Goal: Task Accomplishment & Management: Manage account settings

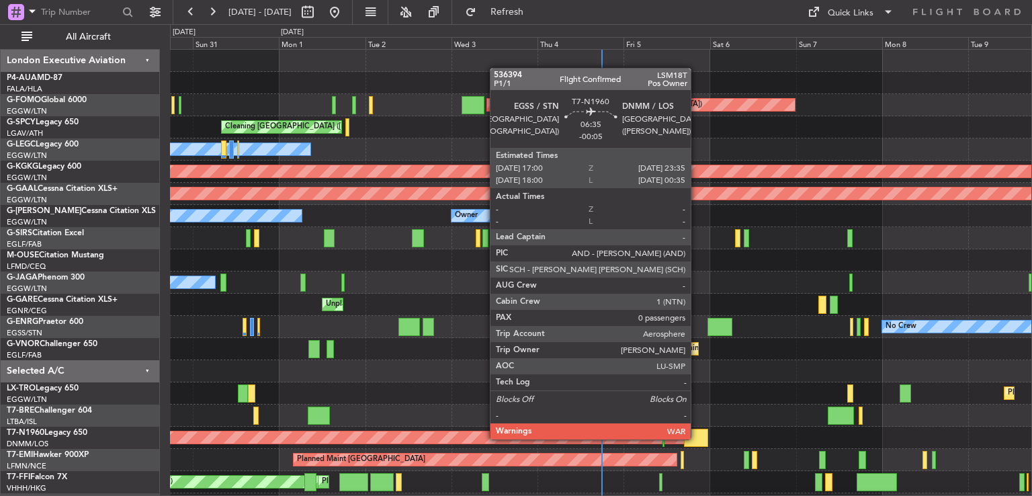
click at [697, 438] on div at bounding box center [696, 438] width 24 height 18
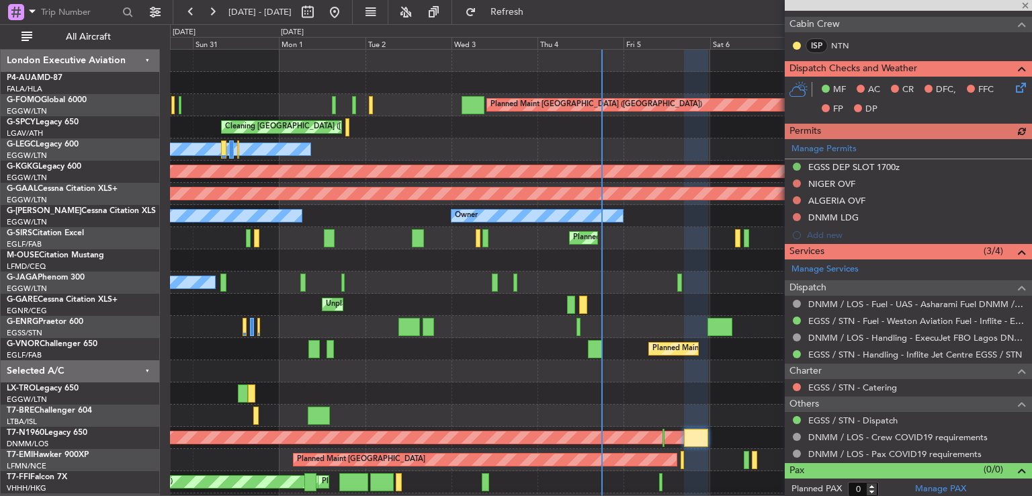
scroll to position [280, 0]
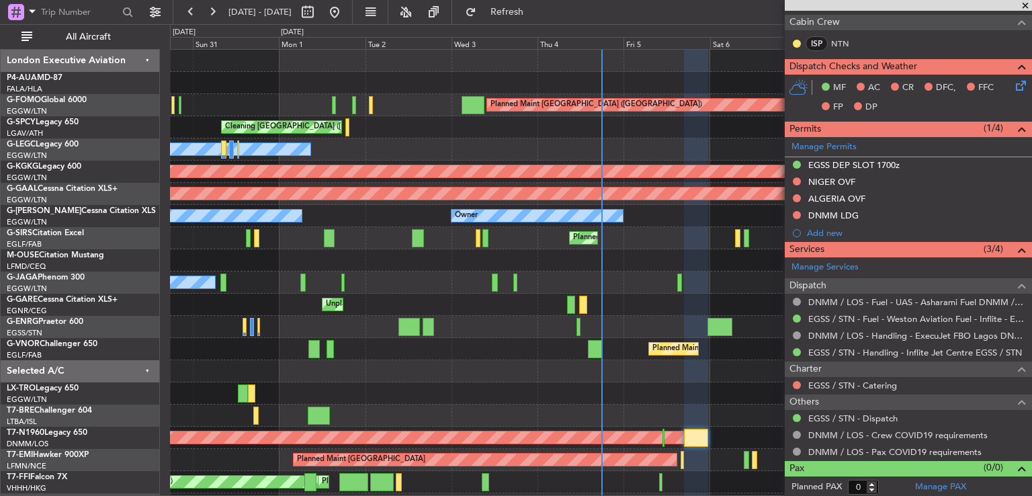
click at [1025, 5] on span at bounding box center [1025, 6] width 13 height 12
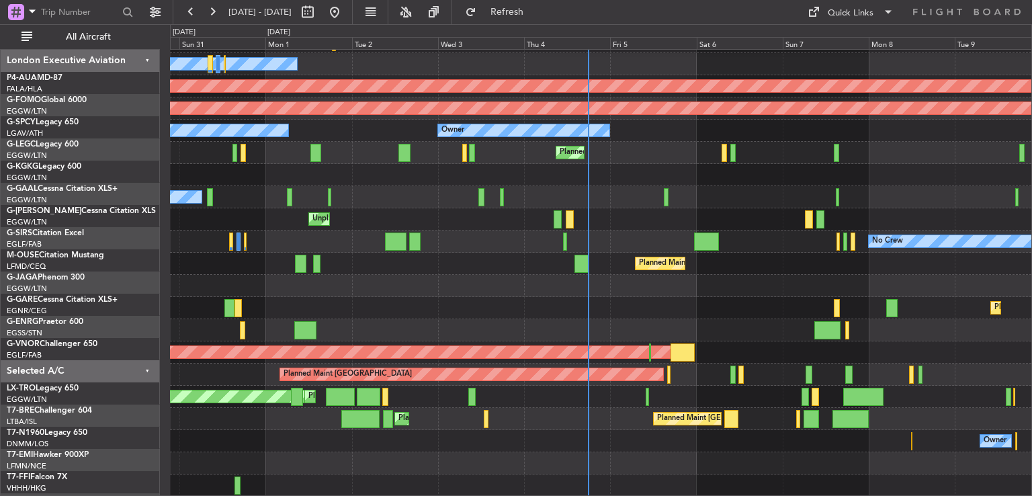
scroll to position [85, 0]
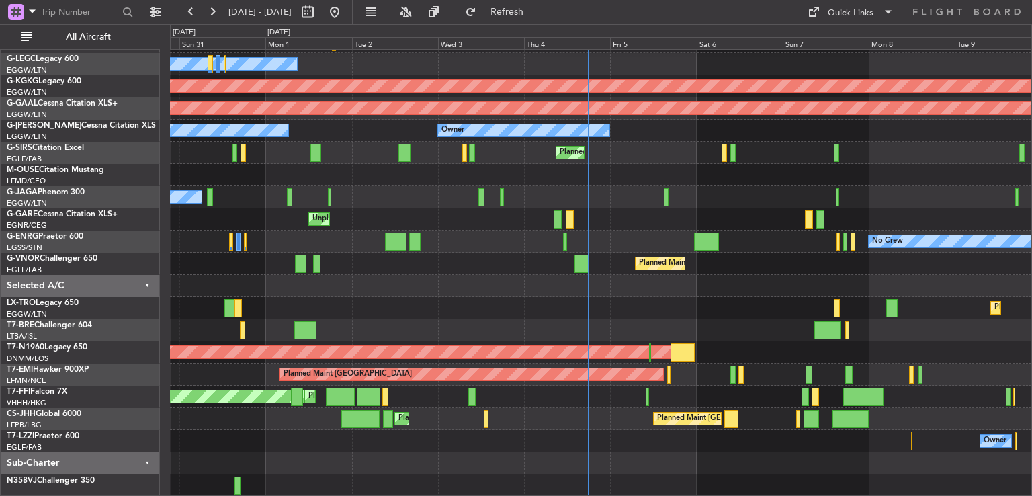
click at [720, 249] on div "Cleaning [GEOGRAPHIC_DATA] ([PERSON_NAME] Intl) Planned Maint [GEOGRAPHIC_DATA]…" at bounding box center [600, 230] width 861 height 532
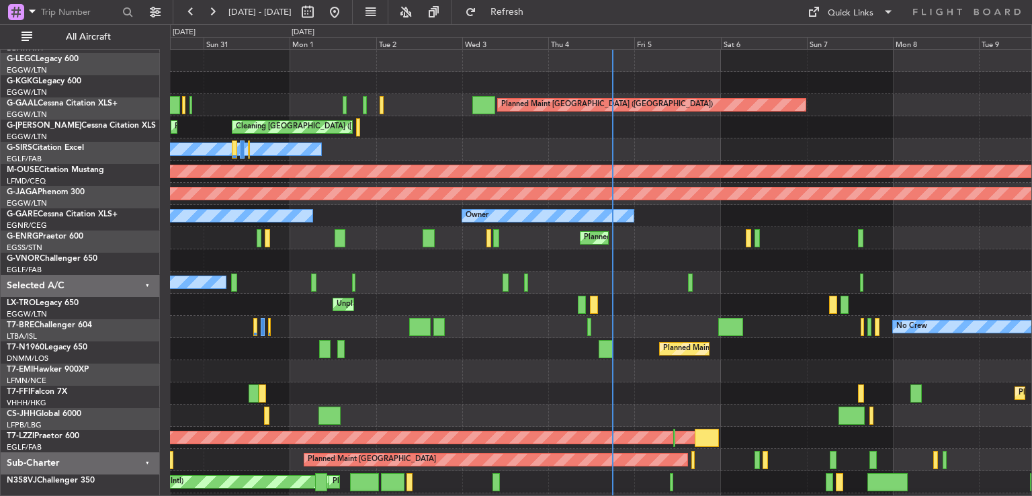
scroll to position [0, 0]
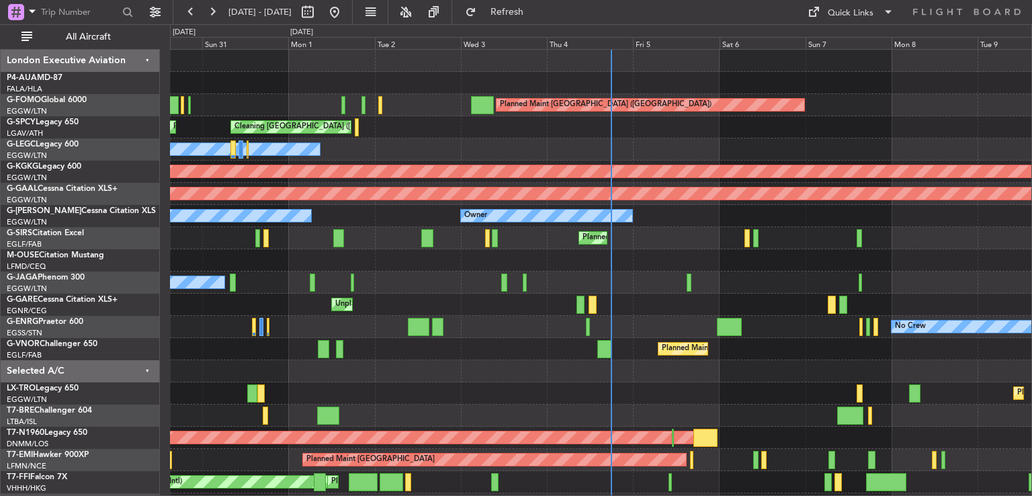
click at [713, 421] on div "Planned Maint [GEOGRAPHIC_DATA] ([GEOGRAPHIC_DATA]) Cleaning [GEOGRAPHIC_DATA] …" at bounding box center [600, 316] width 861 height 532
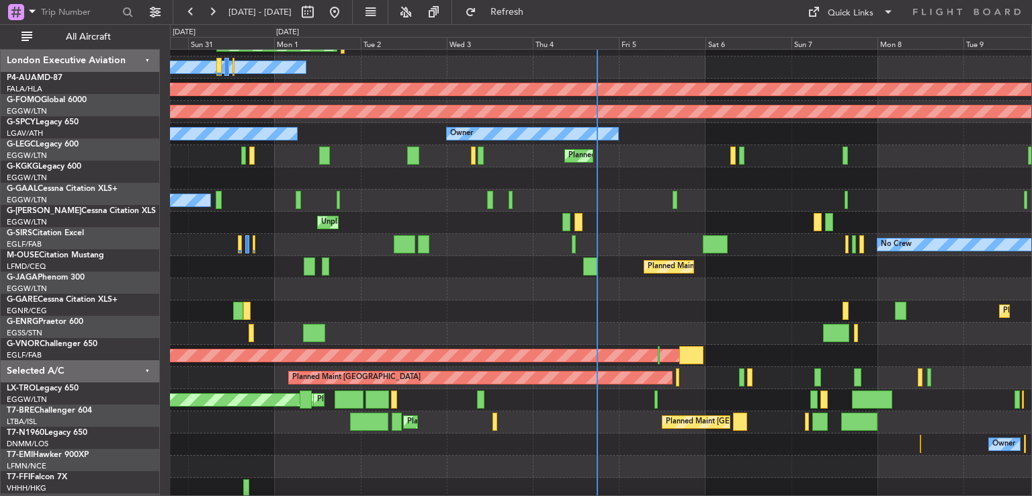
scroll to position [85, 0]
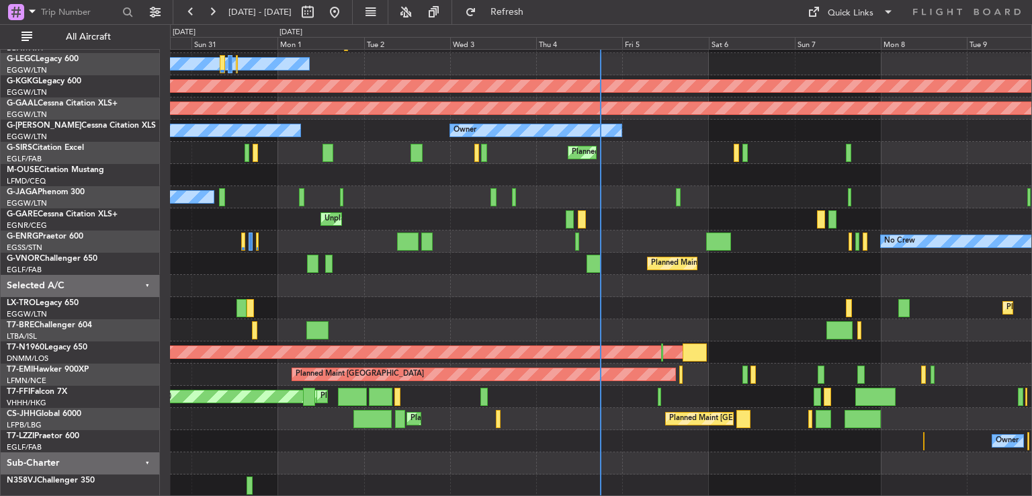
click at [634, 249] on div "Cleaning [GEOGRAPHIC_DATA] ([PERSON_NAME] Intl) Planned Maint [GEOGRAPHIC_DATA]…" at bounding box center [600, 230] width 861 height 532
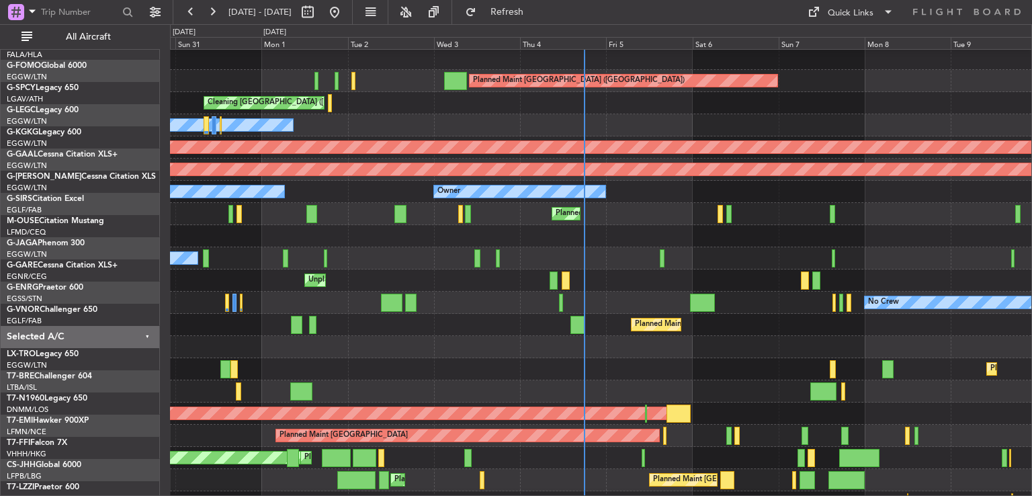
scroll to position [24, 0]
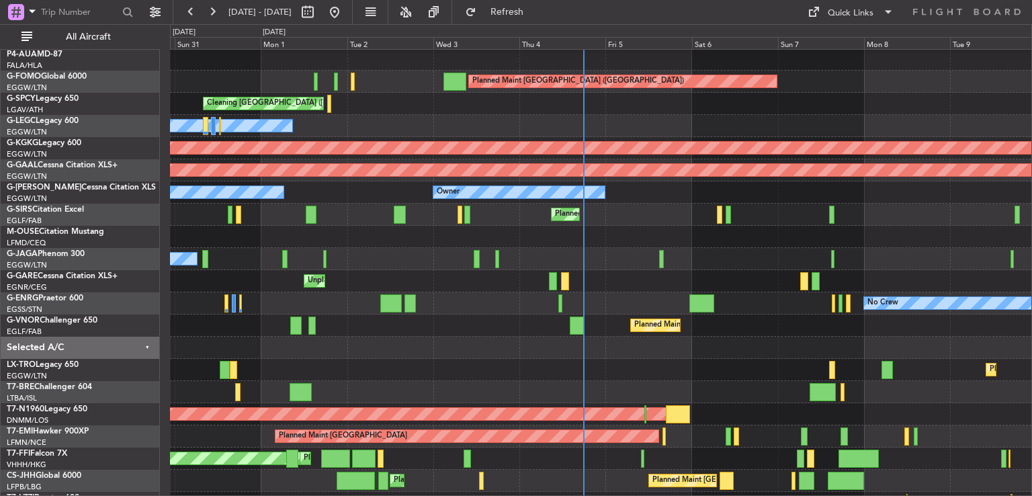
click at [755, 330] on div "Planned Maint [GEOGRAPHIC_DATA] ([GEOGRAPHIC_DATA])" at bounding box center [600, 325] width 861 height 22
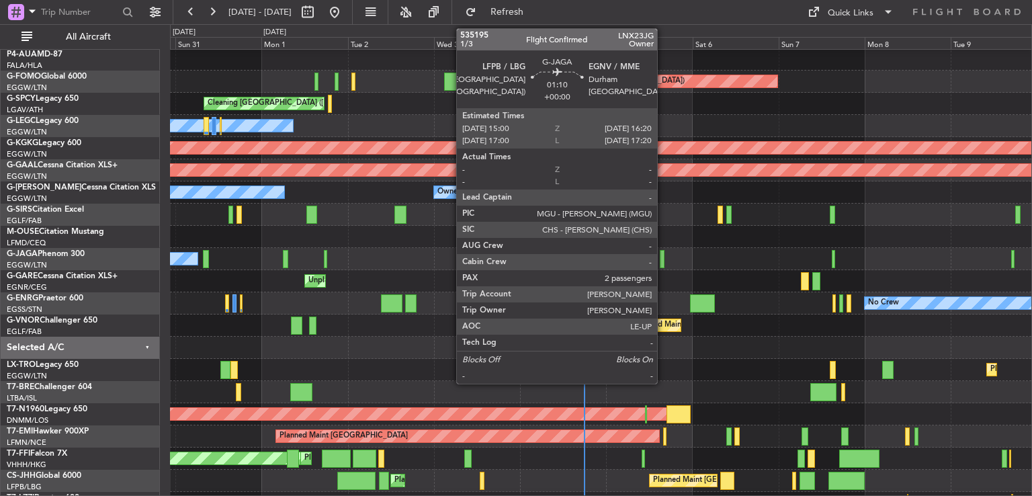
click at [663, 259] on div at bounding box center [662, 259] width 5 height 18
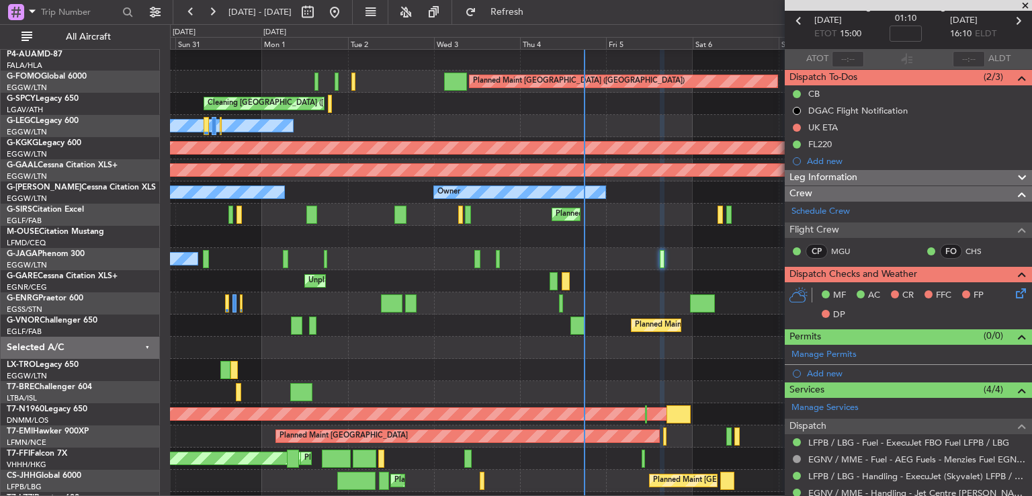
scroll to position [62, 0]
click at [1024, 6] on span at bounding box center [1025, 6] width 13 height 12
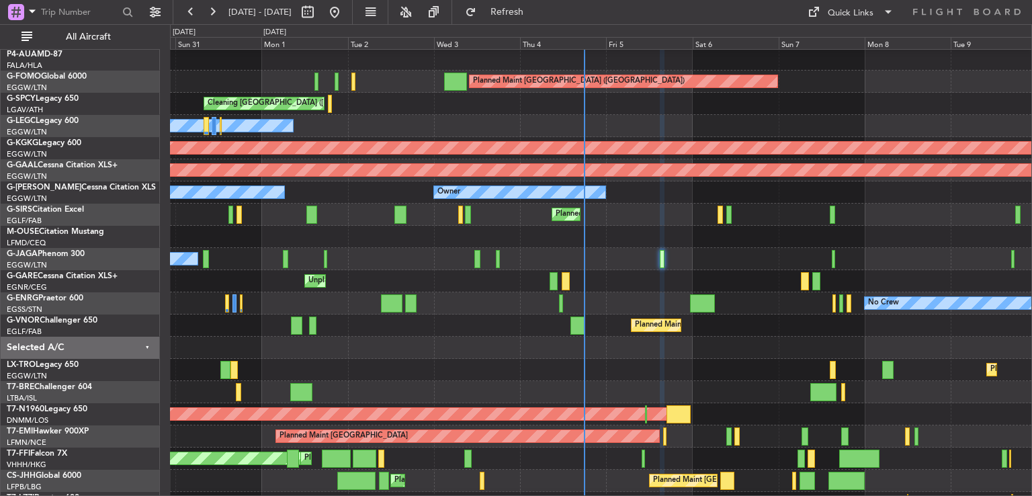
type input "0"
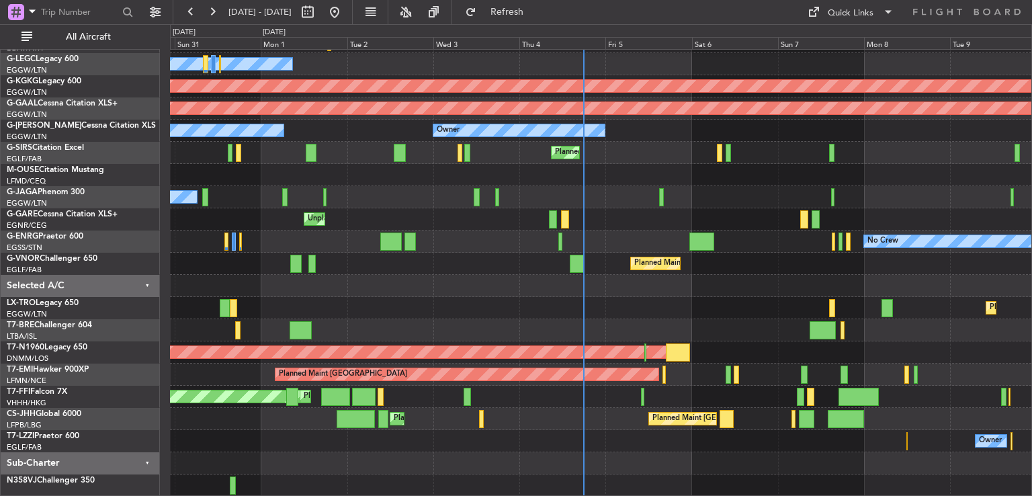
click at [713, 251] on div "Cleaning [GEOGRAPHIC_DATA] ([PERSON_NAME] Intl) Planned Maint [GEOGRAPHIC_DATA]…" at bounding box center [600, 230] width 861 height 532
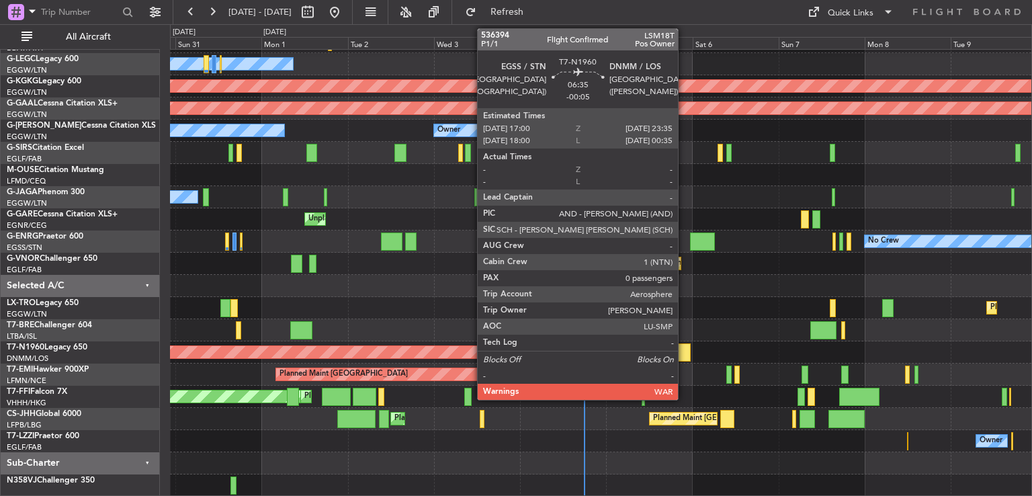
click at [684, 347] on div at bounding box center [679, 352] width 24 height 18
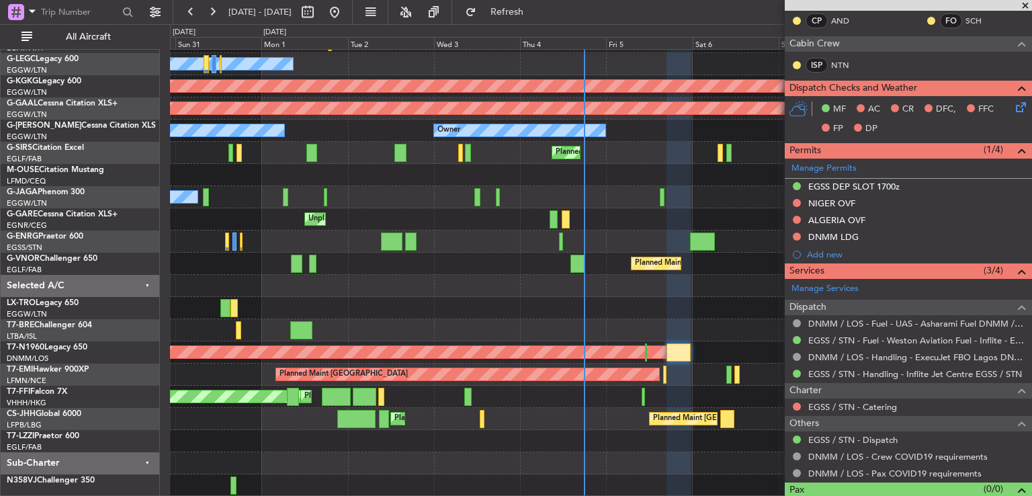
scroll to position [261, 0]
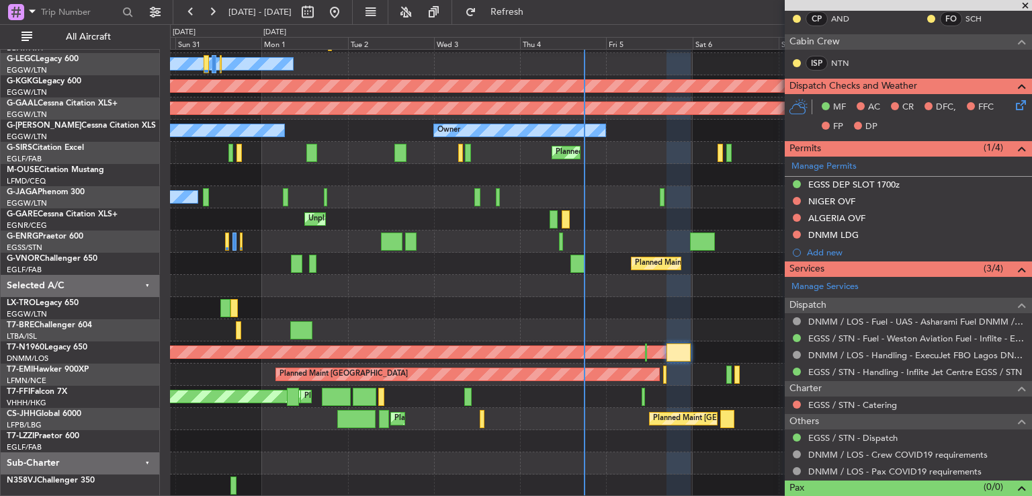
click at [1023, 3] on span at bounding box center [1025, 6] width 13 height 12
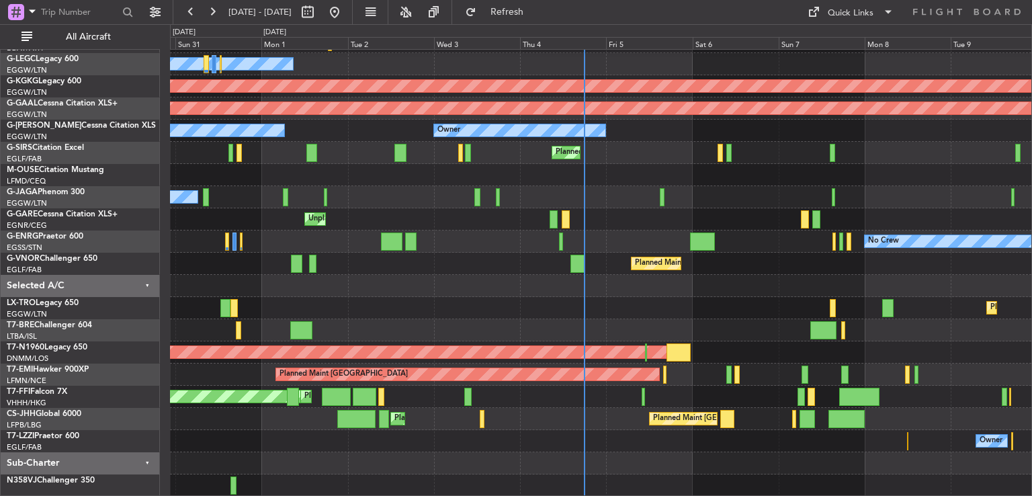
scroll to position [0, 0]
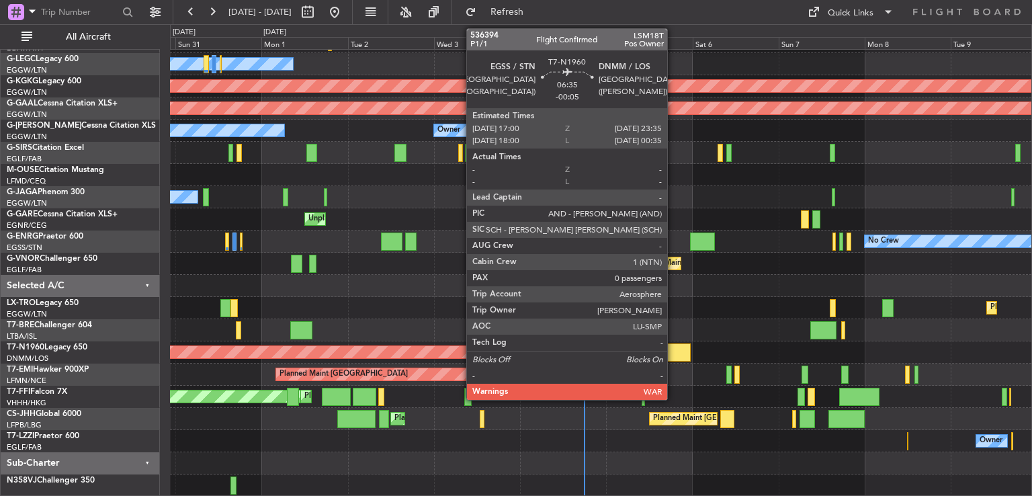
click at [673, 347] on div at bounding box center [679, 352] width 24 height 18
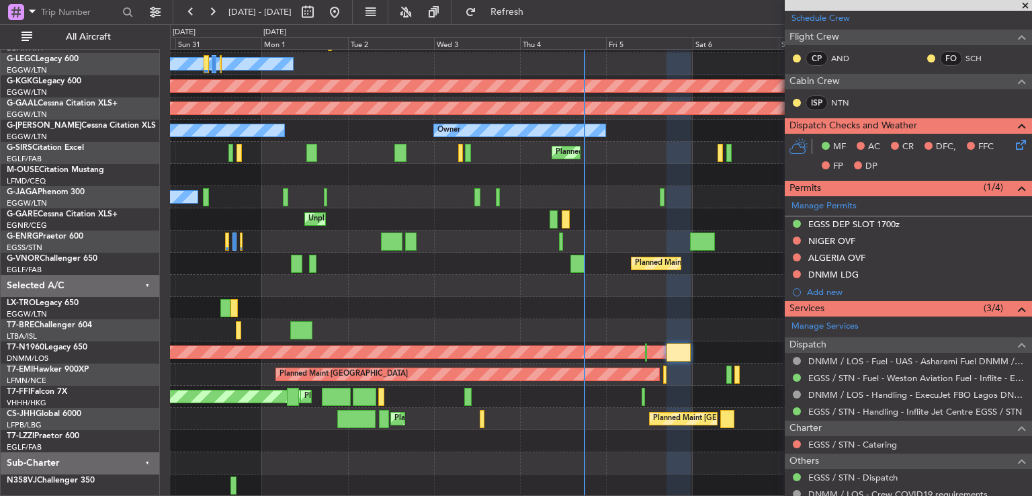
scroll to position [232, 0]
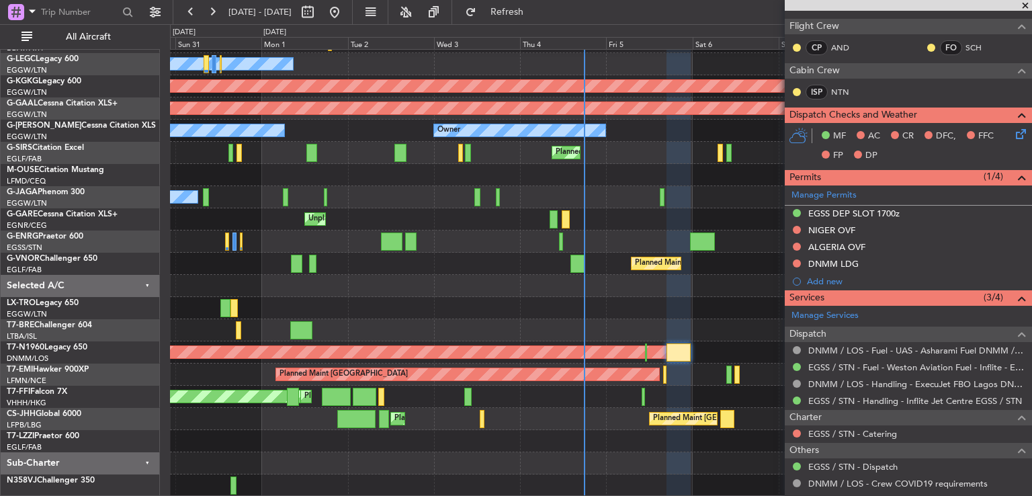
click at [1023, 3] on span at bounding box center [1025, 6] width 13 height 12
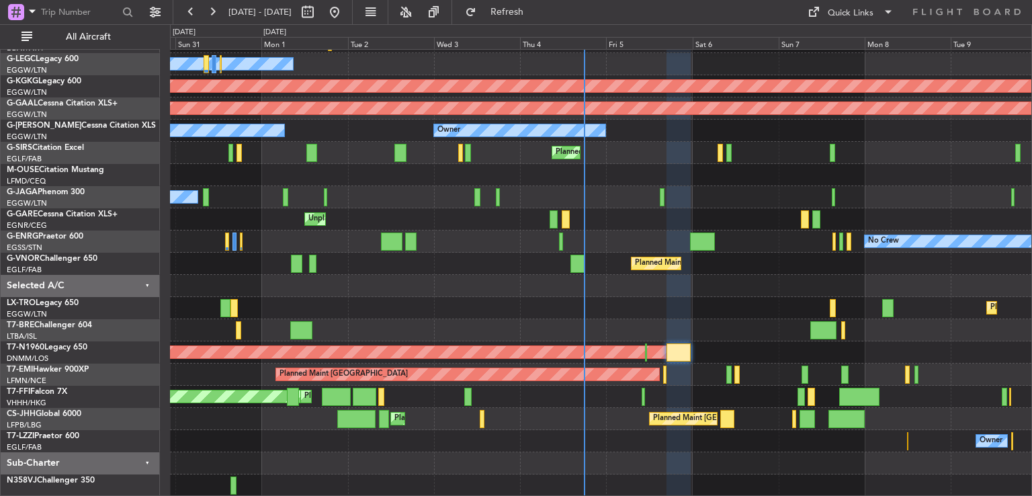
scroll to position [0, 0]
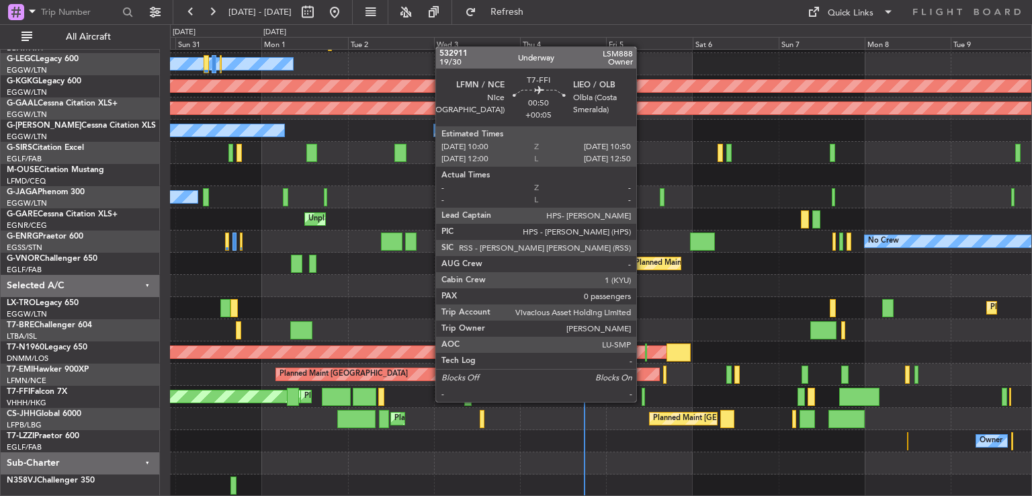
click at [642, 400] on div at bounding box center [643, 397] width 3 height 18
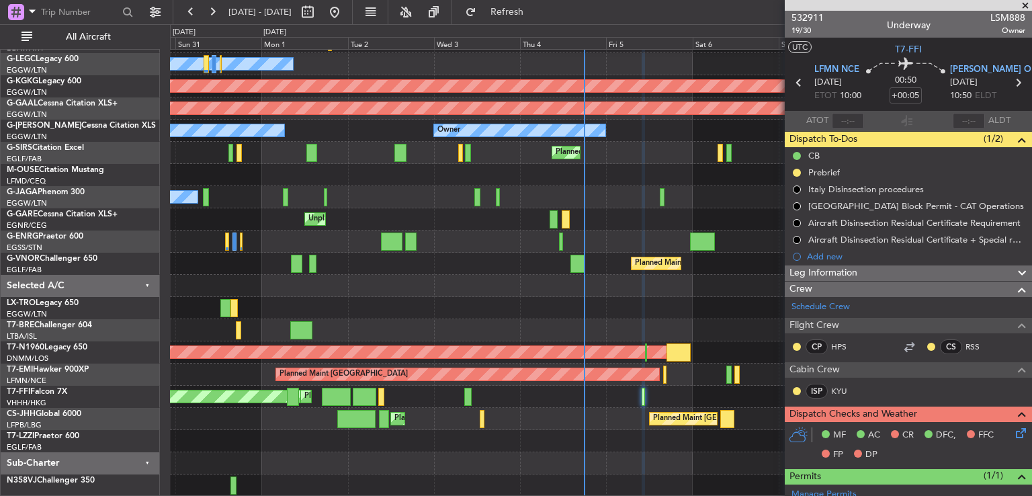
click at [1023, 3] on span at bounding box center [1025, 6] width 13 height 12
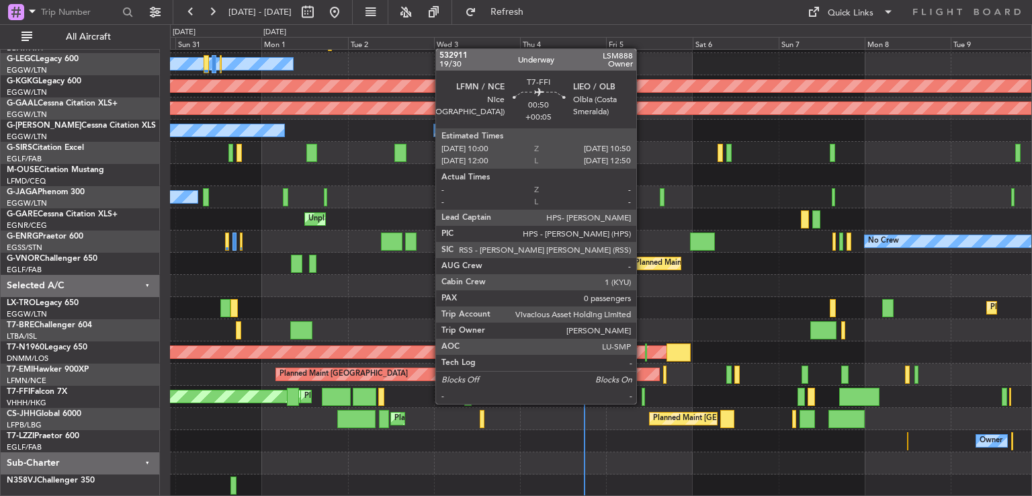
click at [642, 402] on div at bounding box center [643, 397] width 3 height 18
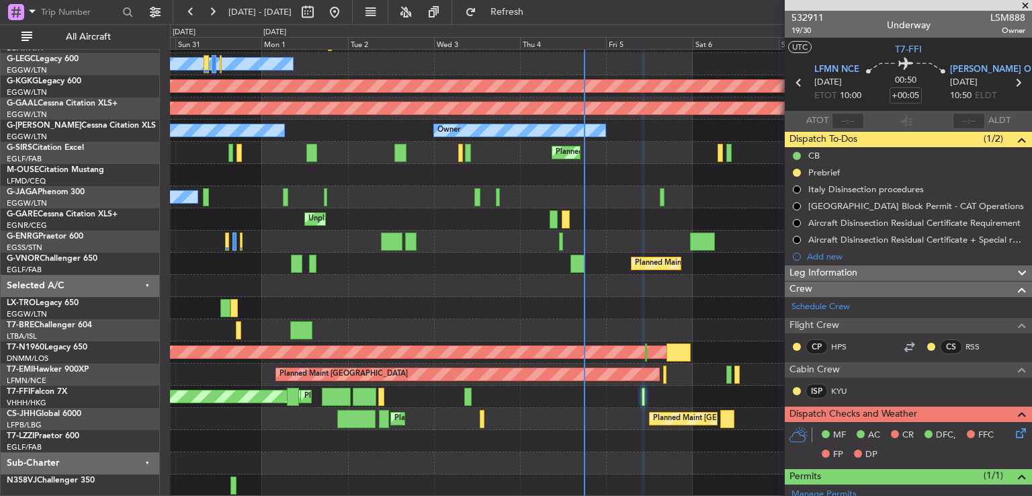
scroll to position [331, 0]
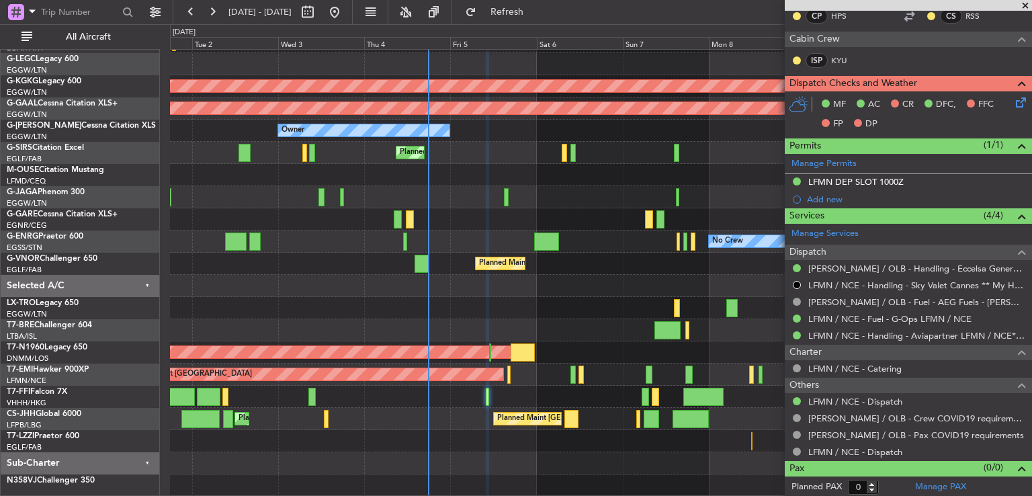
click at [527, 376] on div "Unplanned Maint [GEOGRAPHIC_DATA] ([PERSON_NAME] Intl) Cleaning [GEOGRAPHIC_DAT…" at bounding box center [600, 230] width 861 height 532
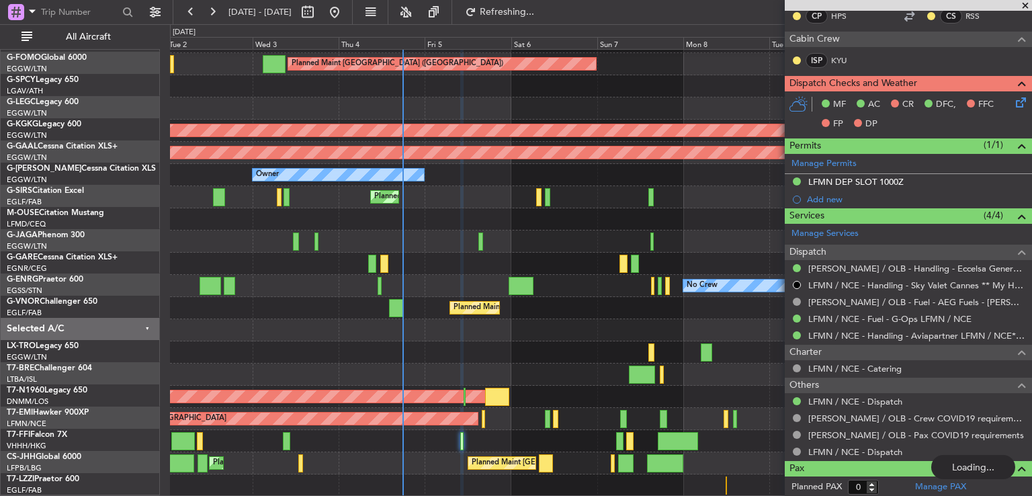
scroll to position [40, 0]
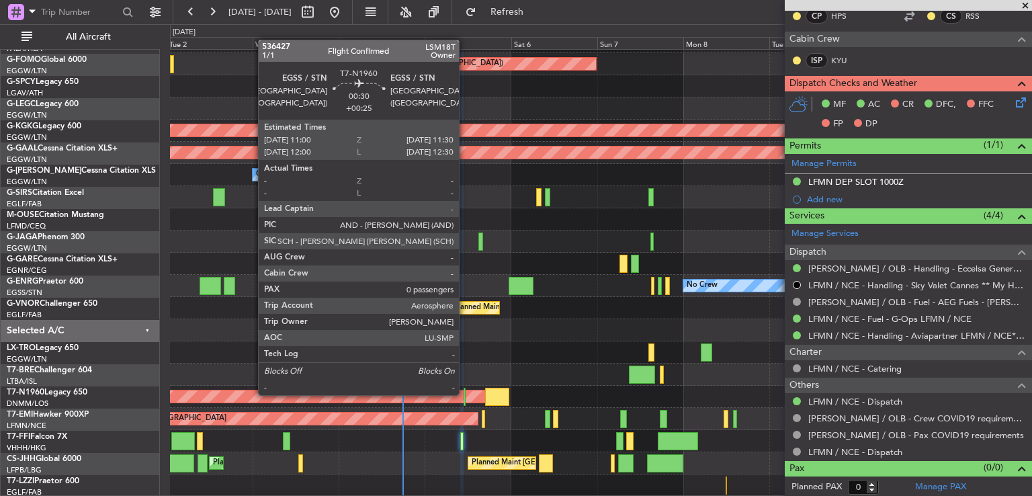
click at [465, 394] on div at bounding box center [465, 397] width 2 height 18
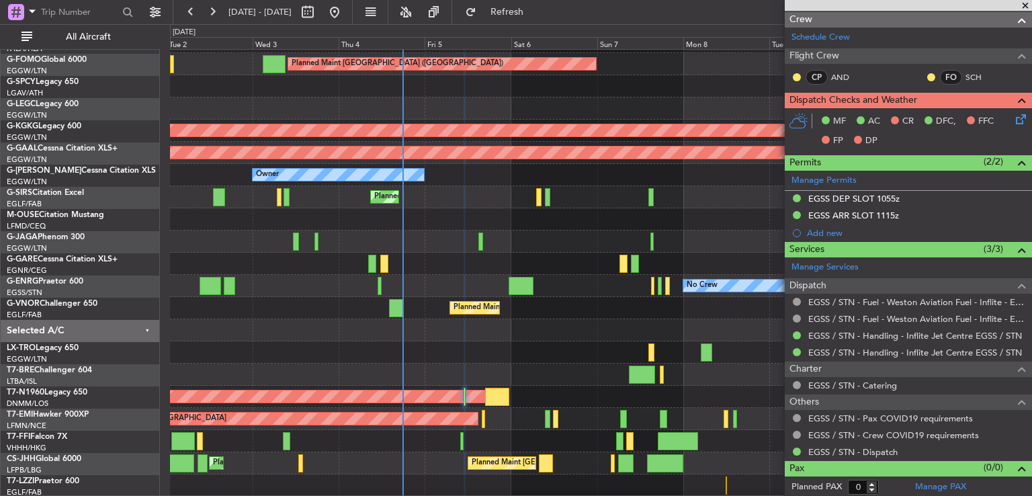
scroll to position [0, 0]
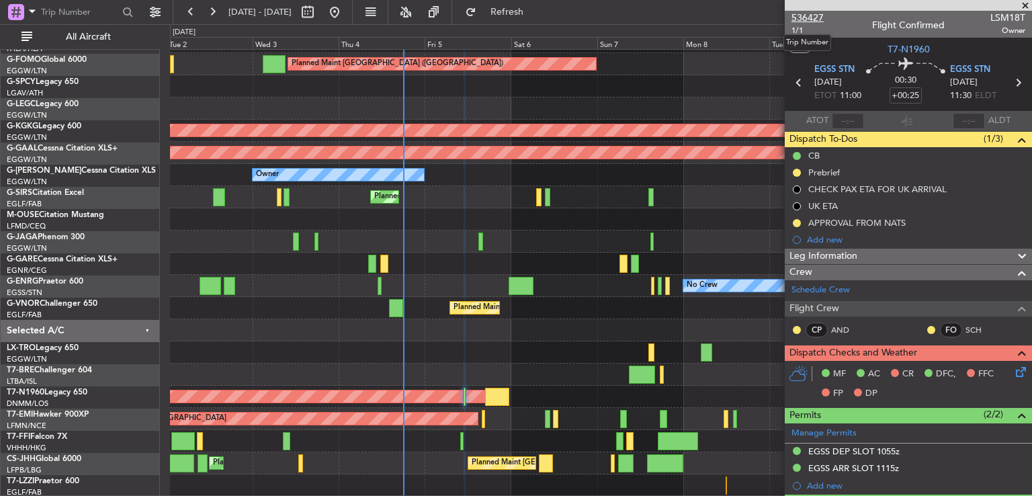
click at [796, 19] on span "536427" at bounding box center [808, 18] width 32 height 14
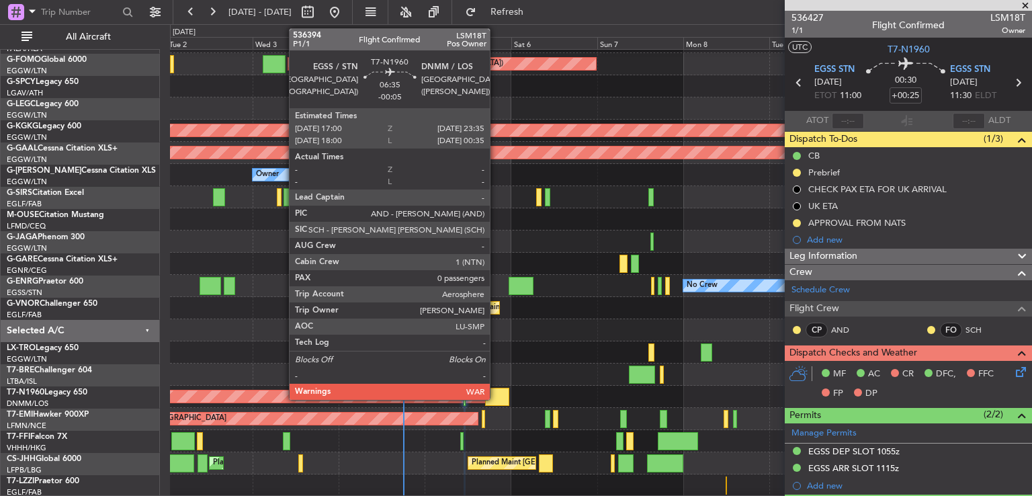
click at [496, 394] on div at bounding box center [497, 397] width 24 height 18
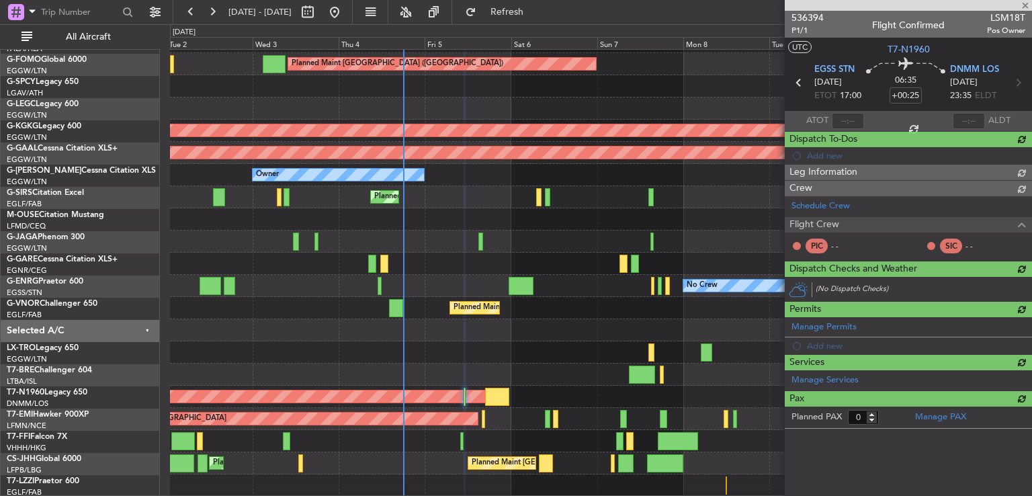
type input "-00:05"
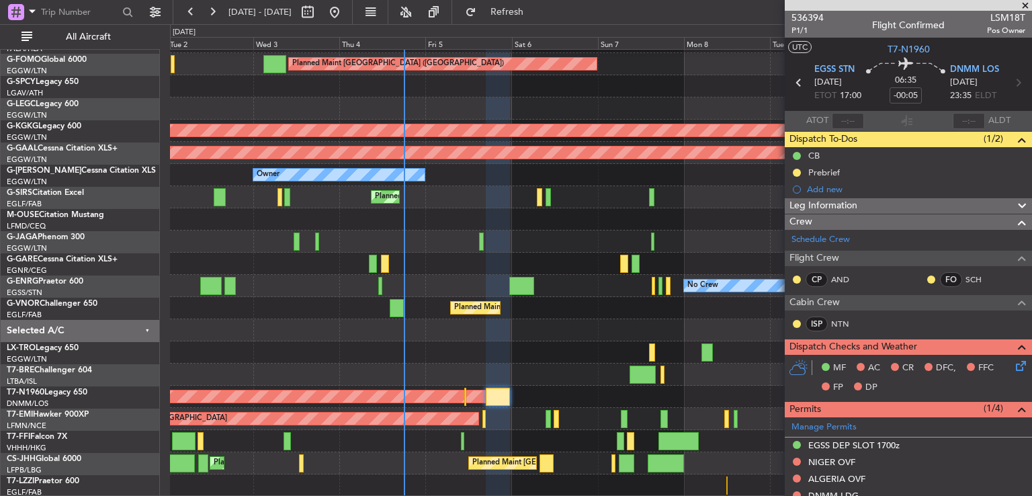
click at [560, 325] on div "Planned Maint [GEOGRAPHIC_DATA] ([GEOGRAPHIC_DATA]) Unplanned Maint [GEOGRAPHIC…" at bounding box center [600, 253] width 861 height 488
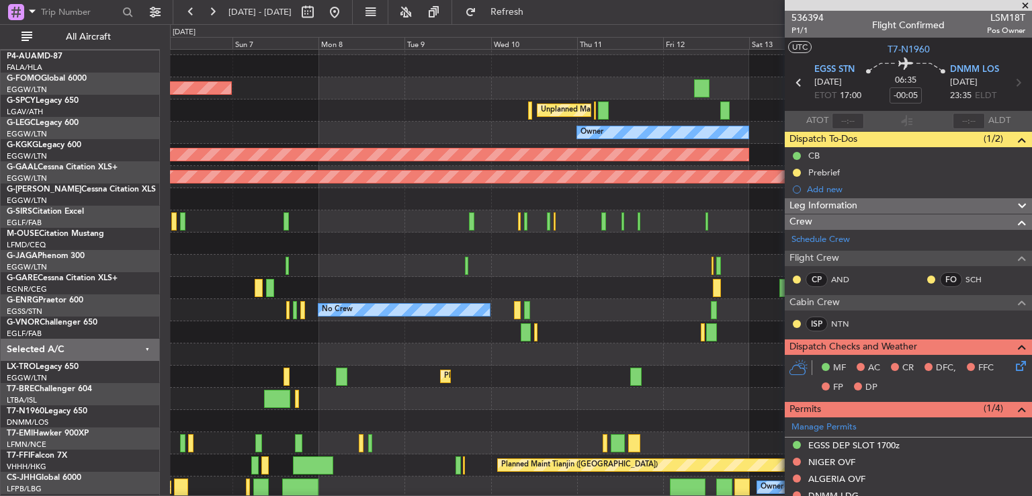
click at [390, 263] on div at bounding box center [600, 266] width 861 height 22
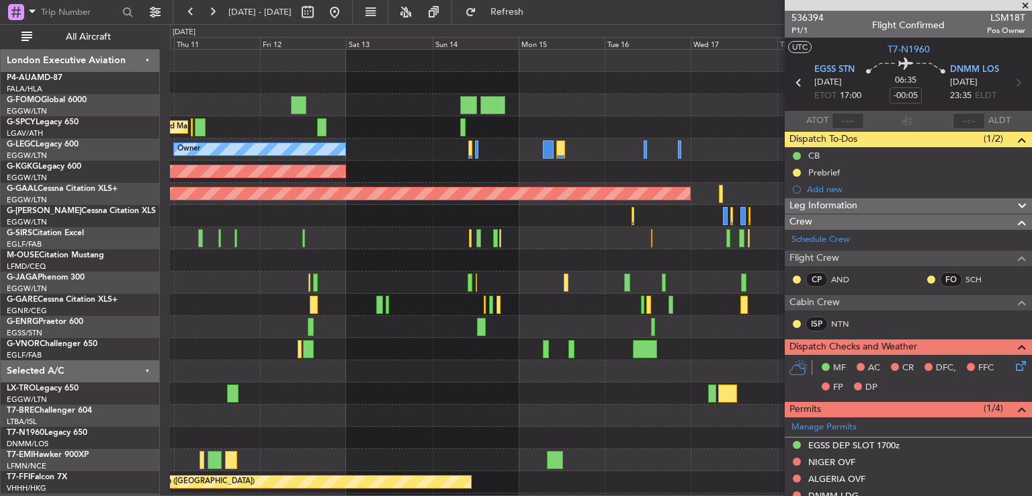
click at [1023, 4] on span at bounding box center [1025, 6] width 13 height 12
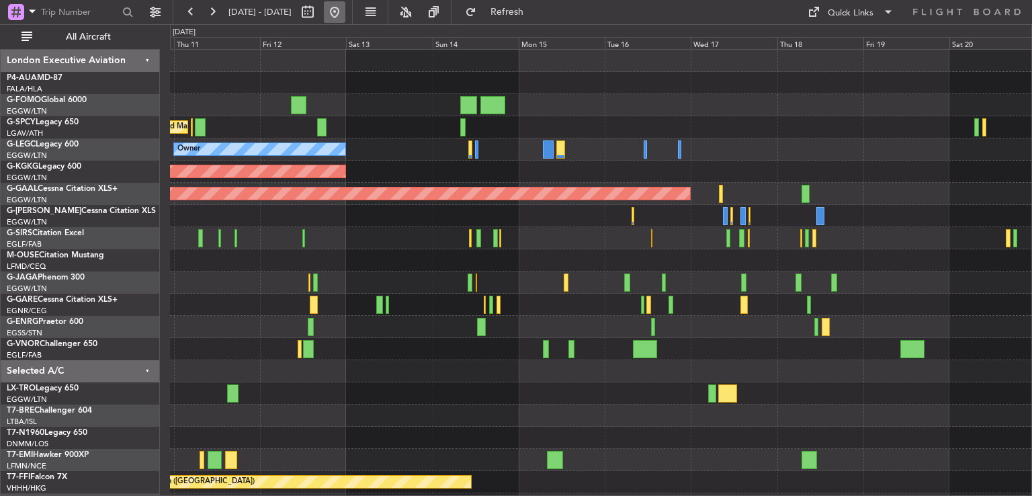
click at [345, 8] on button at bounding box center [335, 12] width 22 height 22
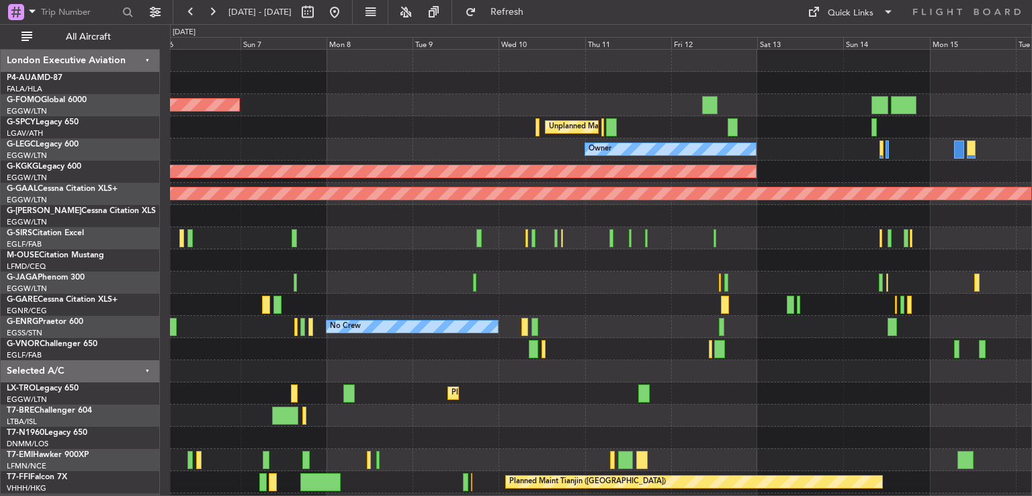
click at [298, 388] on div "Planned Maint Dusseldorf" at bounding box center [600, 393] width 861 height 22
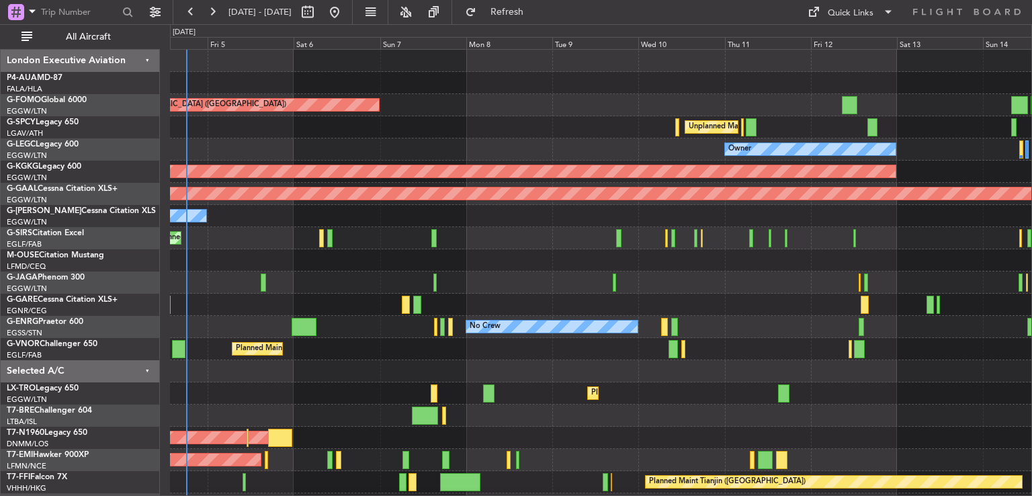
click at [543, 296] on div "Planned Maint [GEOGRAPHIC_DATA] ([GEOGRAPHIC_DATA]) Unplanned Maint [GEOGRAPHIC…" at bounding box center [600, 316] width 861 height 532
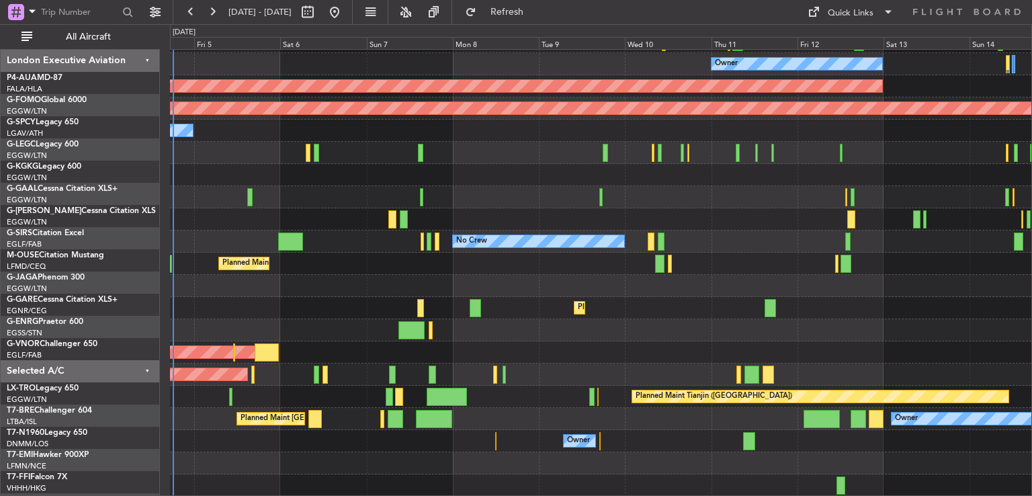
scroll to position [85, 0]
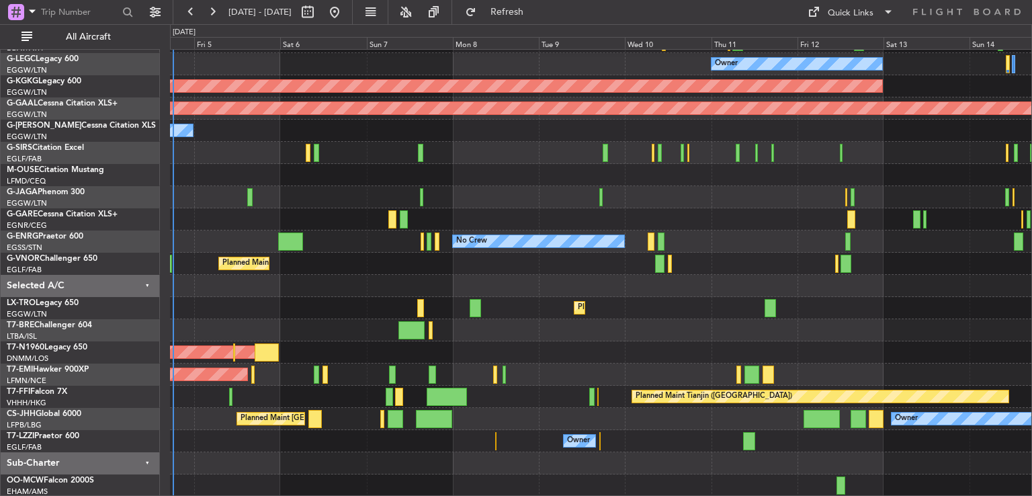
click at [403, 265] on div "Unplanned Maint [GEOGRAPHIC_DATA] ([PERSON_NAME] Intl) Owner AOG Maint [GEOGRAP…" at bounding box center [600, 230] width 861 height 532
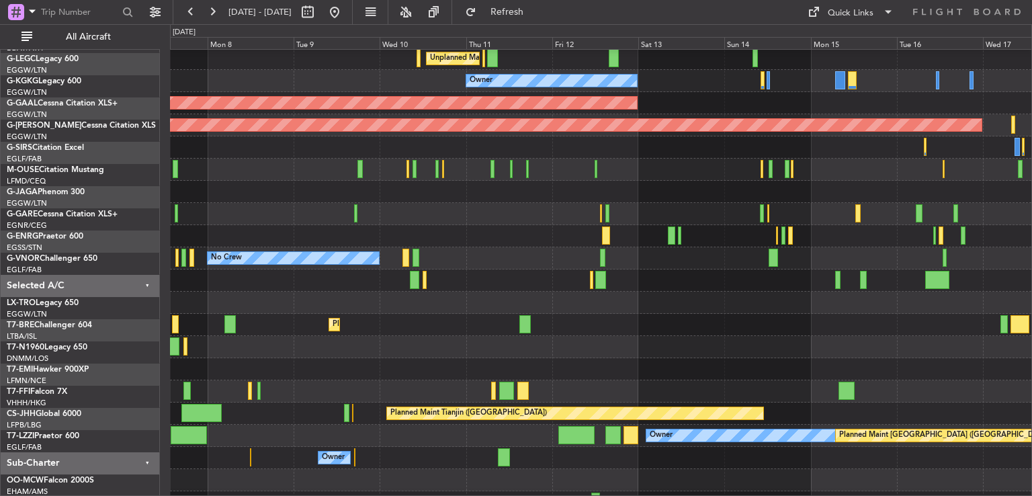
scroll to position [69, 0]
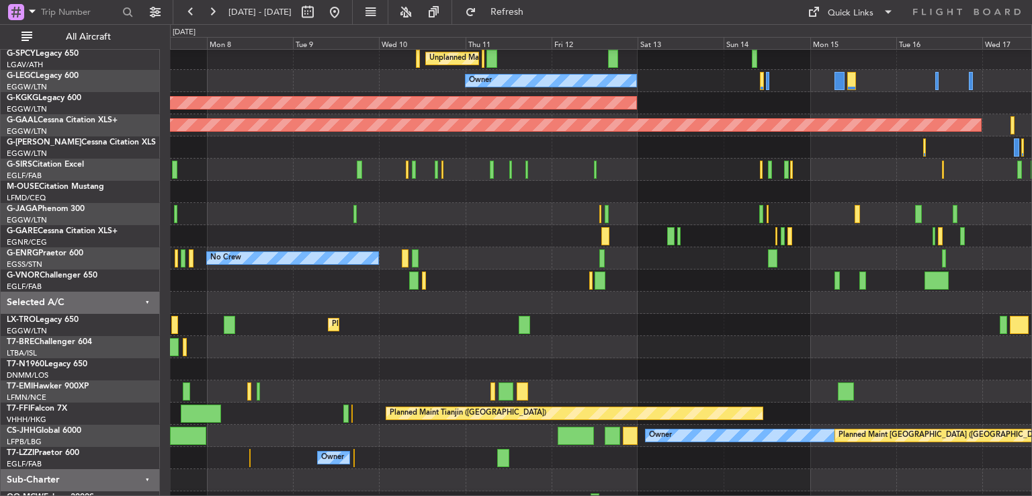
click at [644, 307] on div at bounding box center [600, 303] width 861 height 22
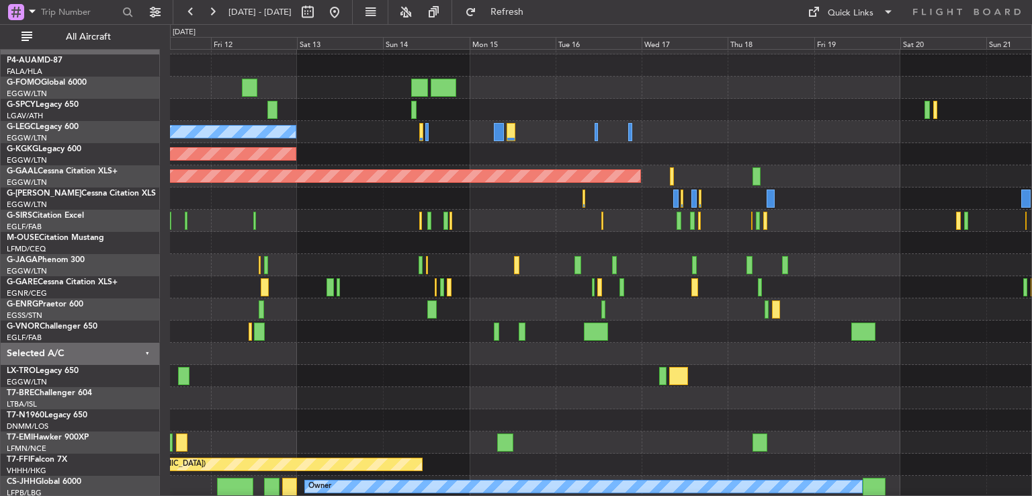
click at [462, 362] on div at bounding box center [600, 354] width 861 height 22
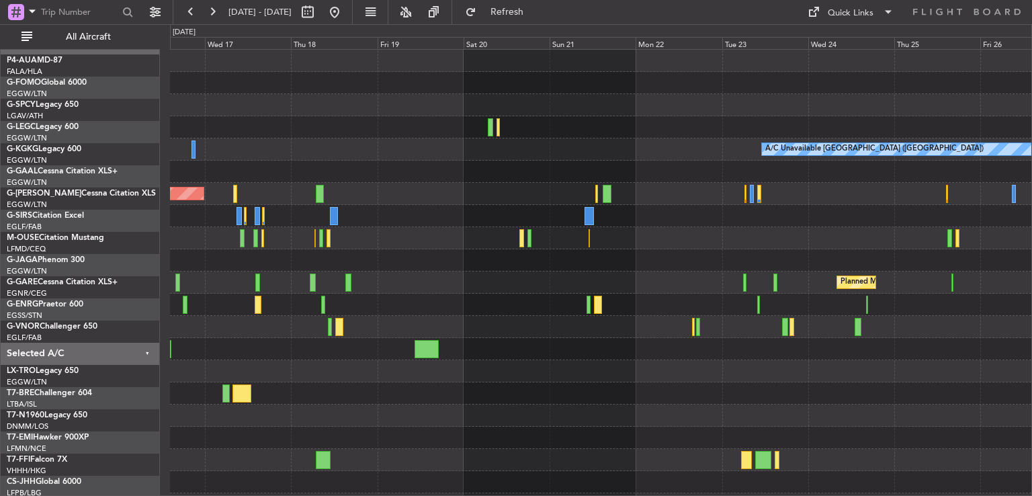
scroll to position [0, 0]
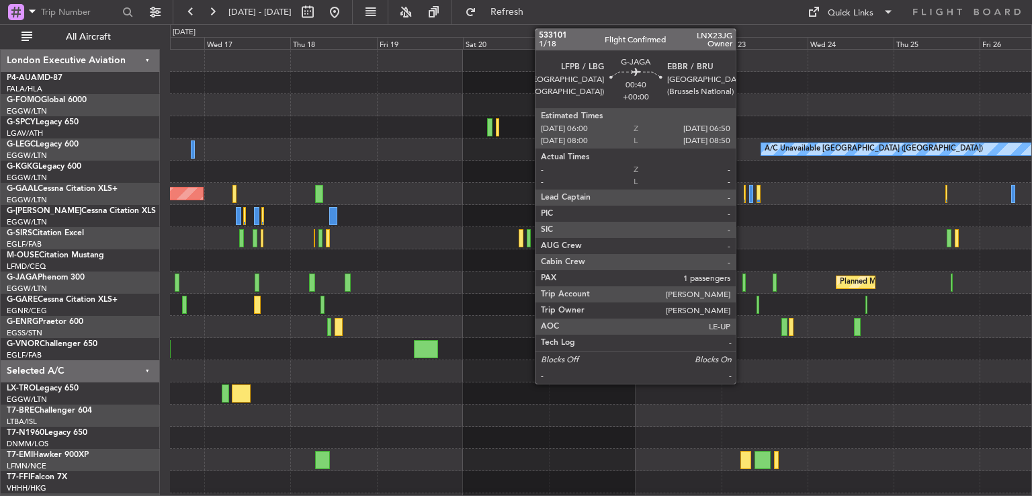
click at [742, 284] on div at bounding box center [743, 282] width 3 height 18
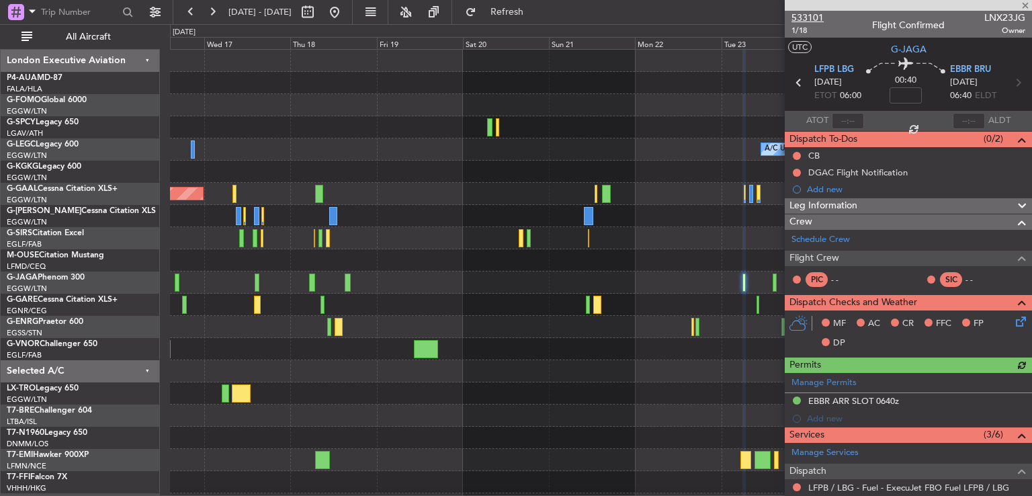
click at [816, 17] on span "533101" at bounding box center [808, 18] width 32 height 14
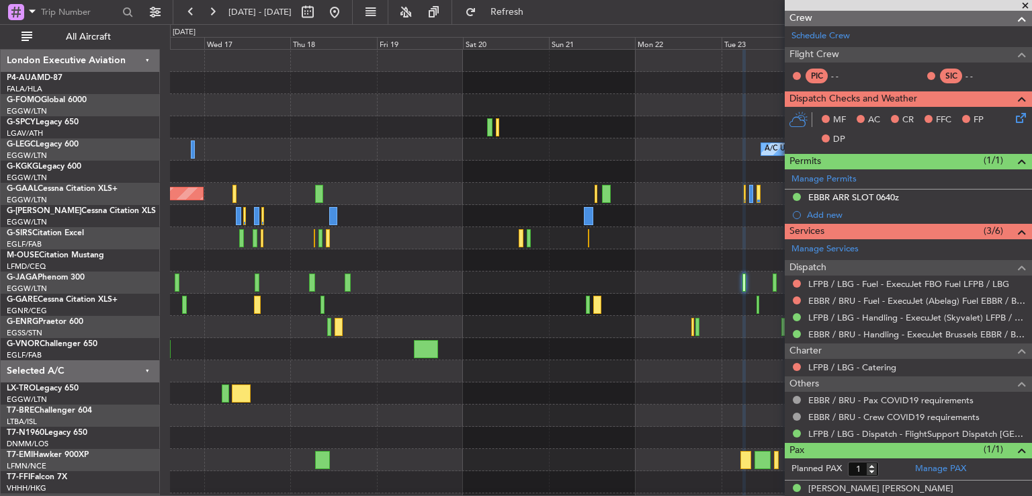
scroll to position [216, 0]
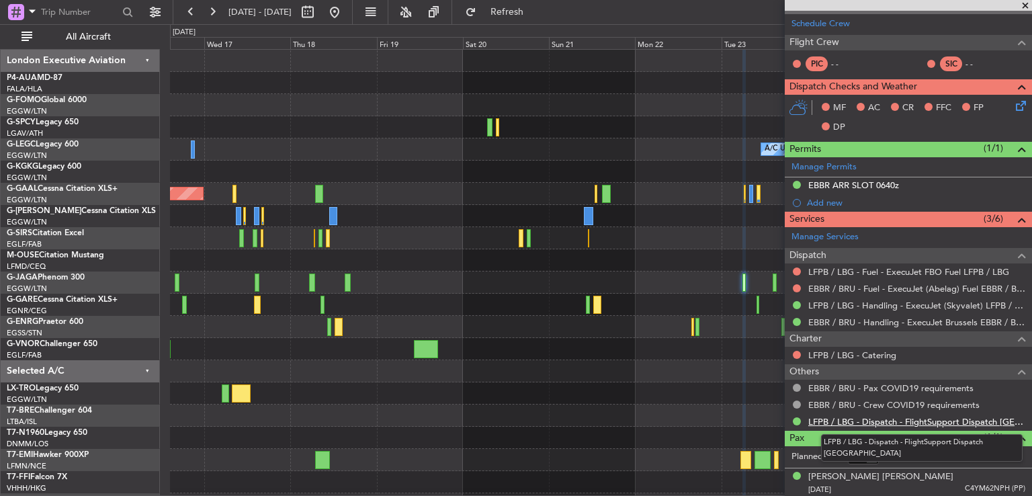
click at [880, 416] on link "LFPB / LBG - Dispatch - FlightSupport Dispatch [GEOGRAPHIC_DATA]" at bounding box center [916, 421] width 217 height 11
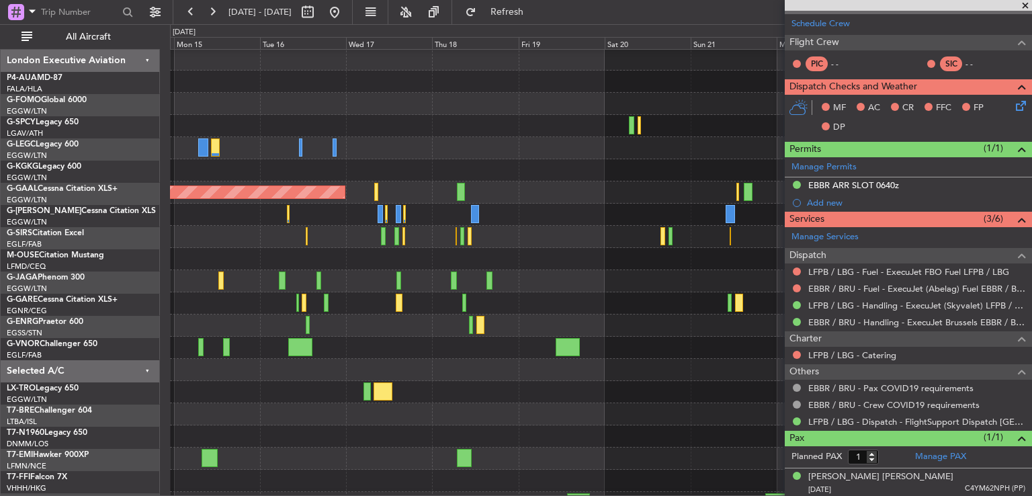
click at [799, 232] on fb-app "[DATE] - [DATE] Refresh Quick Links All Aircraft A/C Unavailable [GEOGRAPHIC_DA…" at bounding box center [516, 253] width 1032 height 486
click at [686, 291] on div "Planned Maint [GEOGRAPHIC_DATA] ([GEOGRAPHIC_DATA])" at bounding box center [600, 281] width 861 height 22
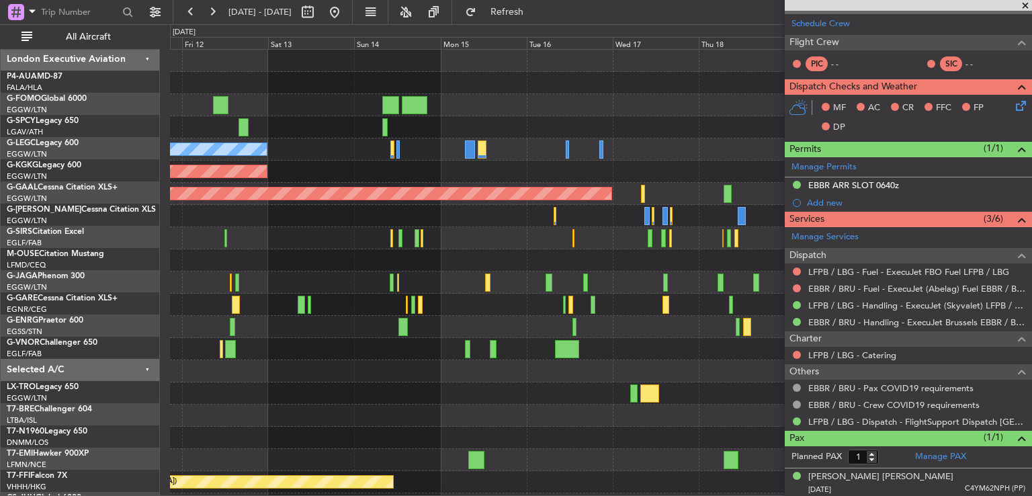
scroll to position [0, 0]
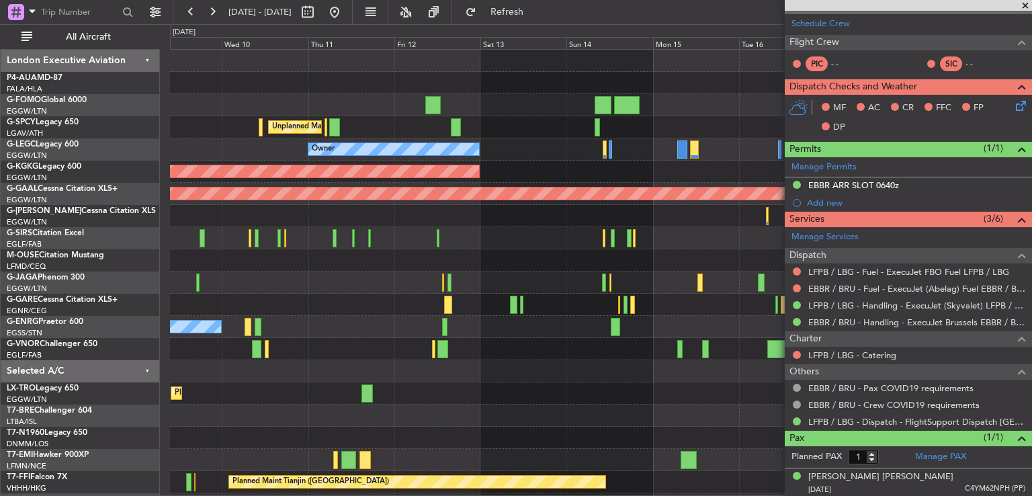
click at [1027, 3] on span at bounding box center [1025, 6] width 13 height 12
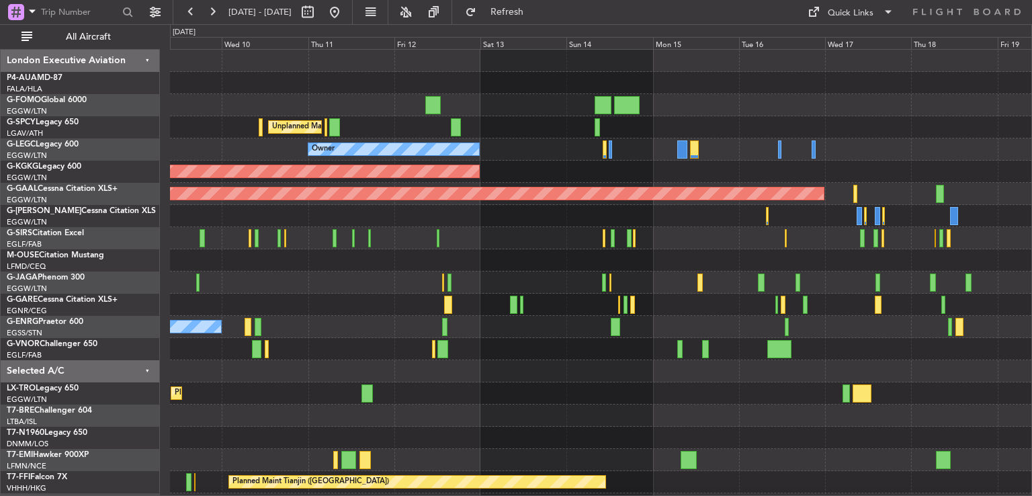
type input "0"
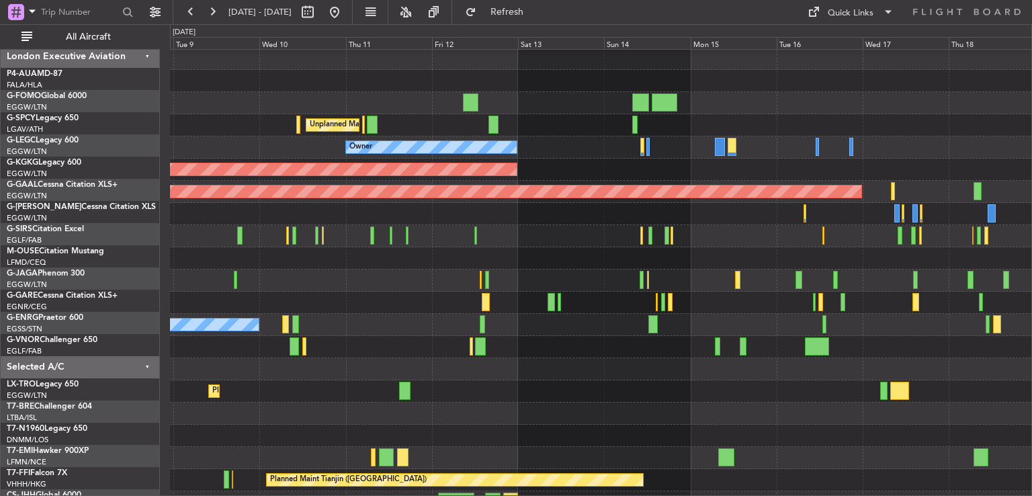
click at [779, 310] on div at bounding box center [600, 303] width 861 height 22
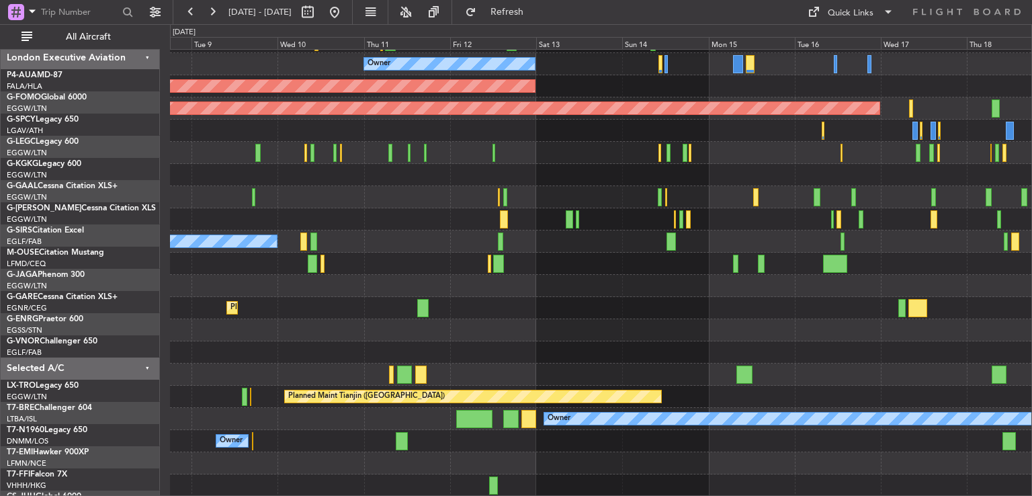
scroll to position [85, 0]
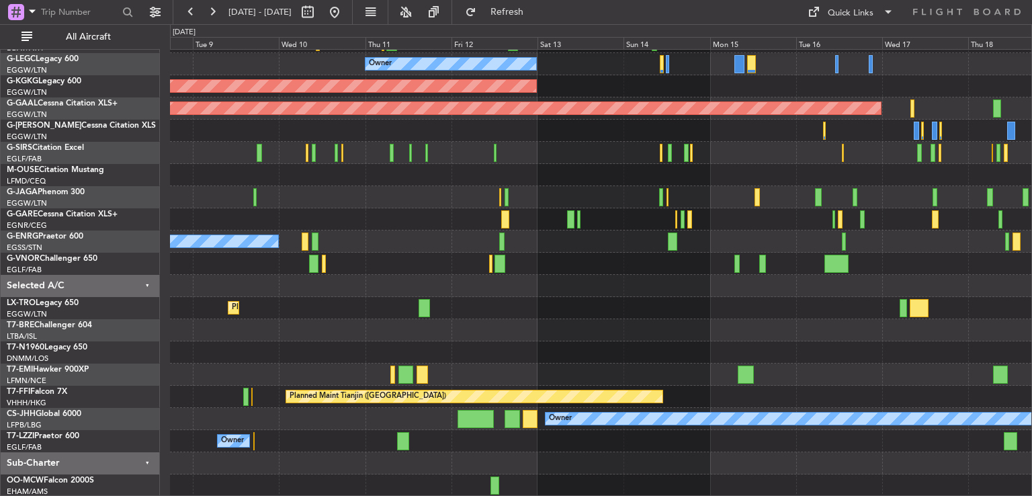
click at [570, 189] on div "Unplanned Maint [GEOGRAPHIC_DATA] ([PERSON_NAME] Intl) Owner AOG Maint [GEOGRAP…" at bounding box center [600, 230] width 861 height 532
click at [345, 6] on button at bounding box center [335, 12] width 22 height 22
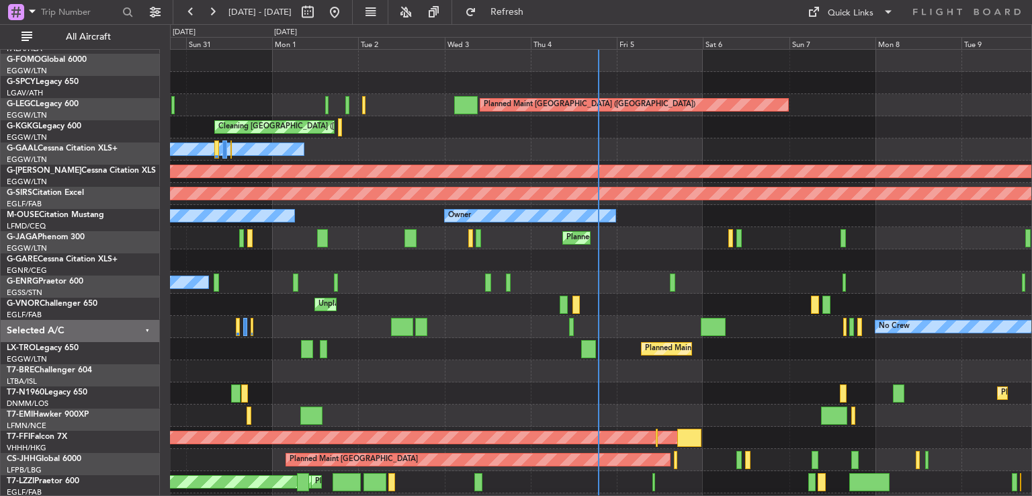
scroll to position [0, 0]
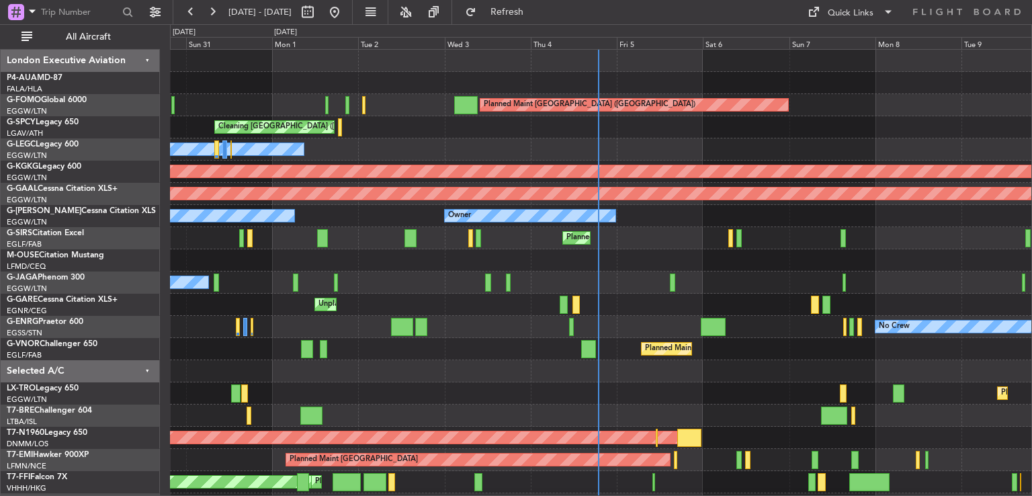
click at [627, 271] on div "Owner Ibiza" at bounding box center [600, 282] width 861 height 22
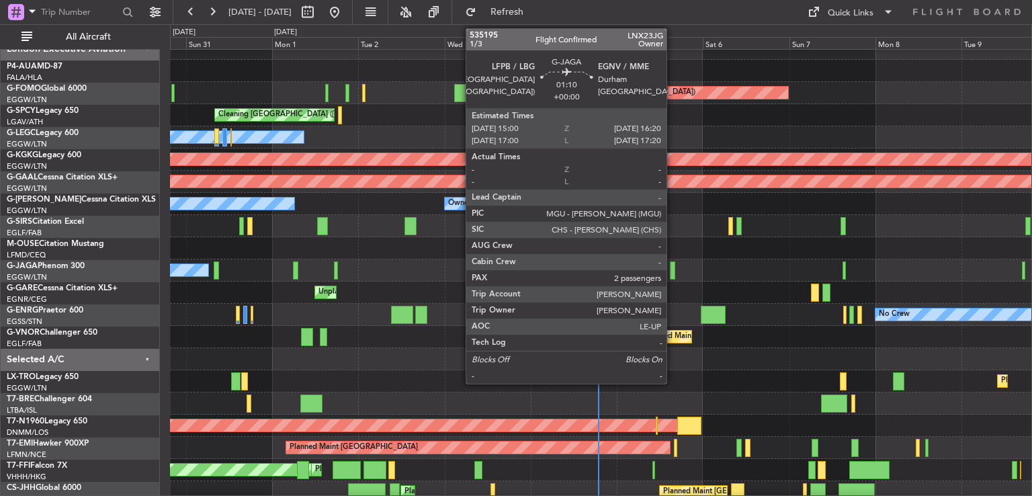
click at [673, 269] on div at bounding box center [672, 270] width 5 height 18
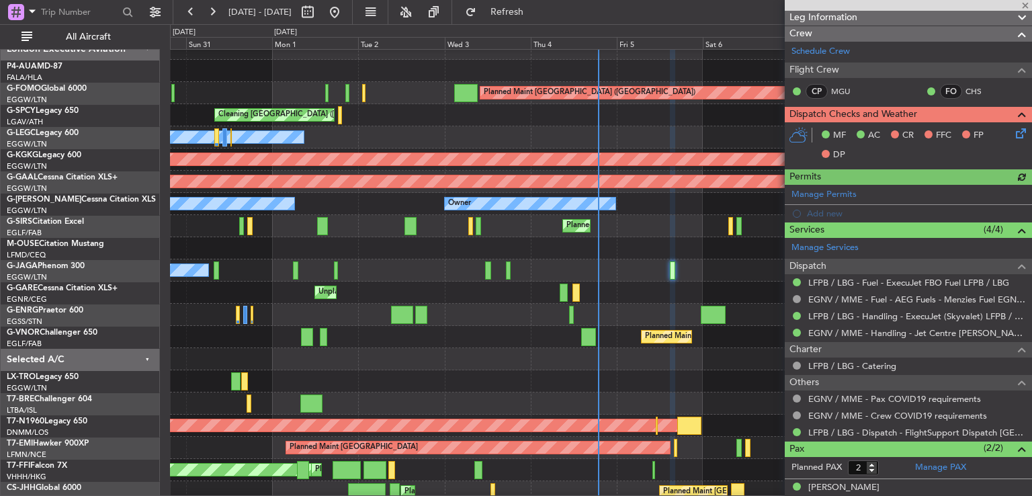
scroll to position [263, 0]
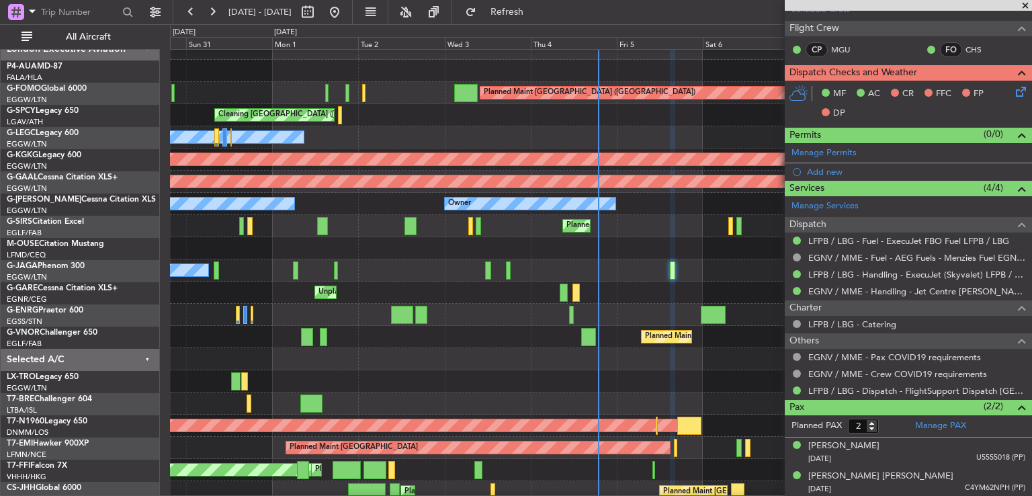
click at [1013, 90] on icon at bounding box center [1018, 89] width 11 height 11
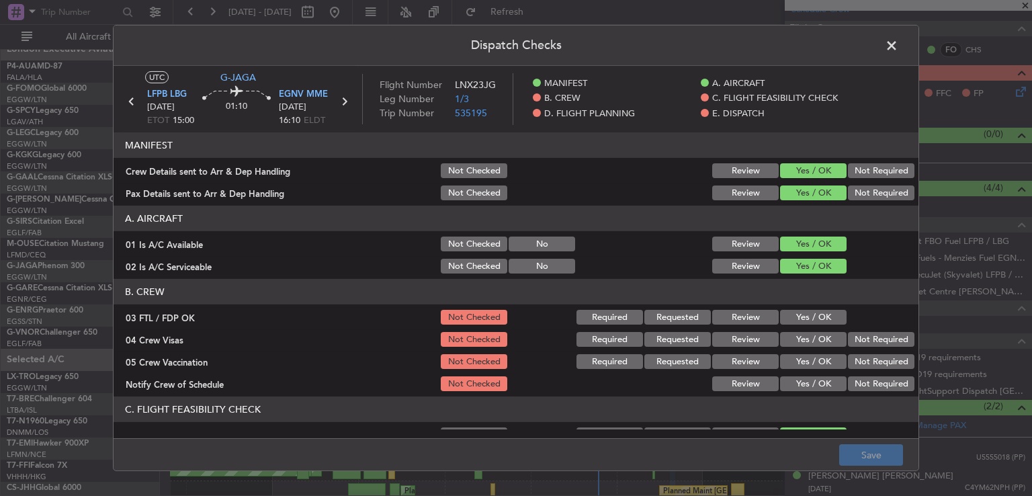
click at [811, 321] on button "Yes / OK" at bounding box center [813, 317] width 67 height 15
click at [848, 338] on button "Not Required" at bounding box center [881, 339] width 67 height 15
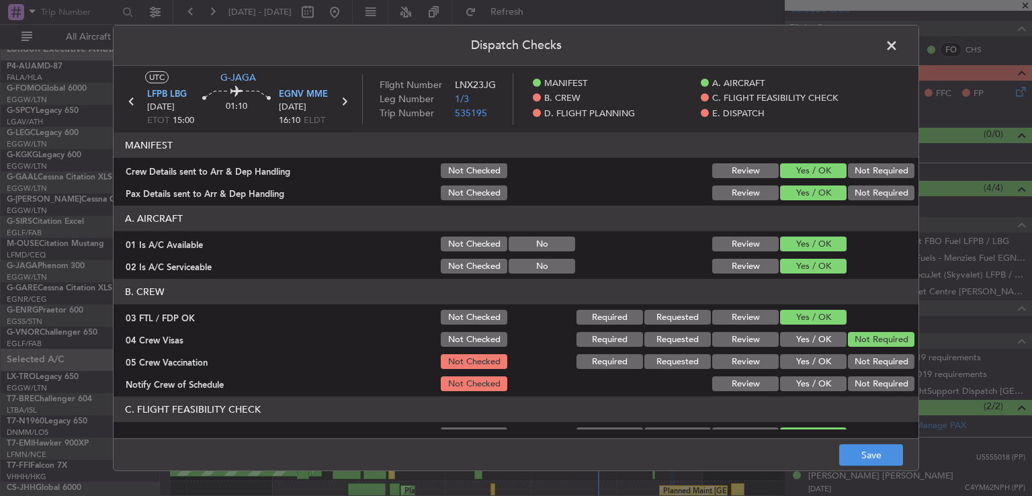
click at [848, 363] on button "Not Required" at bounding box center [881, 361] width 67 height 15
click at [818, 383] on button "Yes / OK" at bounding box center [813, 383] width 67 height 15
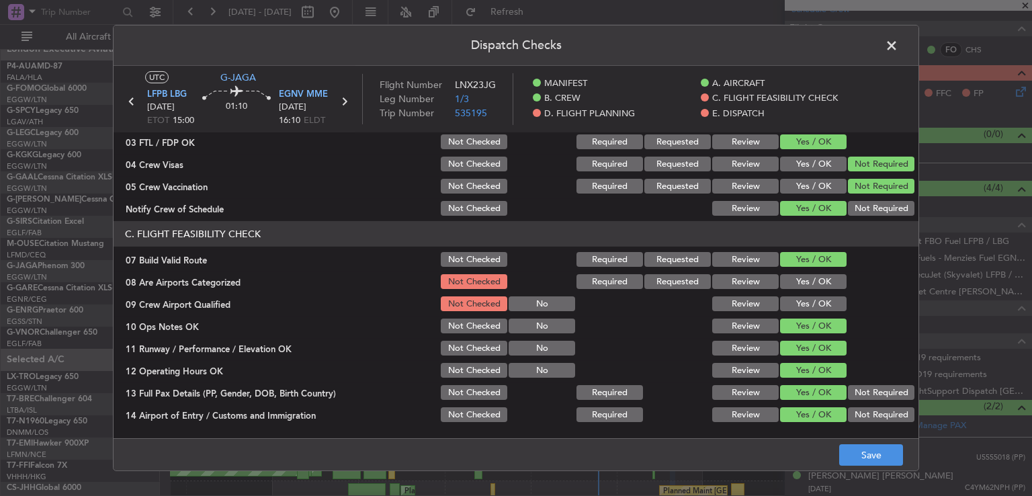
scroll to position [187, 0]
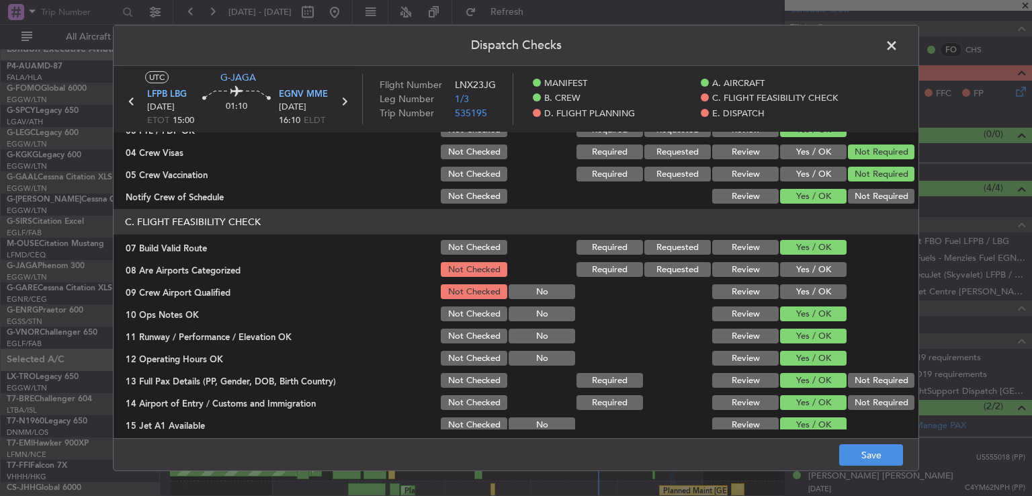
click at [806, 267] on button "Yes / OK" at bounding box center [813, 269] width 67 height 15
click at [806, 291] on button "Yes / OK" at bounding box center [813, 291] width 67 height 15
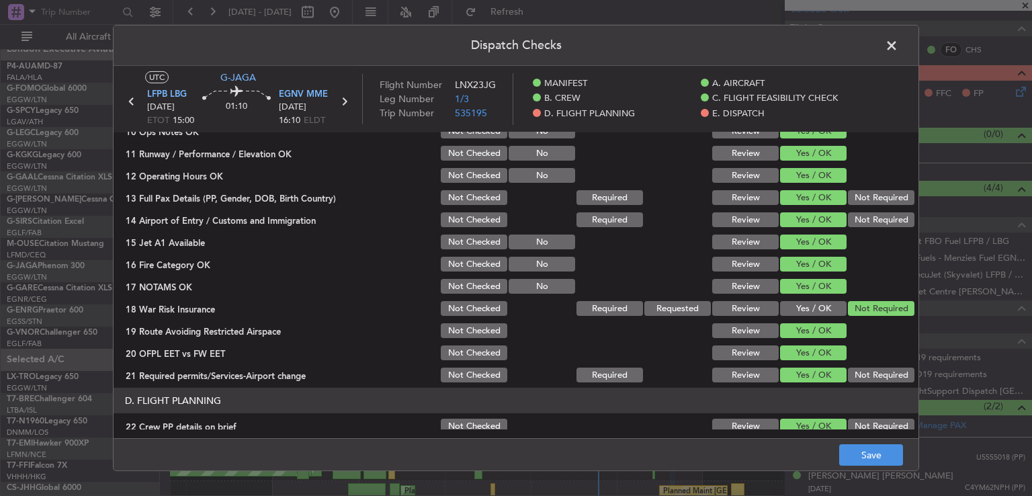
scroll to position [380, 0]
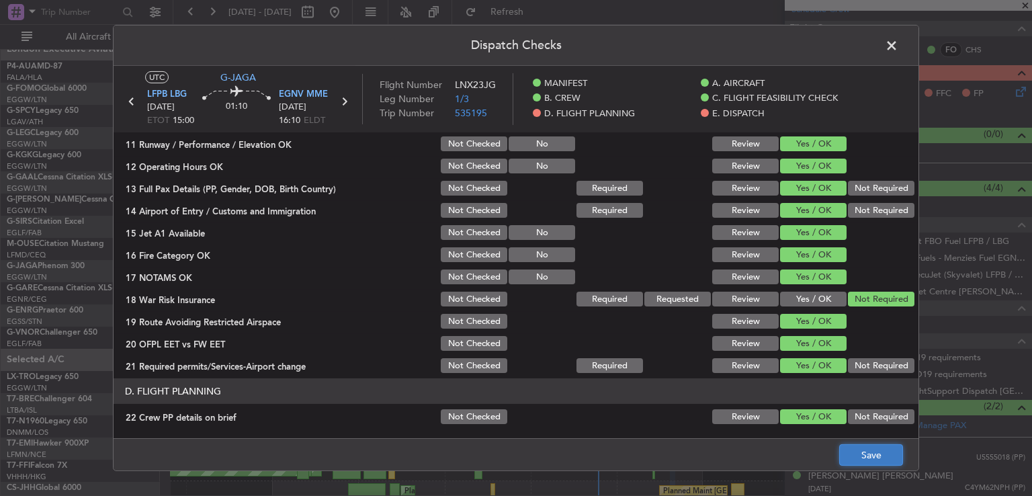
click at [865, 450] on button "Save" at bounding box center [871, 455] width 64 height 22
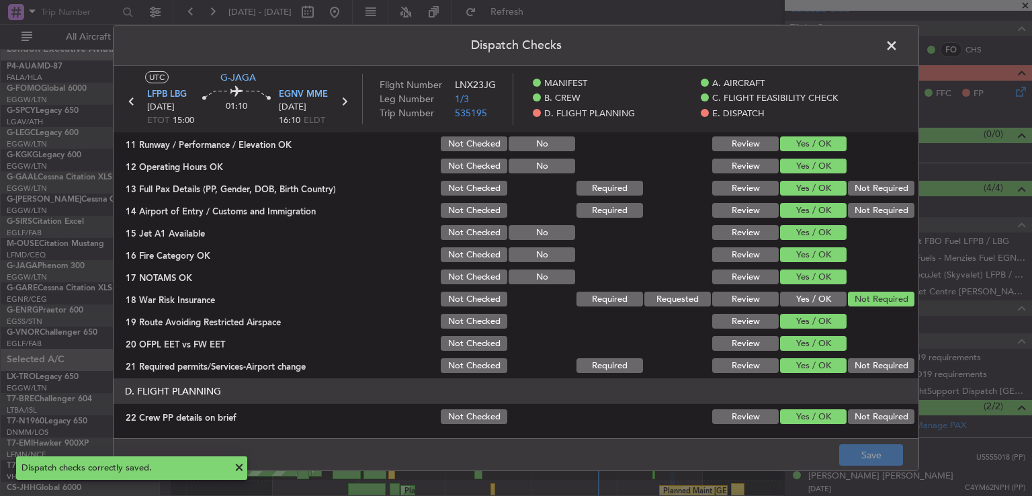
click at [898, 48] on span at bounding box center [898, 49] width 0 height 27
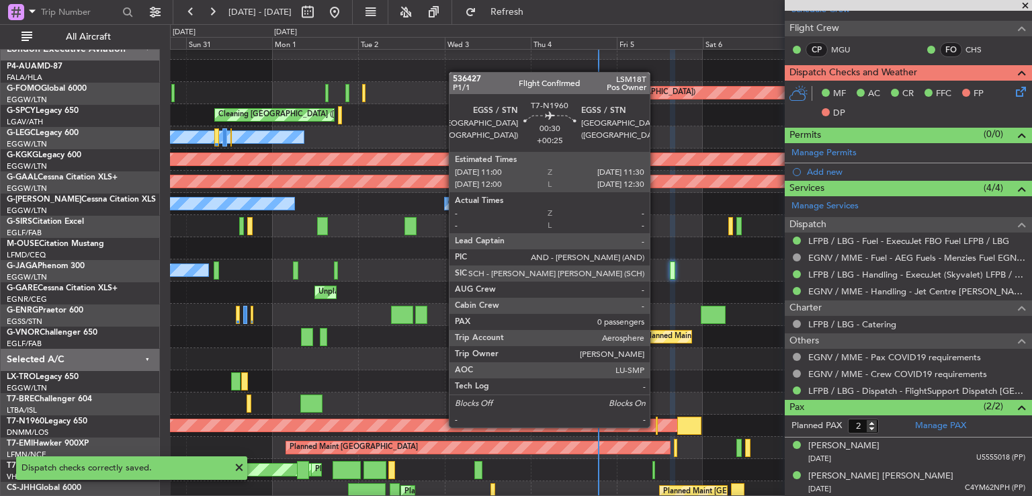
click at [656, 426] on div at bounding box center [657, 426] width 2 height 18
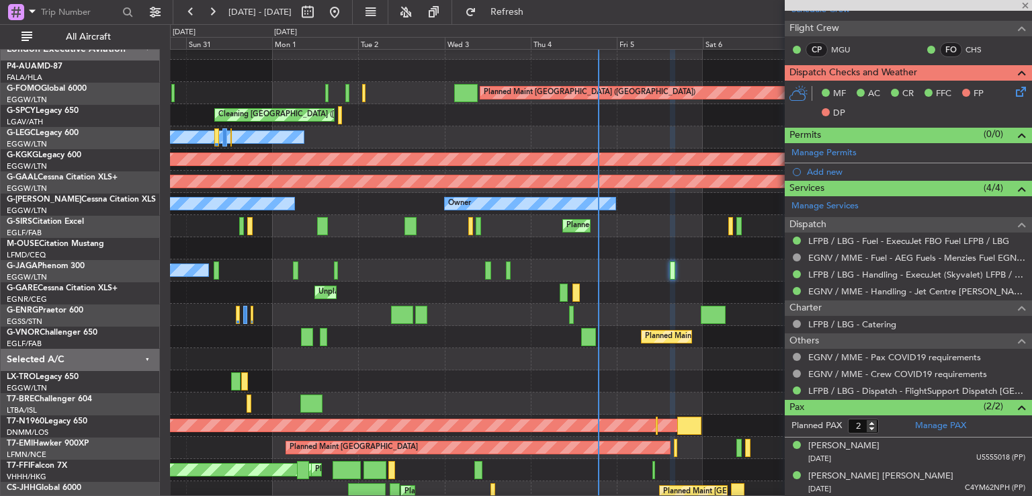
type input "+00:25"
type input "0"
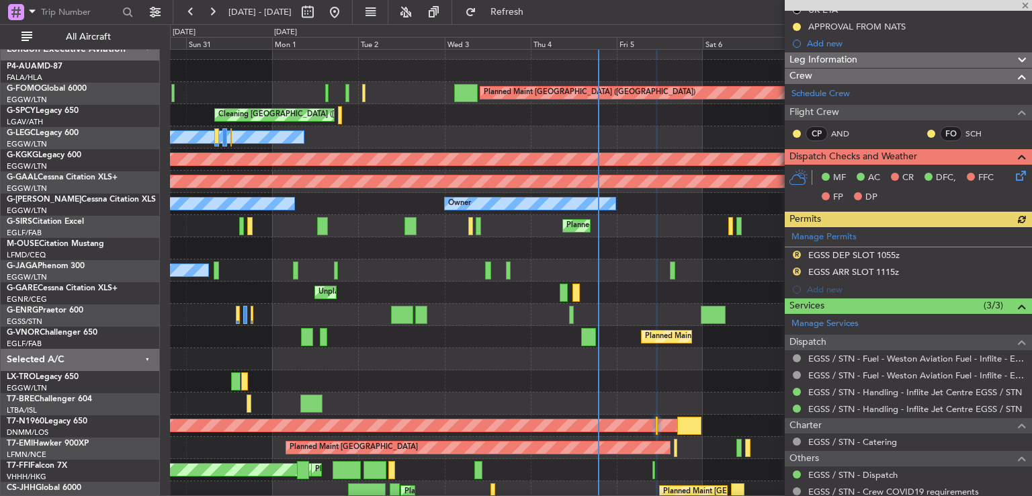
scroll to position [195, 0]
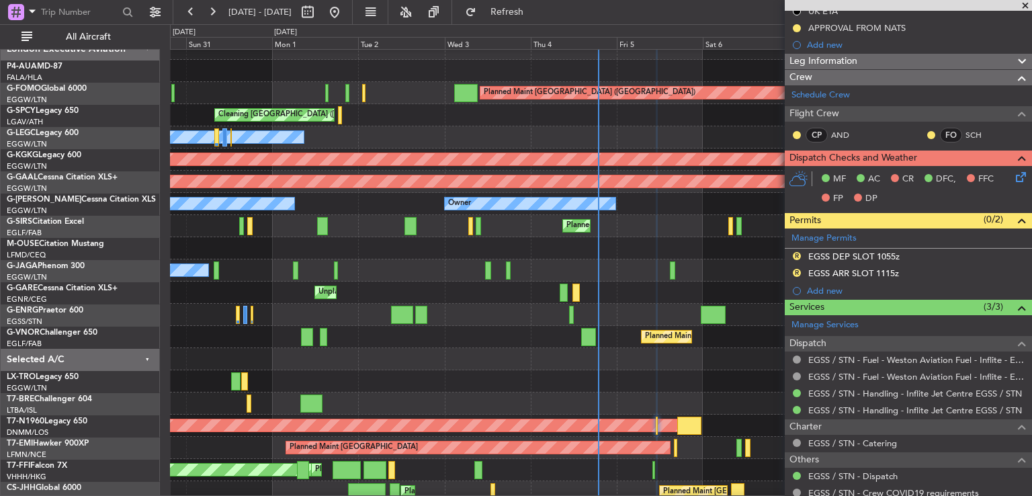
click at [1013, 175] on icon at bounding box center [1018, 174] width 11 height 11
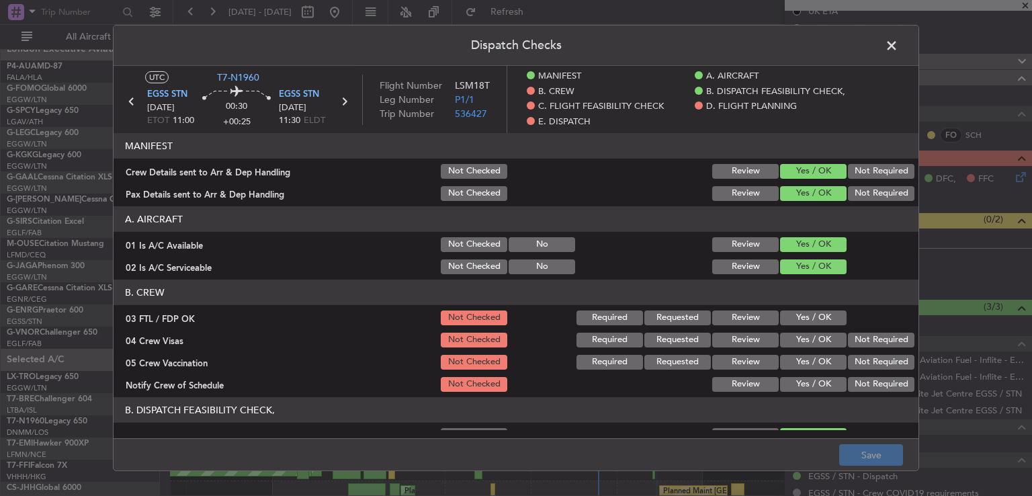
click at [788, 315] on button "Yes / OK" at bounding box center [813, 317] width 67 height 15
click at [860, 341] on button "Not Required" at bounding box center [881, 340] width 67 height 15
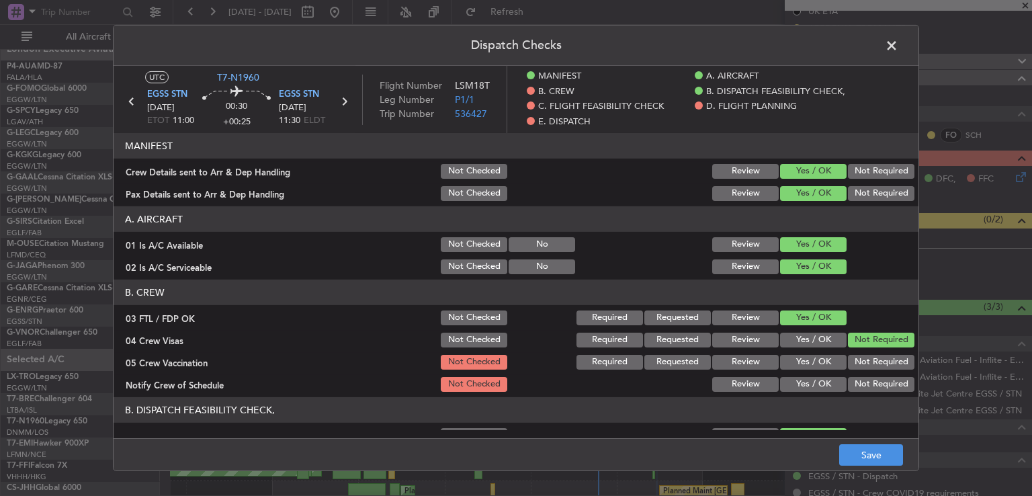
click at [850, 367] on button "Not Required" at bounding box center [881, 362] width 67 height 15
click at [804, 386] on button "Yes / OK" at bounding box center [813, 384] width 67 height 15
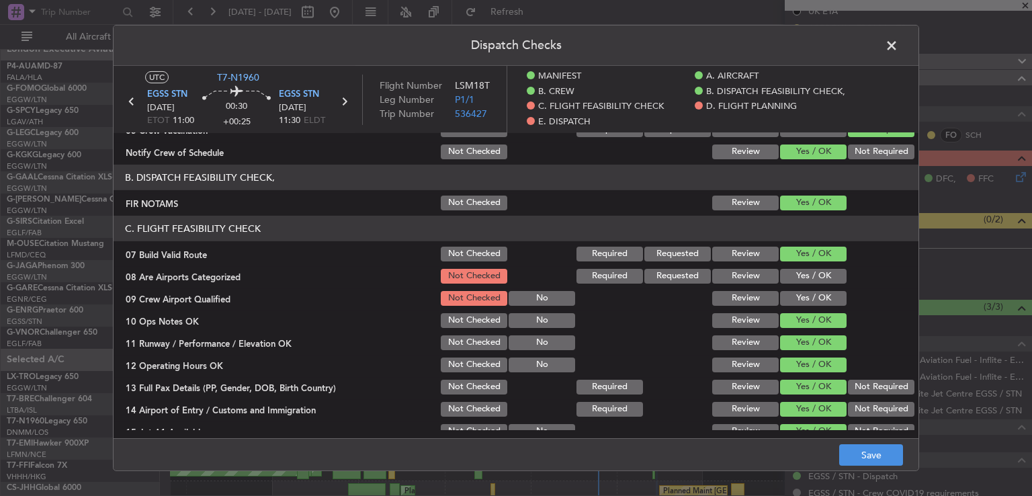
scroll to position [245, 0]
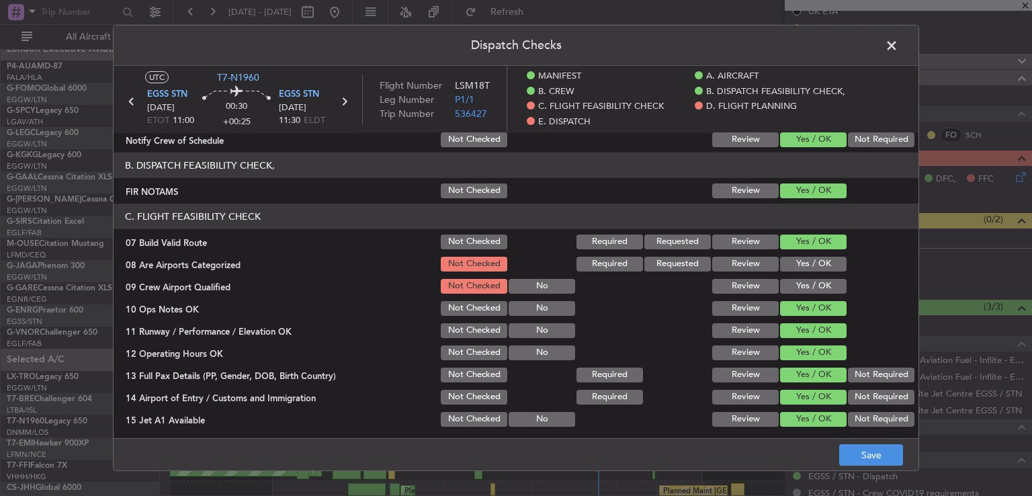
click at [806, 259] on button "Yes / OK" at bounding box center [813, 264] width 67 height 15
click at [801, 288] on button "Yes / OK" at bounding box center [813, 286] width 67 height 15
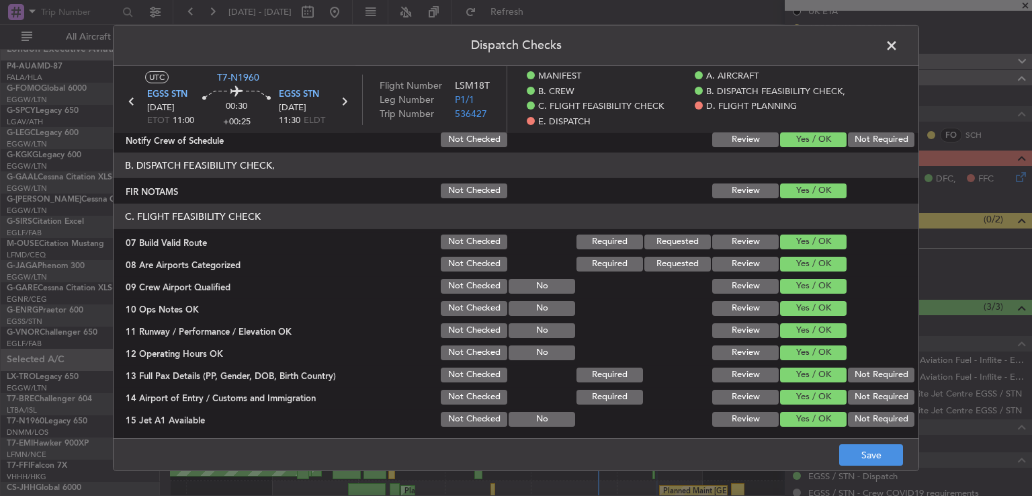
click at [863, 475] on div "Dispatch Checks UTC T7-N1960 EGSS STN [DATE] ETOT 11:00 00:30 +00:25 EGSS STN […" at bounding box center [516, 248] width 1032 height 496
click at [862, 464] on button "Save" at bounding box center [871, 455] width 64 height 22
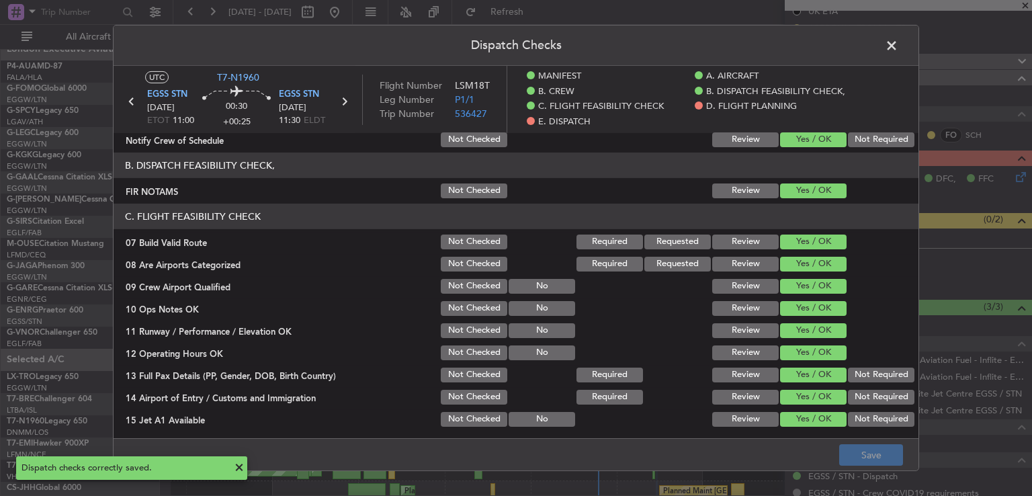
click at [898, 50] on span at bounding box center [898, 49] width 0 height 27
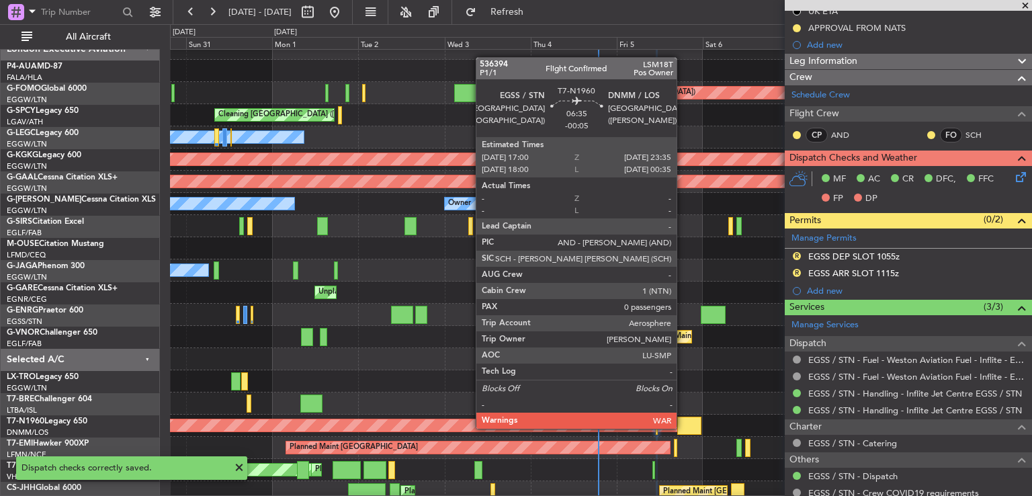
click at [683, 427] on div at bounding box center [689, 426] width 24 height 18
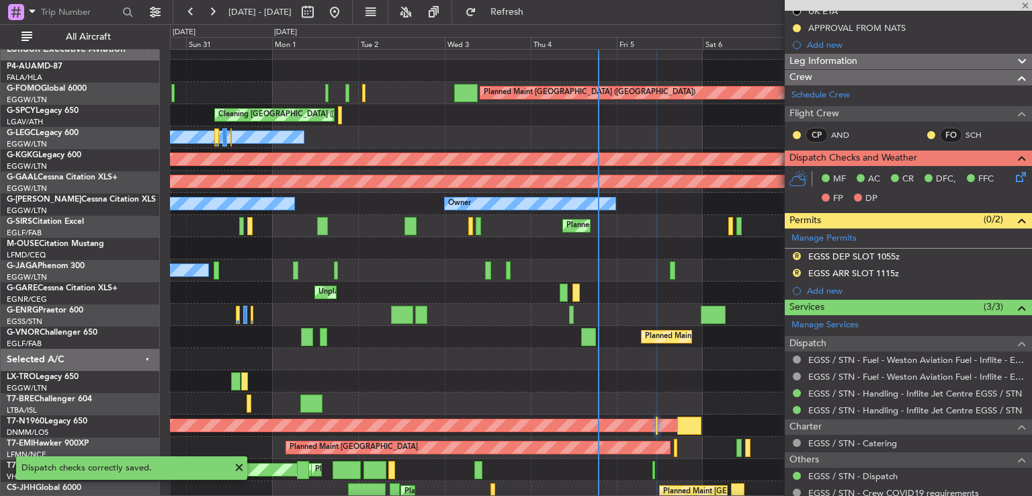
type input "-00:05"
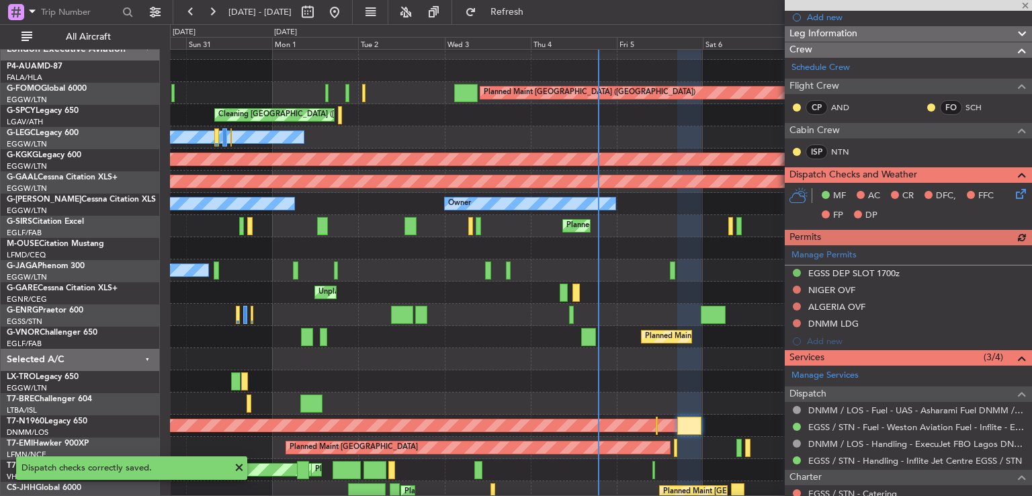
scroll to position [171, 0]
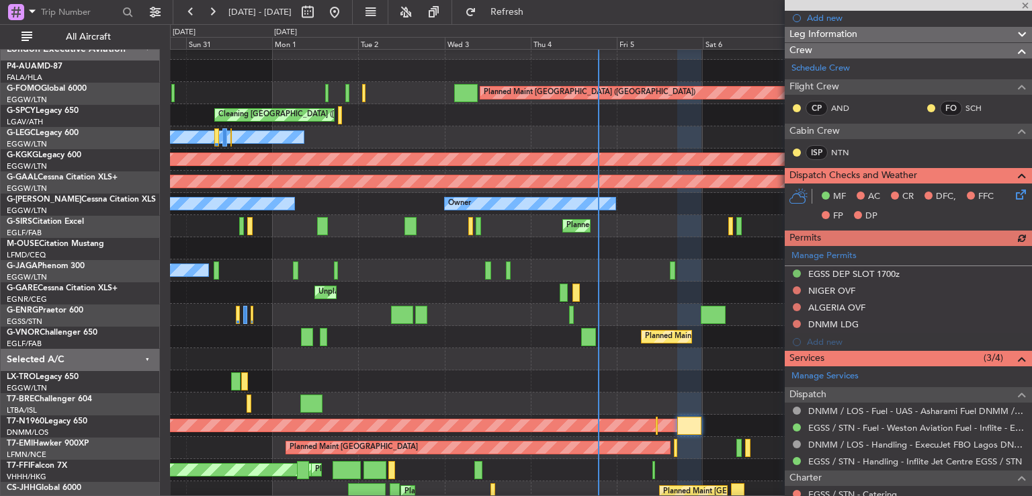
click at [1013, 190] on icon at bounding box center [1018, 192] width 11 height 11
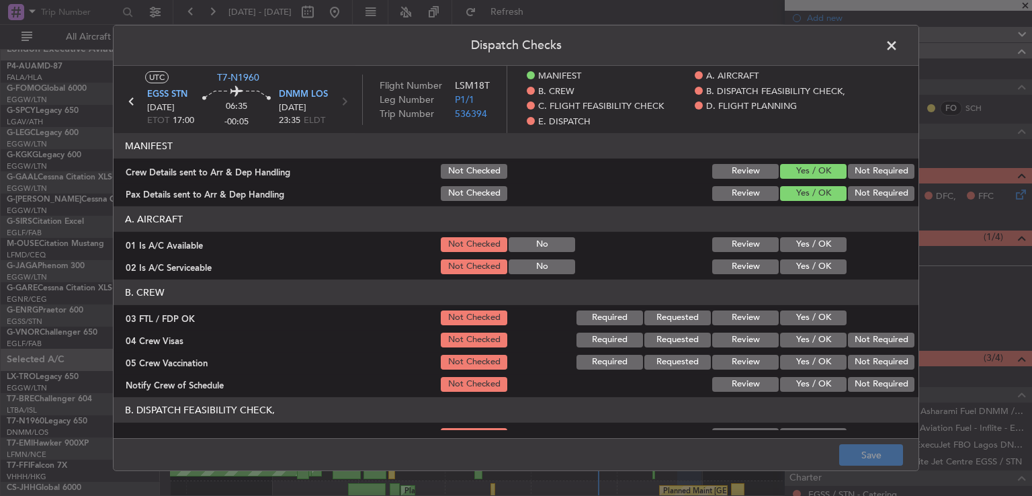
click at [788, 322] on button "Yes / OK" at bounding box center [813, 317] width 67 height 15
drag, startPoint x: 855, startPoint y: 336, endPoint x: 853, endPoint y: 345, distance: 8.8
click at [854, 336] on button "Not Required" at bounding box center [881, 340] width 67 height 15
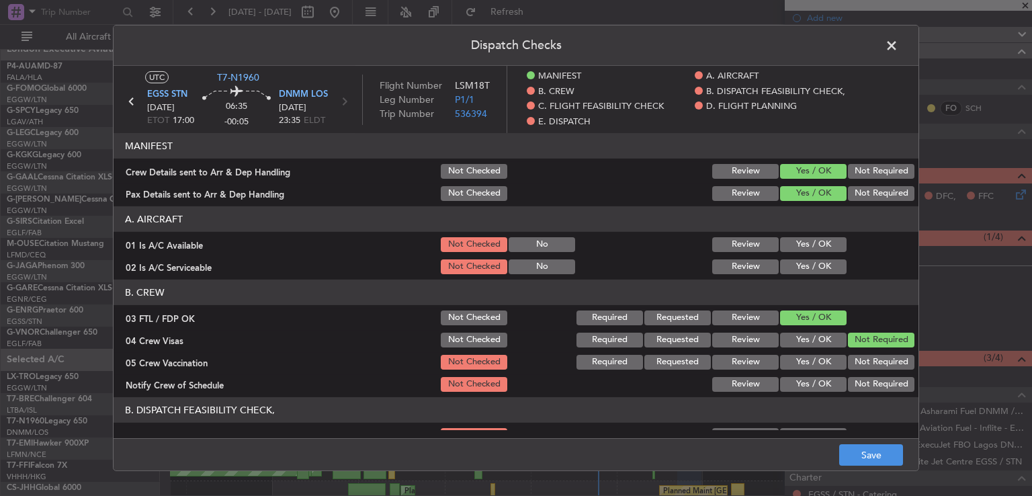
click at [849, 358] on button "Not Required" at bounding box center [881, 362] width 67 height 15
click at [801, 388] on button "Yes / OK" at bounding box center [813, 384] width 67 height 15
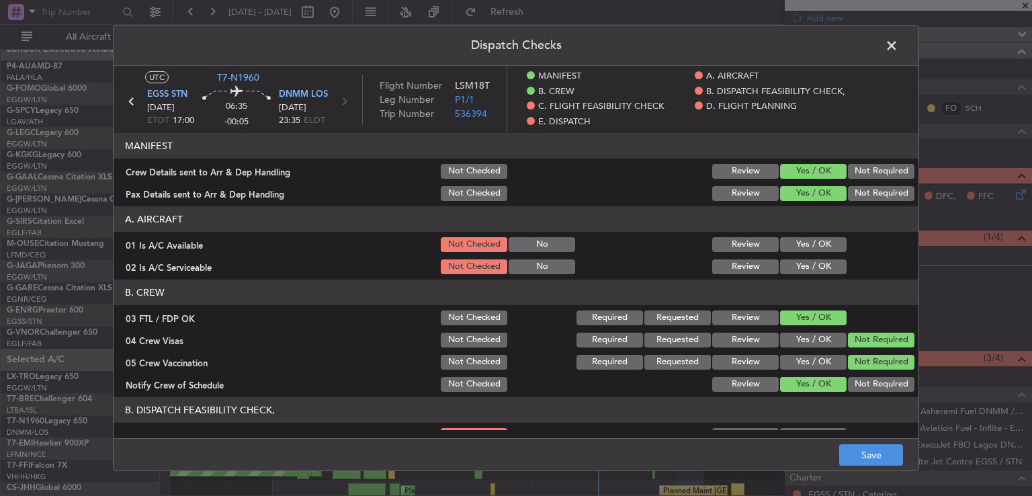
click at [806, 240] on button "Yes / OK" at bounding box center [813, 244] width 67 height 15
click at [804, 261] on button "Yes / OK" at bounding box center [813, 266] width 67 height 15
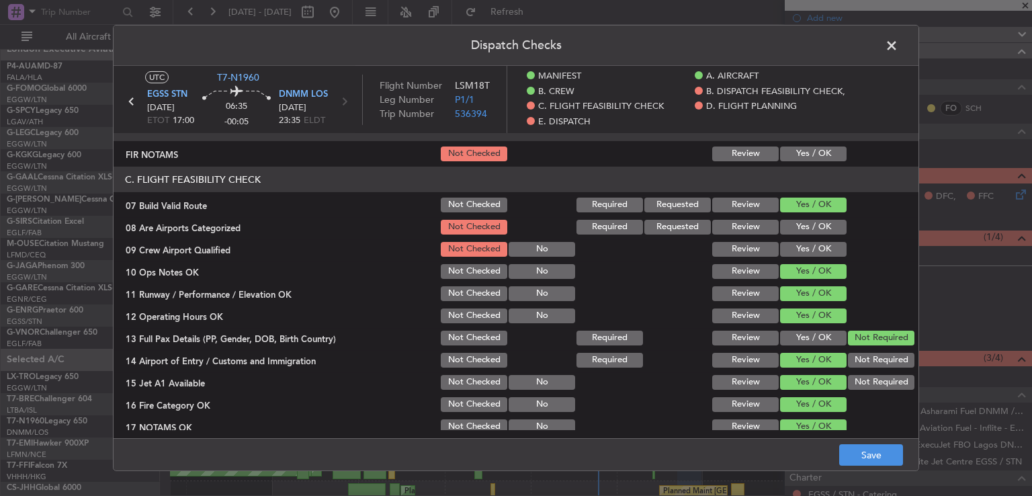
scroll to position [284, 0]
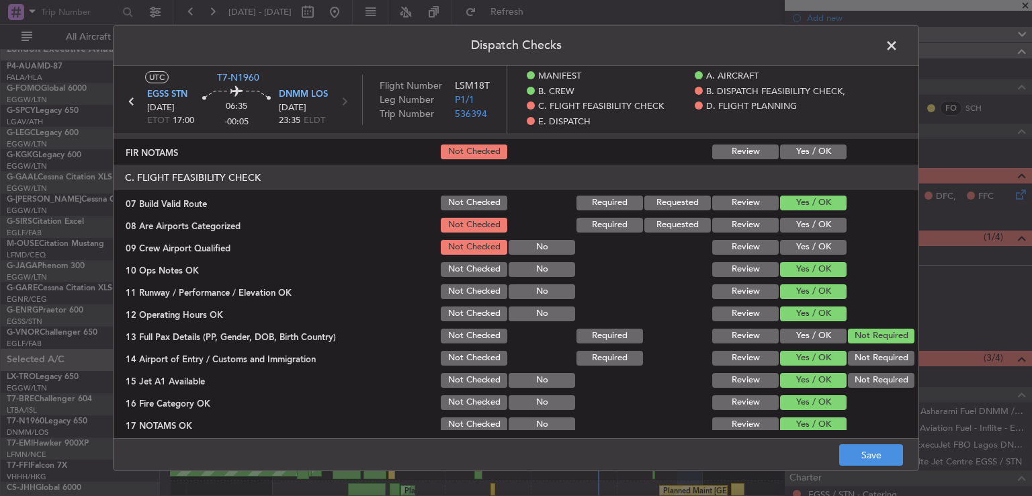
click at [812, 228] on button "Yes / OK" at bounding box center [813, 225] width 67 height 15
click at [809, 244] on button "Yes / OK" at bounding box center [813, 247] width 67 height 15
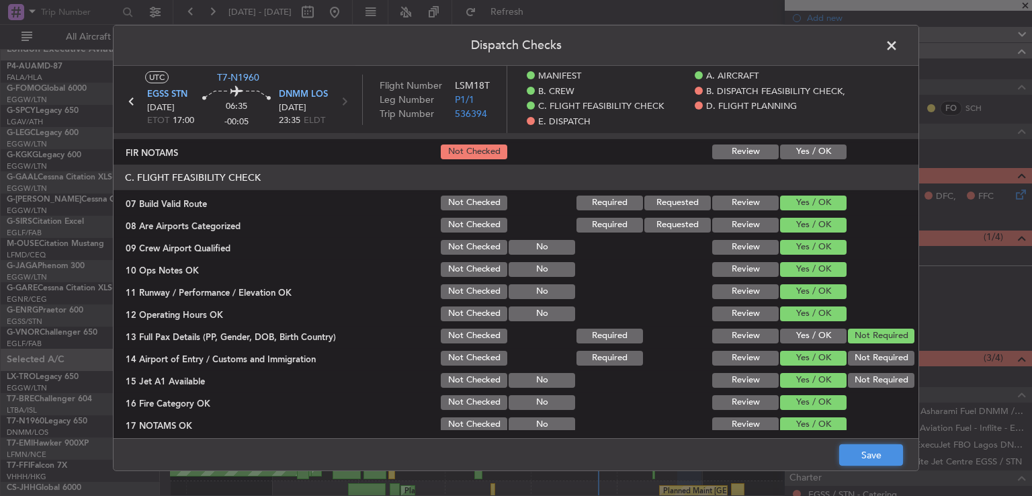
click at [847, 460] on button "Save" at bounding box center [871, 455] width 64 height 22
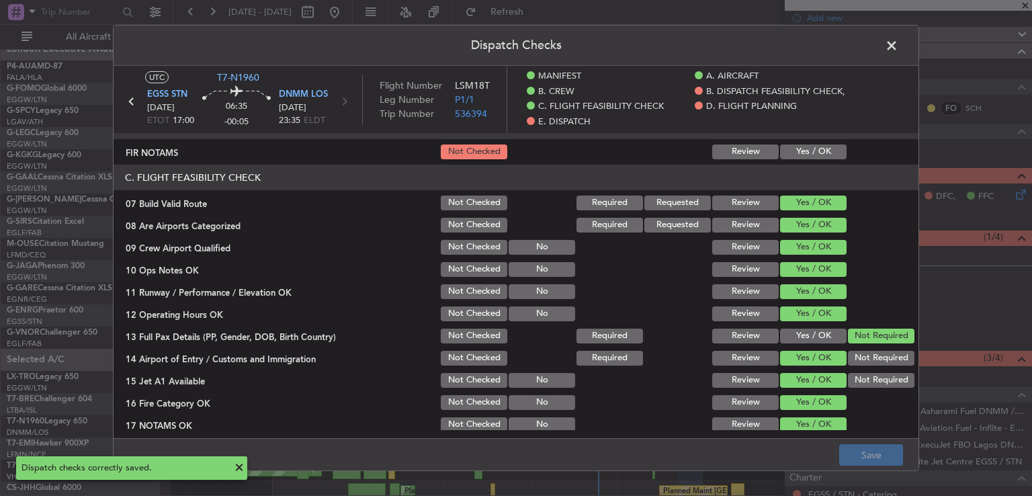
click at [898, 46] on span at bounding box center [898, 49] width 0 height 27
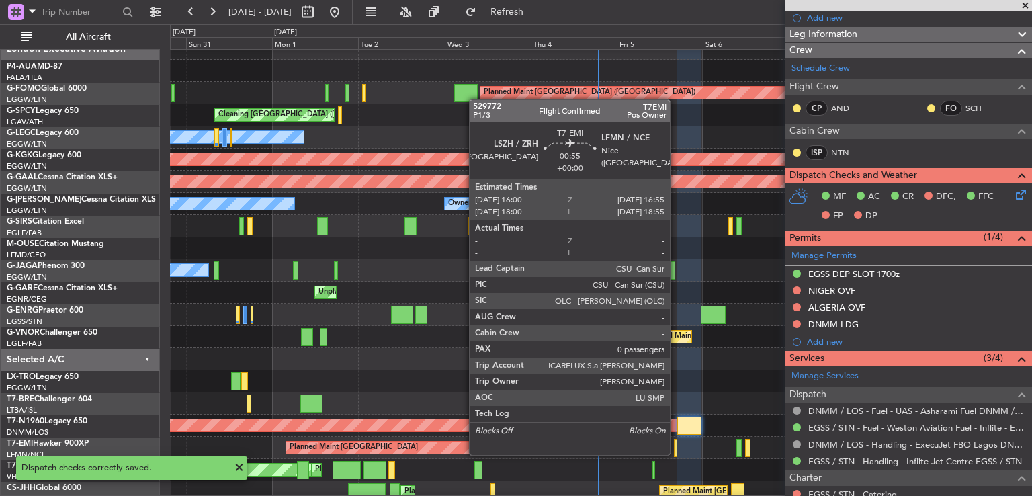
click at [676, 454] on div at bounding box center [675, 448] width 3 height 18
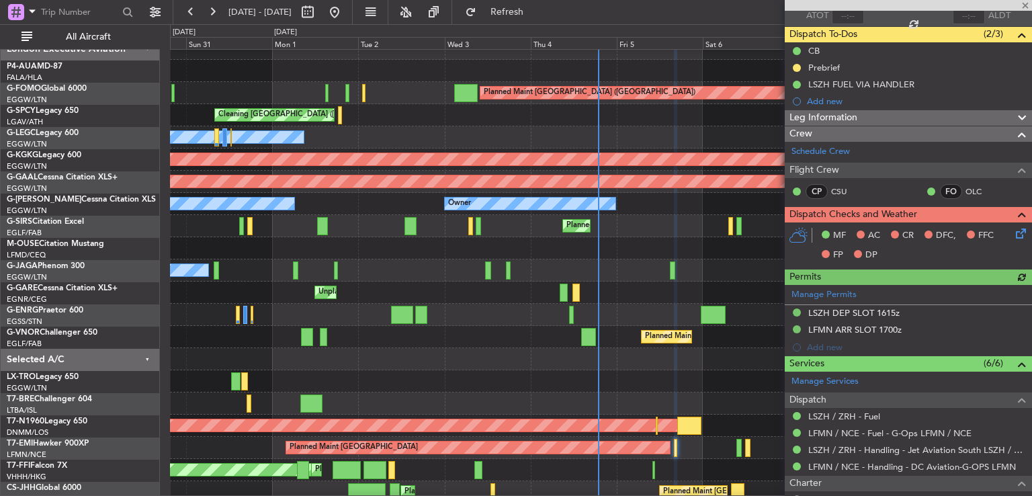
scroll to position [111, 0]
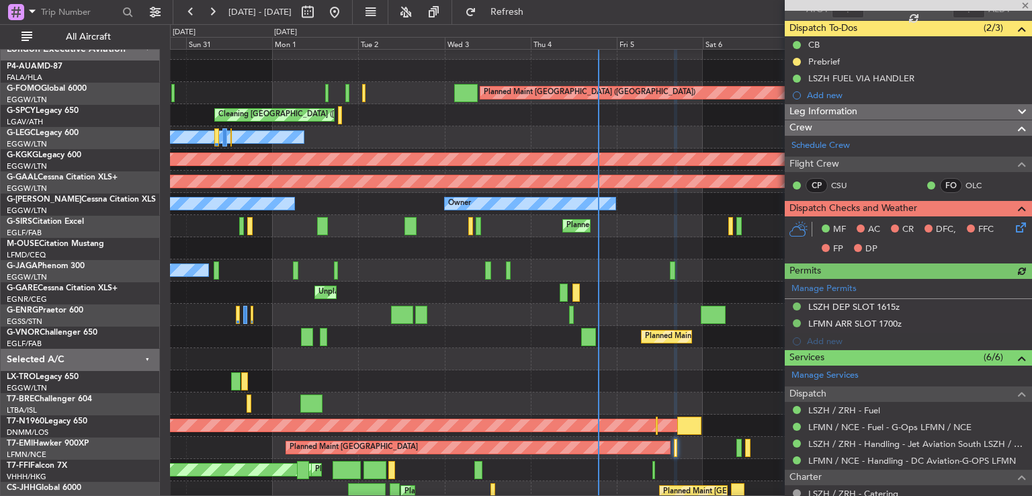
click at [1013, 224] on icon at bounding box center [1018, 225] width 11 height 11
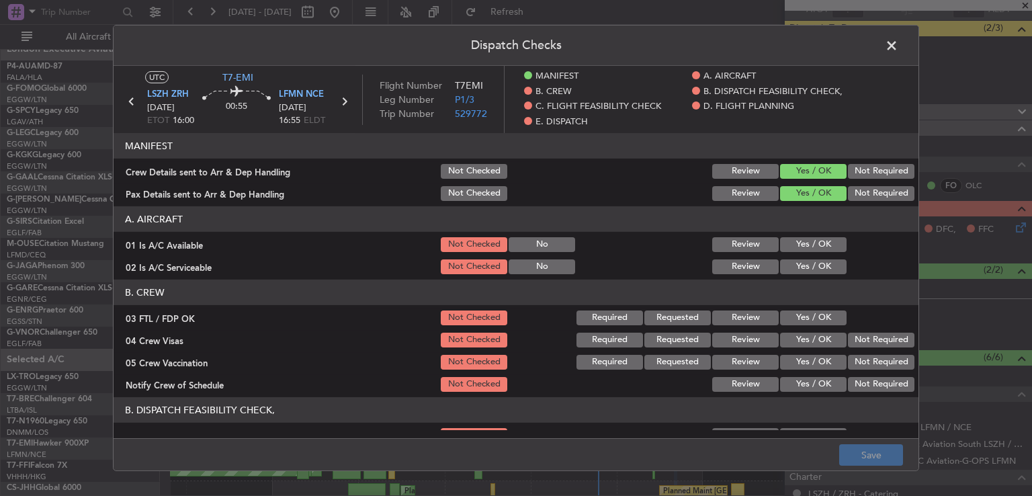
click at [796, 248] on button "Yes / OK" at bounding box center [813, 244] width 67 height 15
click at [797, 262] on button "Yes / OK" at bounding box center [813, 266] width 67 height 15
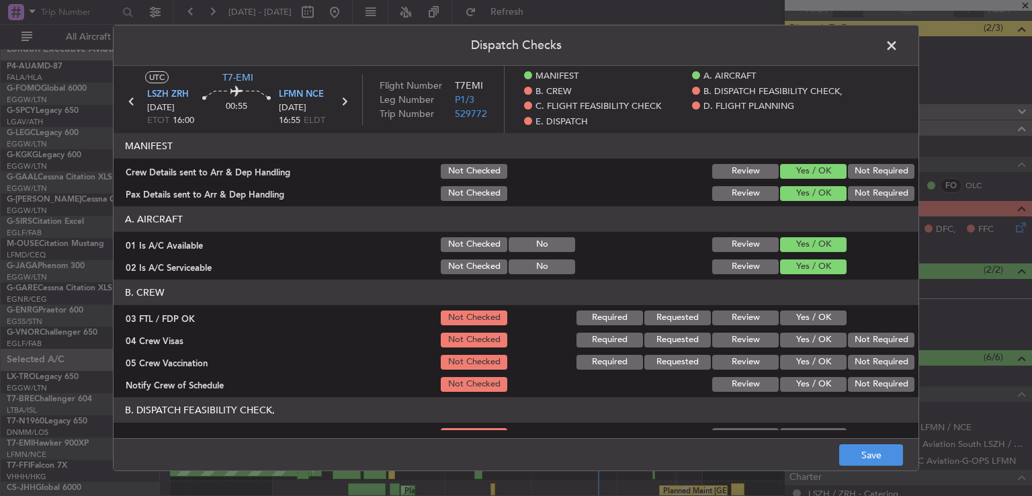
click at [816, 320] on button "Yes / OK" at bounding box center [813, 317] width 67 height 15
click at [851, 333] on button "Not Required" at bounding box center [881, 340] width 67 height 15
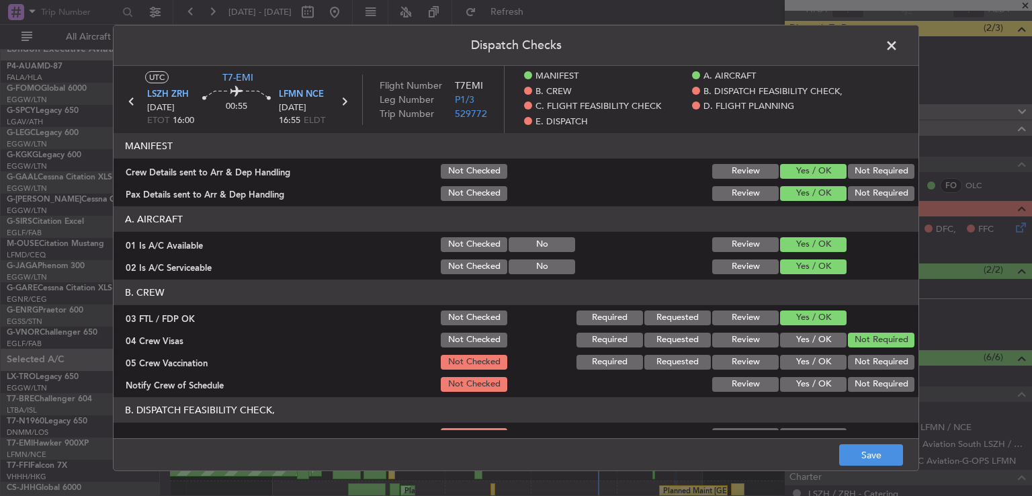
click at [849, 359] on button "Not Required" at bounding box center [881, 362] width 67 height 15
click at [814, 375] on div "Yes / OK" at bounding box center [812, 384] width 68 height 19
click at [812, 387] on button "Yes / OK" at bounding box center [813, 384] width 67 height 15
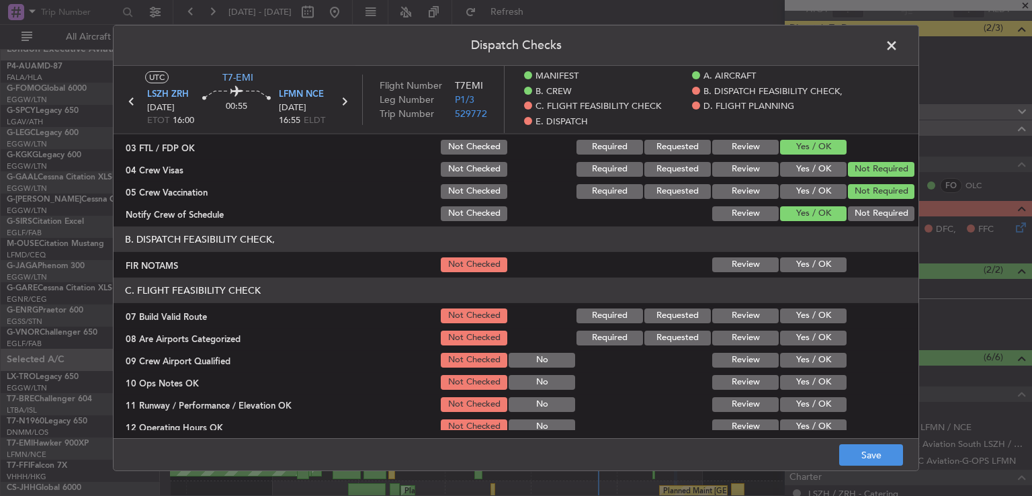
scroll to position [191, 0]
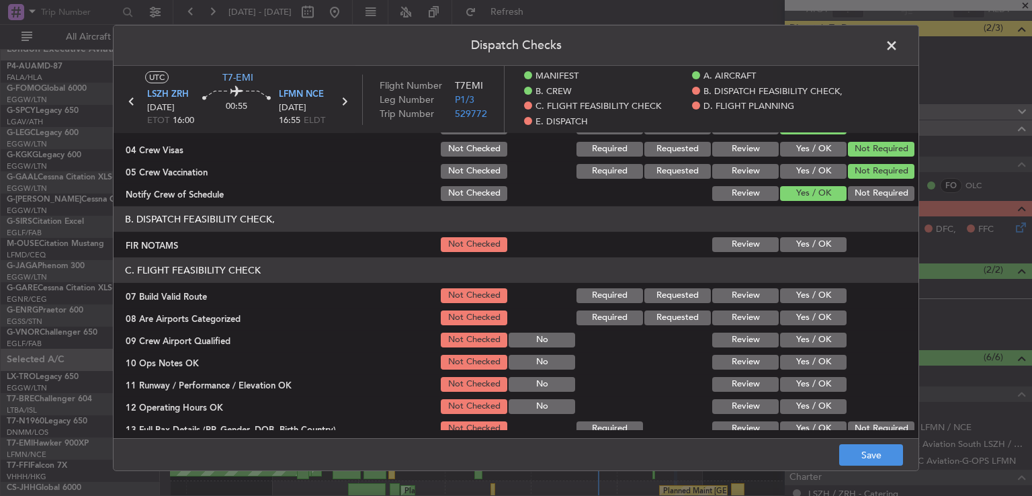
click at [898, 41] on span at bounding box center [898, 49] width 0 height 27
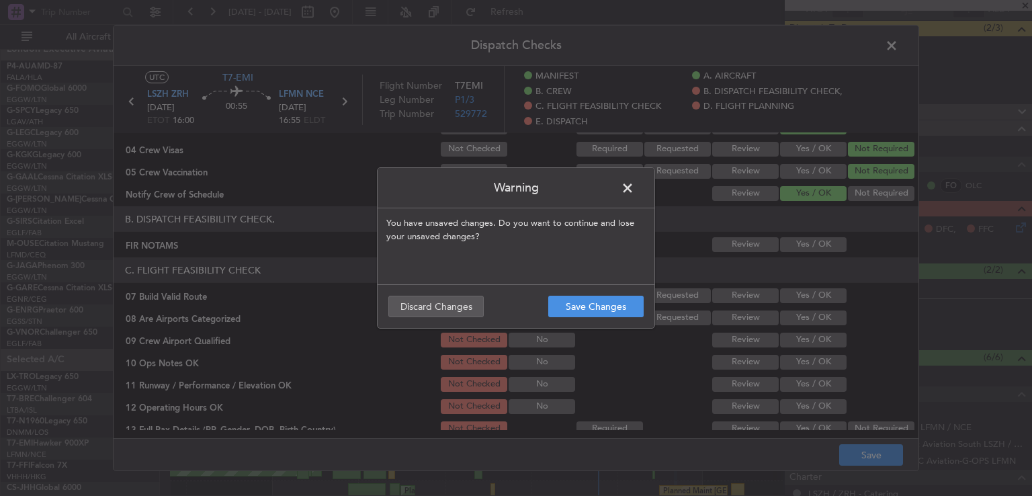
click at [634, 183] on span at bounding box center [634, 191] width 0 height 27
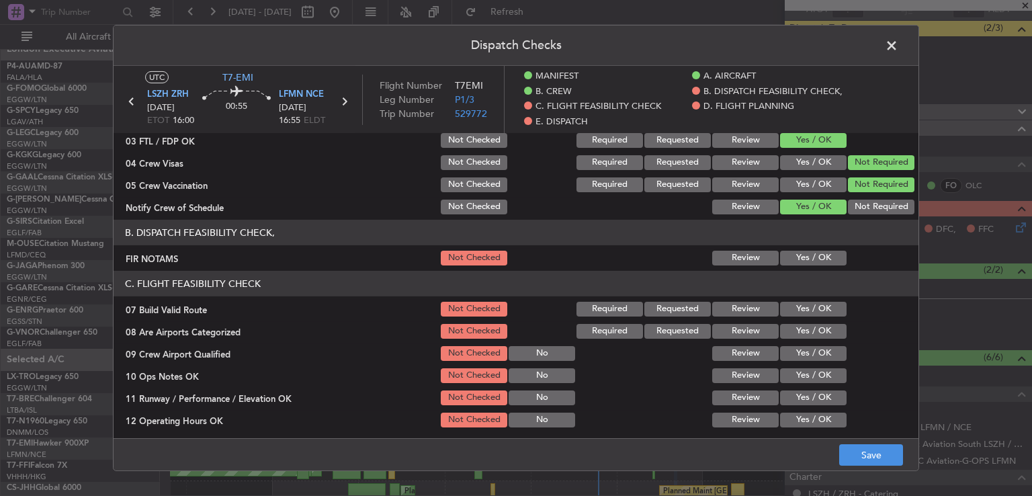
scroll to position [180, 0]
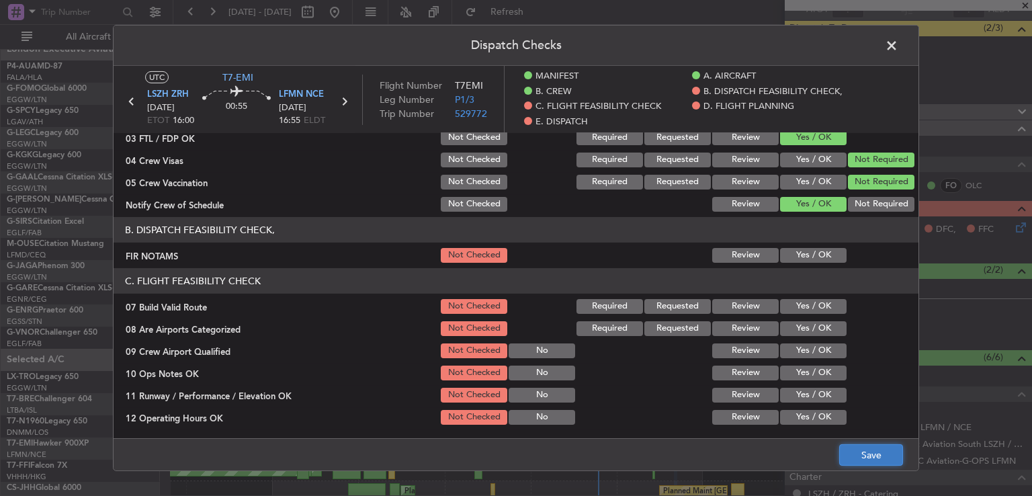
click at [846, 457] on button "Save" at bounding box center [871, 455] width 64 height 22
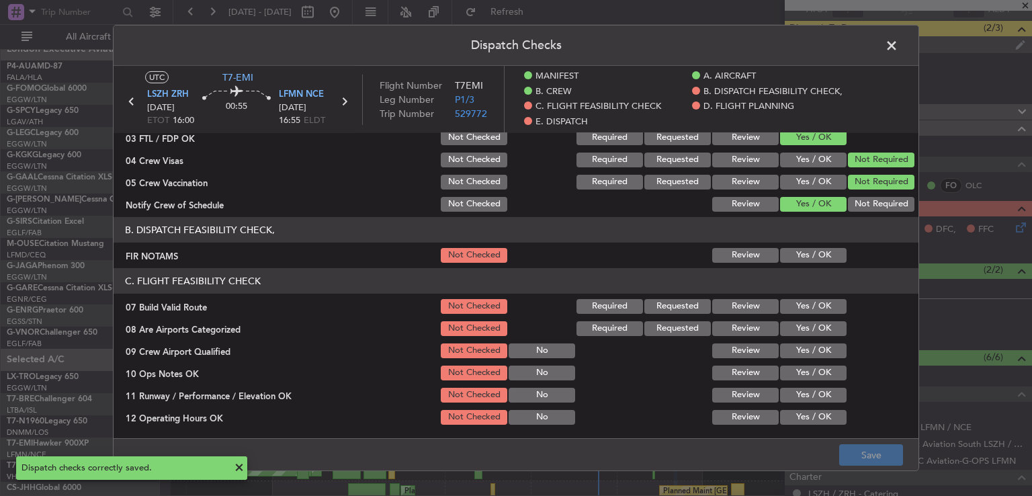
click at [898, 51] on span at bounding box center [898, 49] width 0 height 27
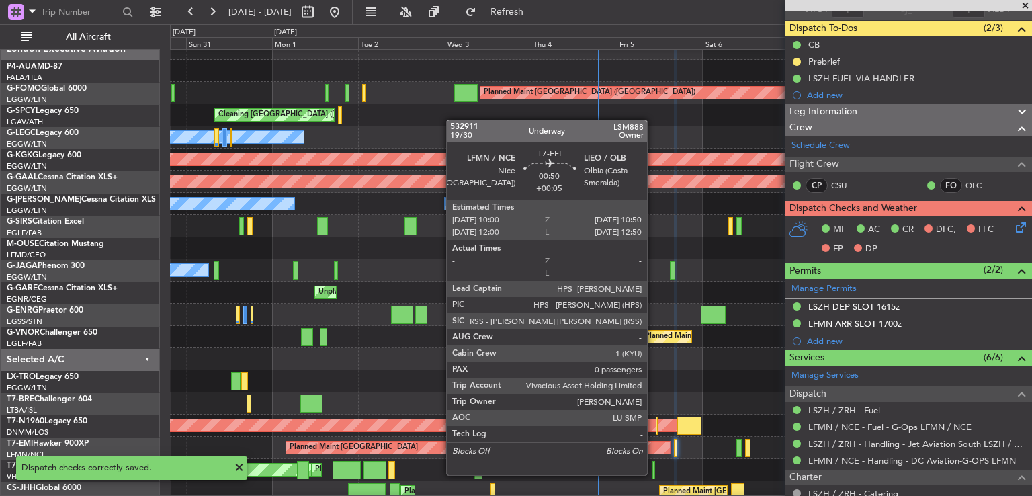
click at [653, 474] on div at bounding box center [653, 470] width 3 height 18
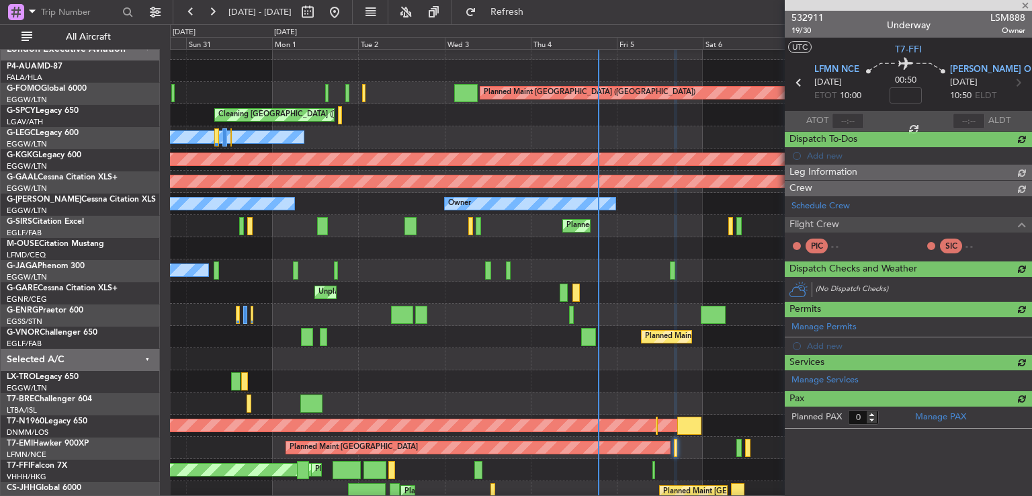
type input "+00:05"
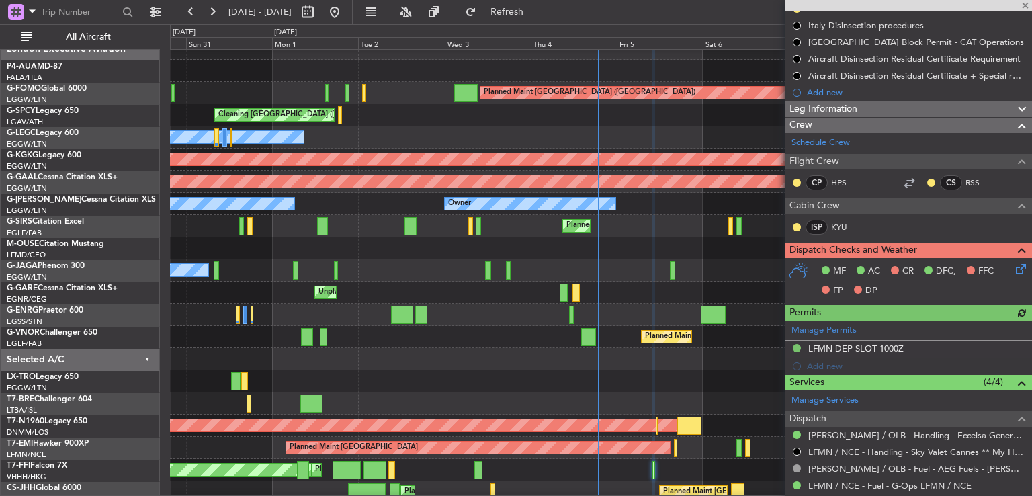
scroll to position [207, 0]
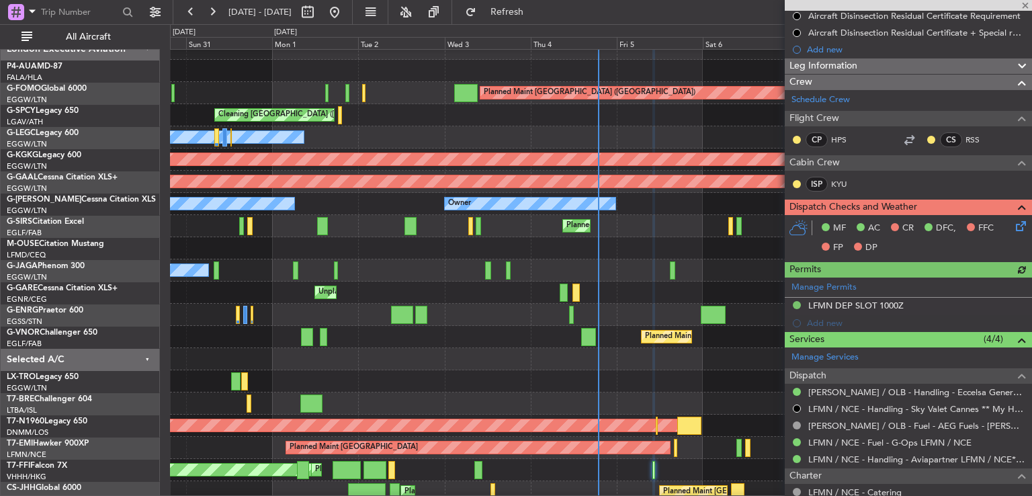
click at [1013, 224] on icon at bounding box center [1018, 223] width 11 height 11
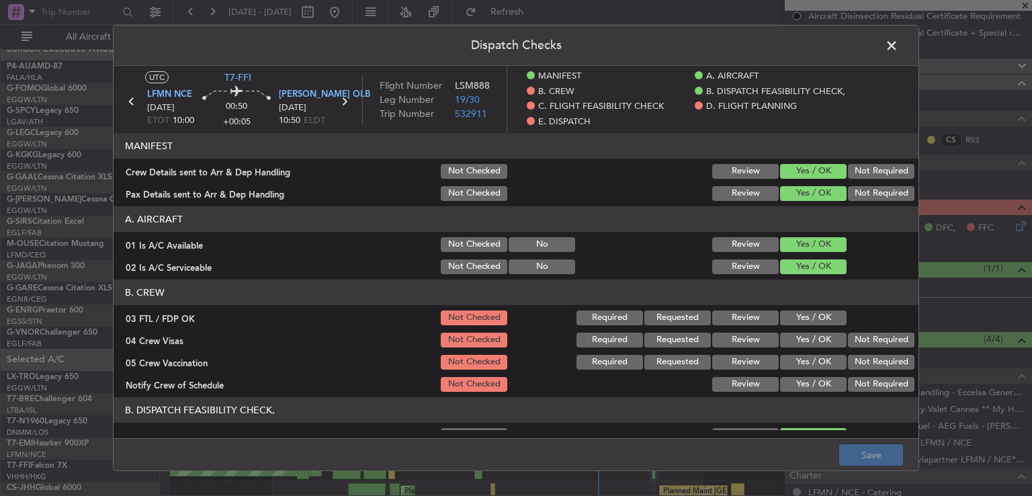
click at [824, 312] on button "Yes / OK" at bounding box center [813, 317] width 67 height 15
click at [849, 333] on button "Not Required" at bounding box center [881, 340] width 67 height 15
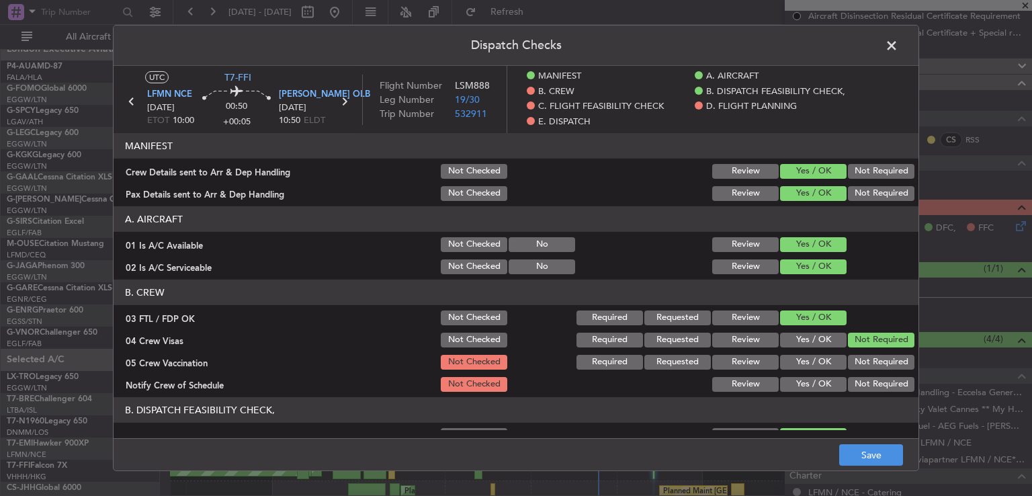
click at [849, 356] on button "Not Required" at bounding box center [881, 362] width 67 height 15
click at [822, 380] on button "Yes / OK" at bounding box center [813, 384] width 67 height 15
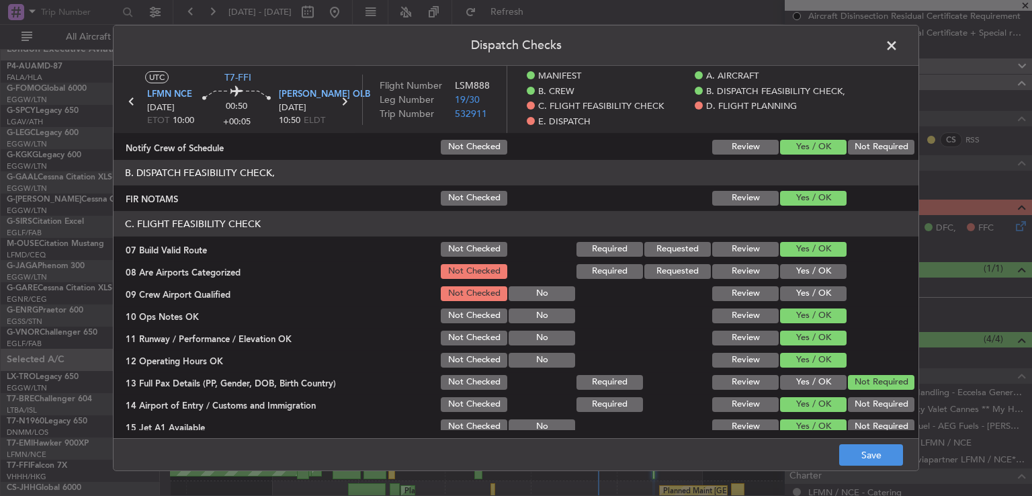
scroll to position [266, 0]
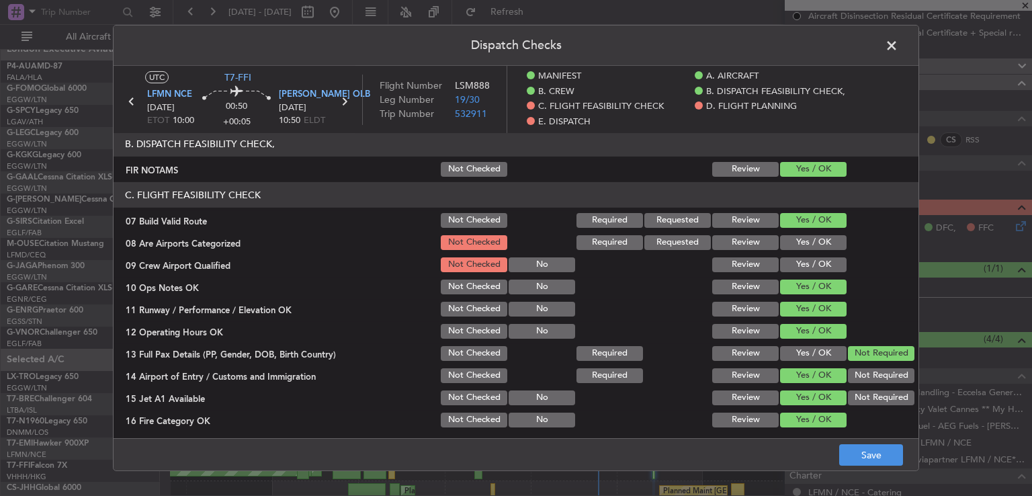
click at [810, 243] on button "Yes / OK" at bounding box center [813, 242] width 67 height 15
click at [807, 265] on button "Yes / OK" at bounding box center [813, 264] width 67 height 15
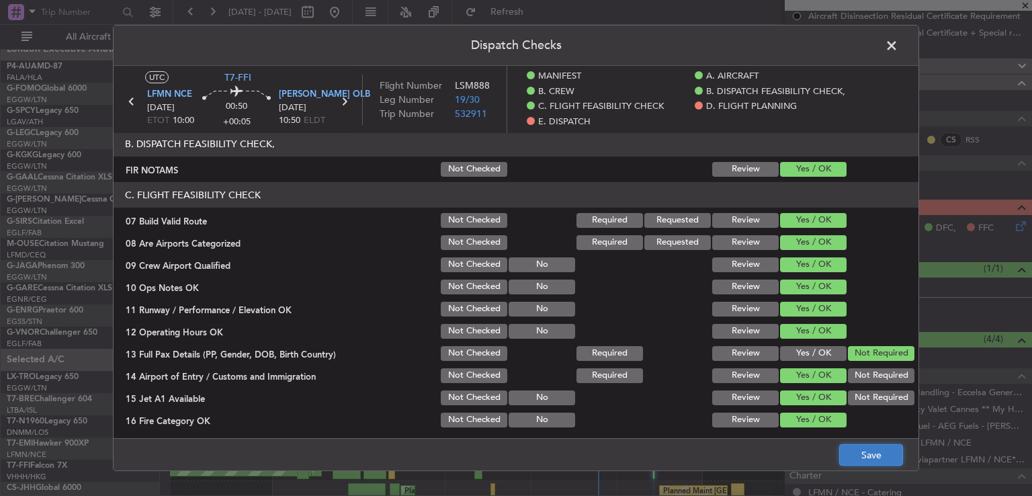
click at [855, 450] on button "Save" at bounding box center [871, 455] width 64 height 22
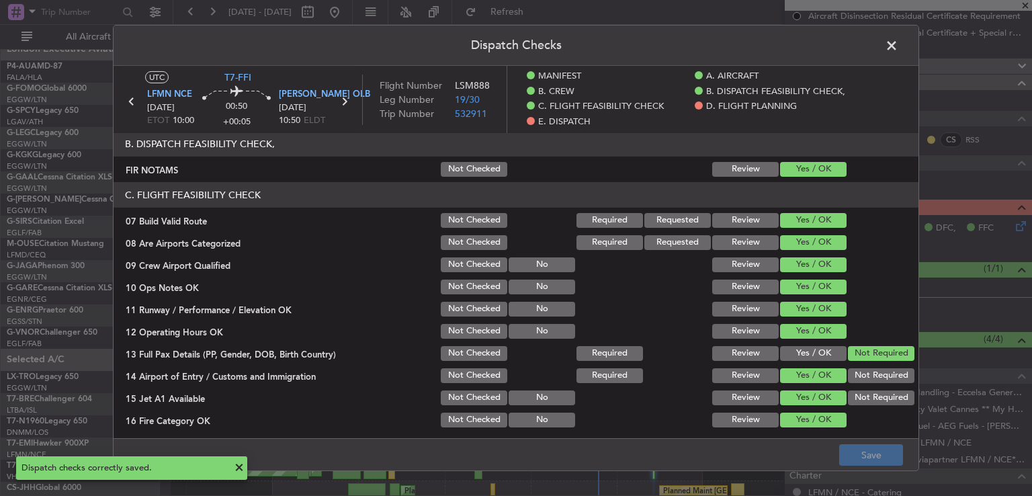
click at [898, 46] on span at bounding box center [898, 49] width 0 height 27
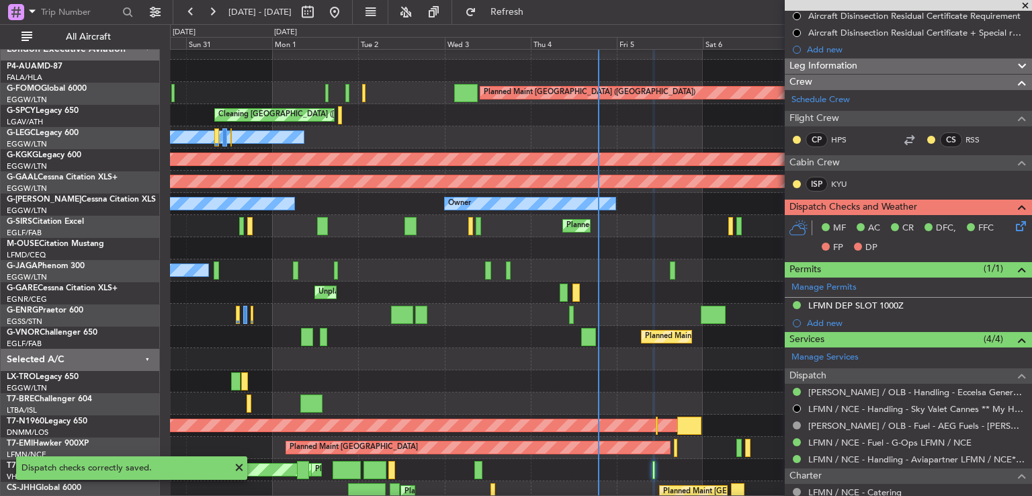
click at [1023, 2] on span at bounding box center [1025, 6] width 13 height 12
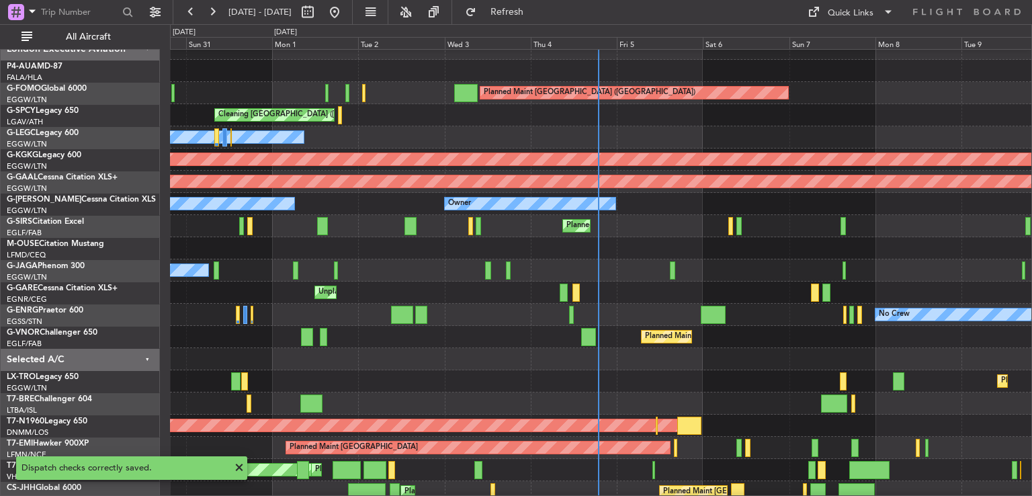
scroll to position [0, 0]
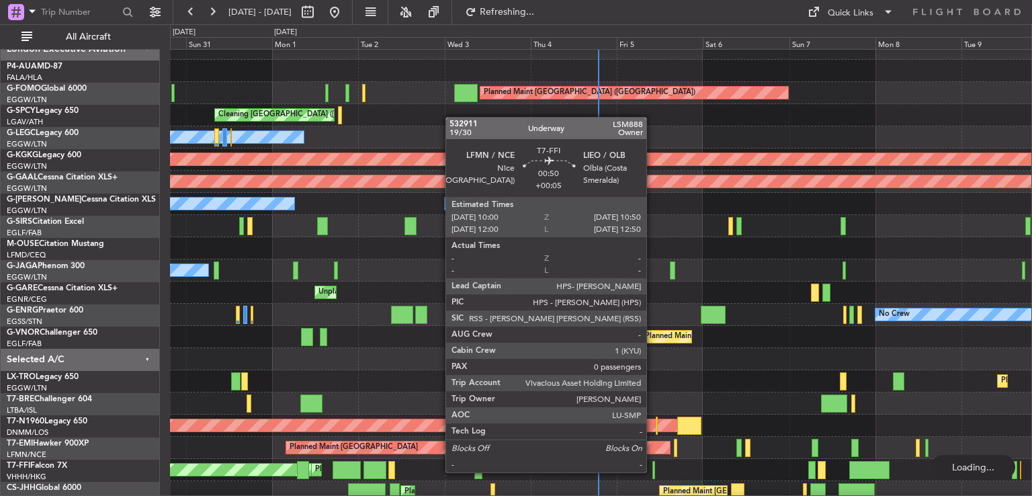
click at [653, 471] on div at bounding box center [653, 470] width 3 height 18
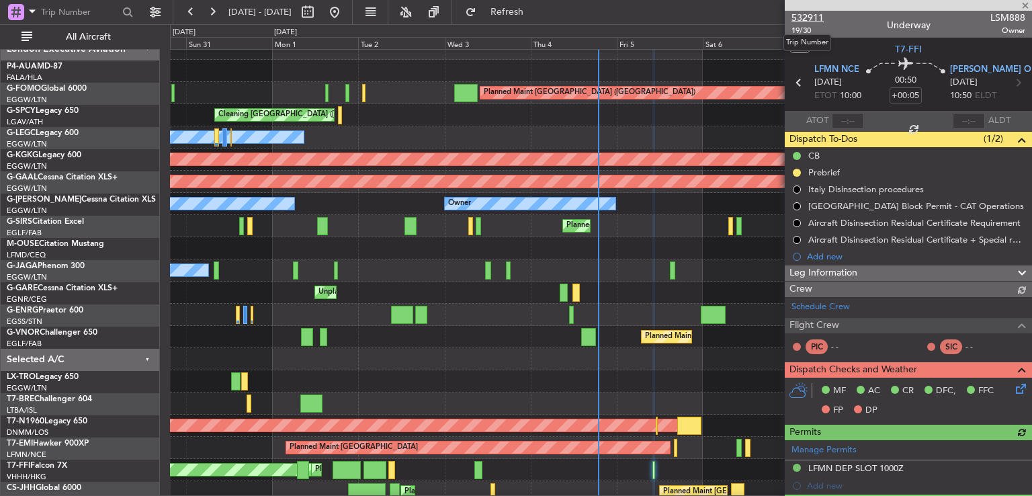
click at [804, 21] on span "532911" at bounding box center [808, 18] width 32 height 14
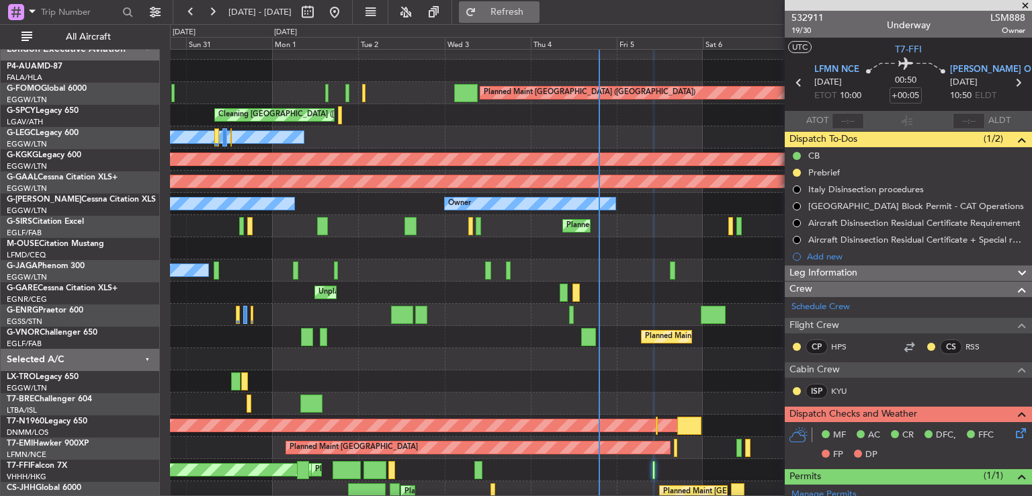
click at [529, 19] on button "Refresh" at bounding box center [499, 12] width 81 height 22
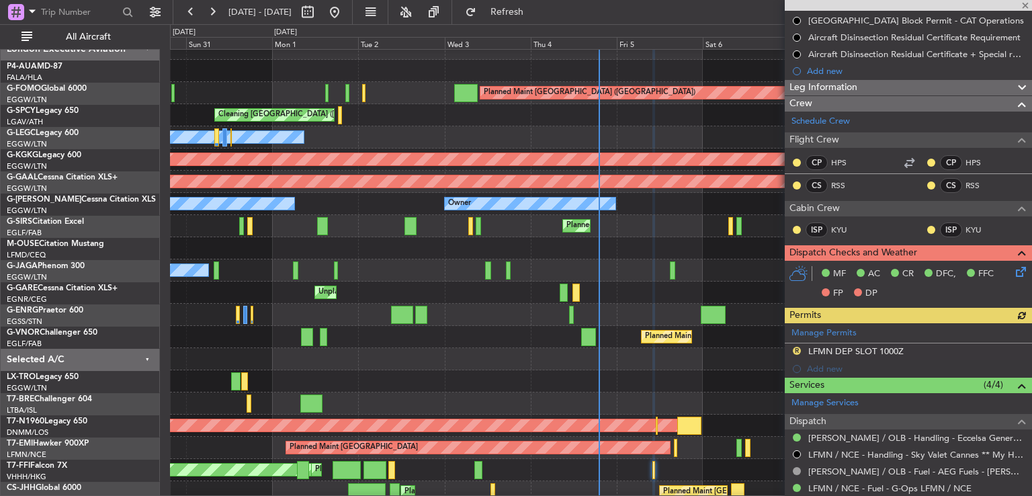
scroll to position [187, 0]
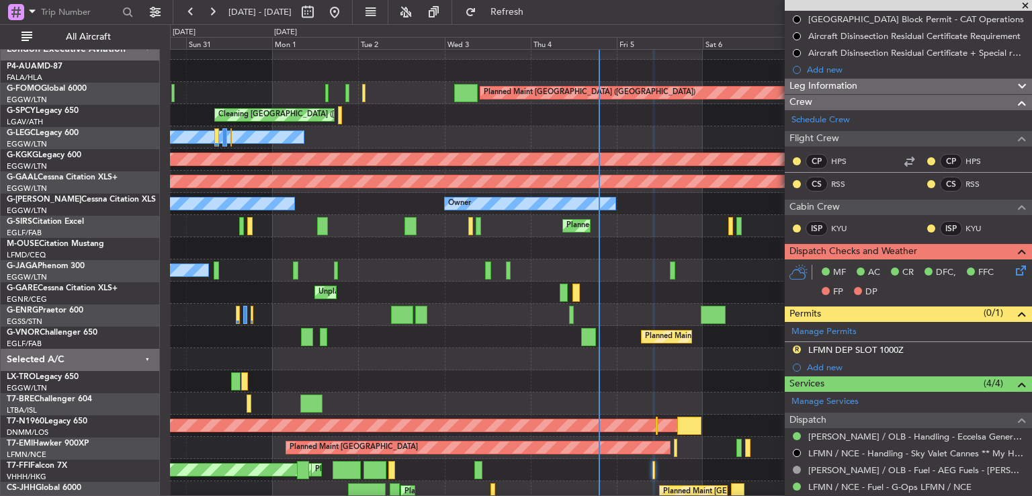
click at [1024, 6] on span at bounding box center [1025, 6] width 13 height 12
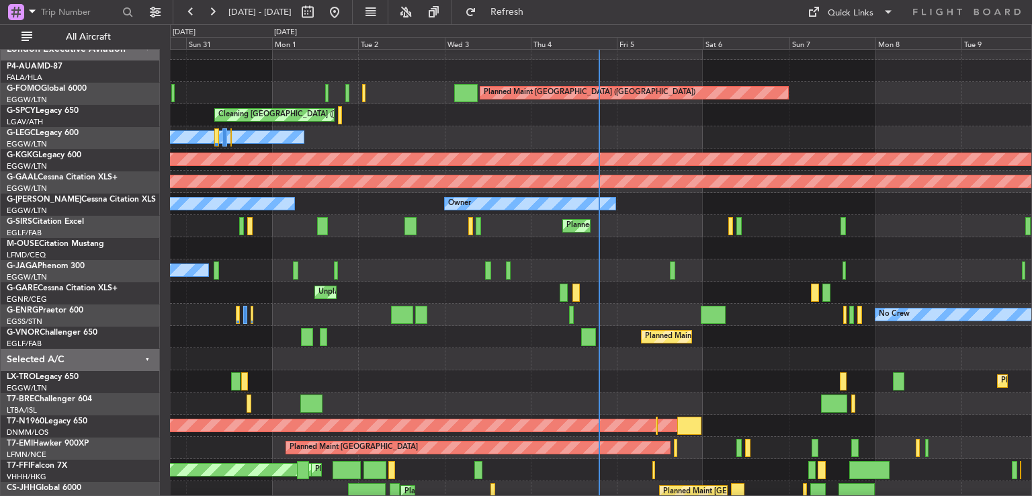
scroll to position [0, 0]
click at [209, 7] on button at bounding box center [213, 12] width 22 height 22
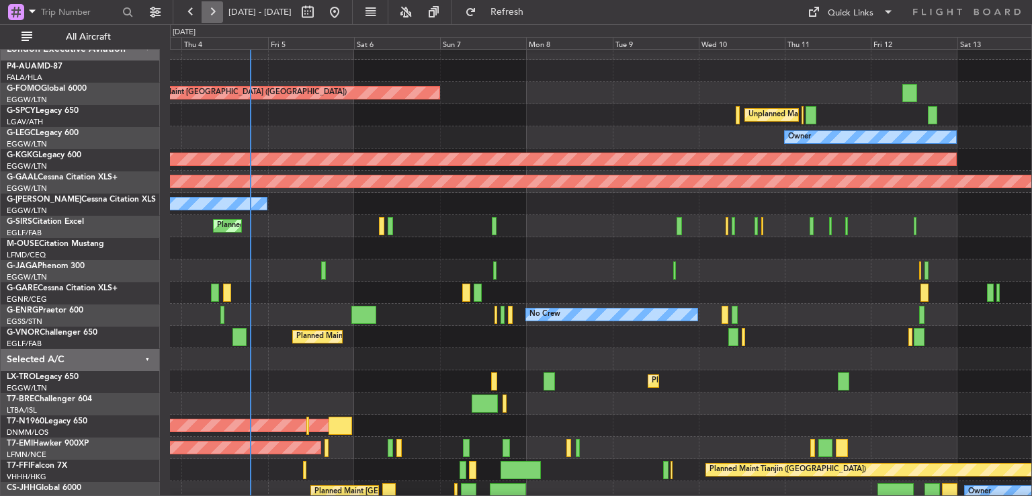
click at [209, 7] on button at bounding box center [213, 12] width 22 height 22
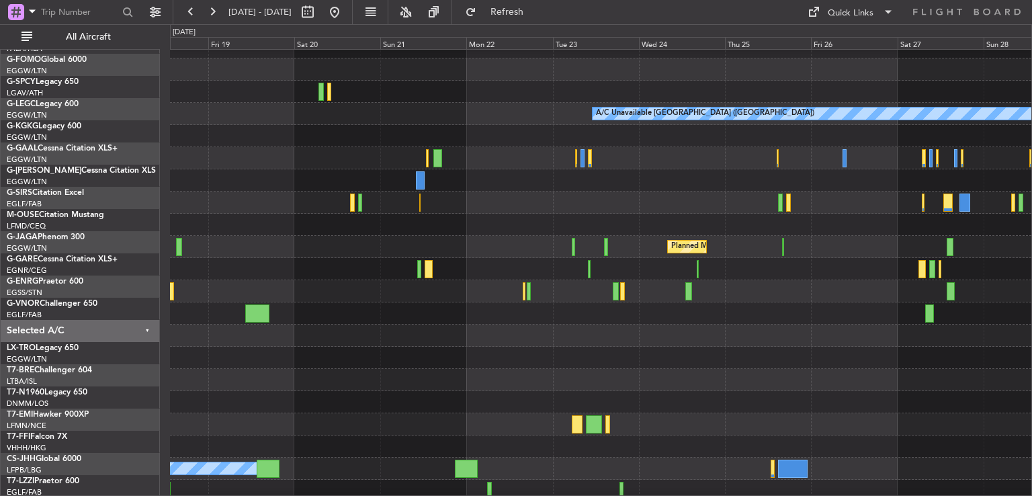
scroll to position [35, 0]
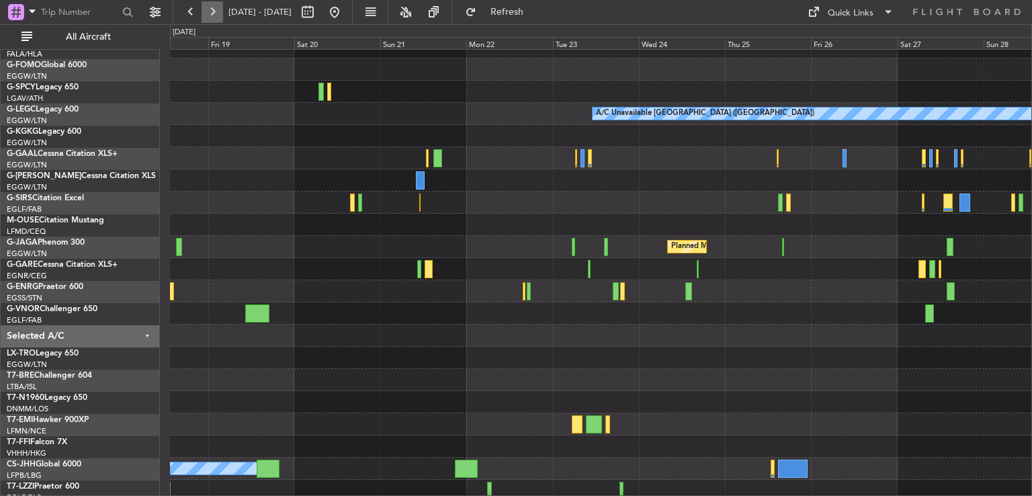
click at [214, 11] on button at bounding box center [213, 12] width 22 height 22
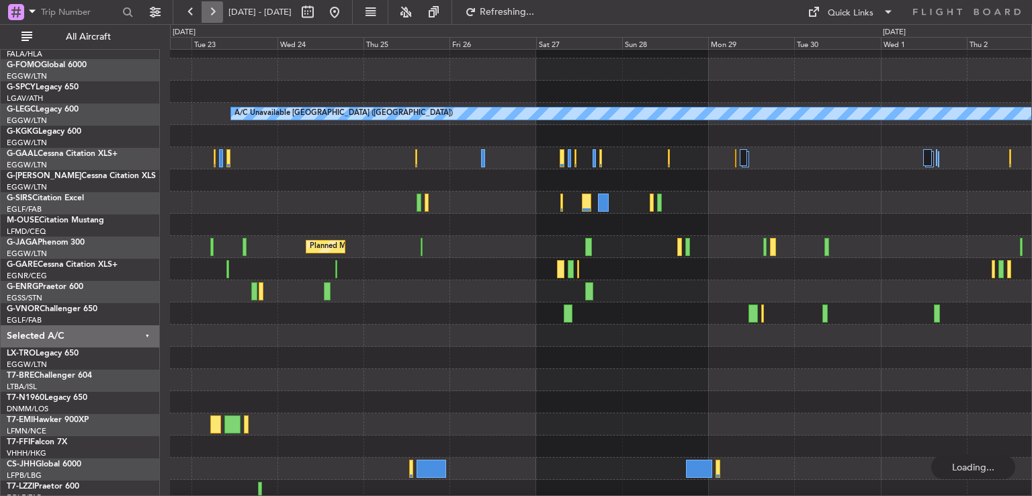
click at [214, 11] on button at bounding box center [213, 12] width 22 height 22
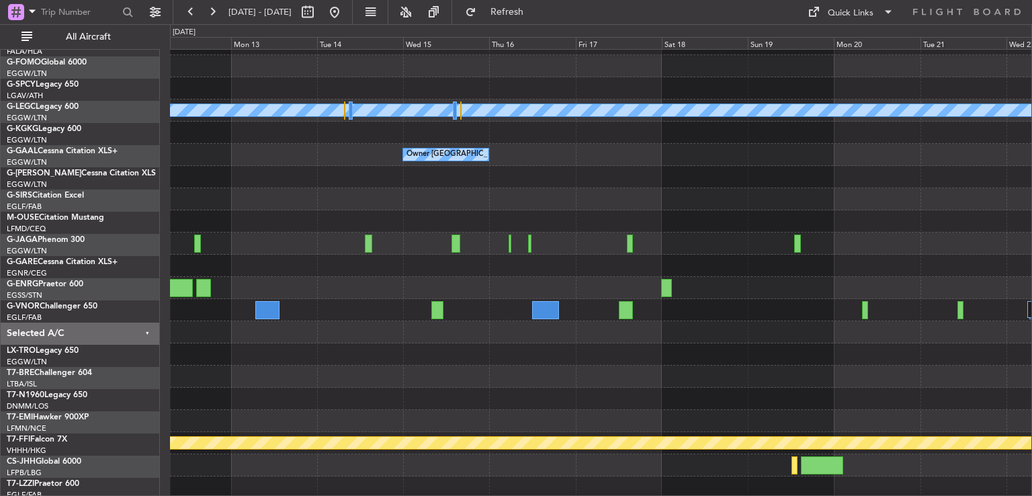
scroll to position [39, 0]
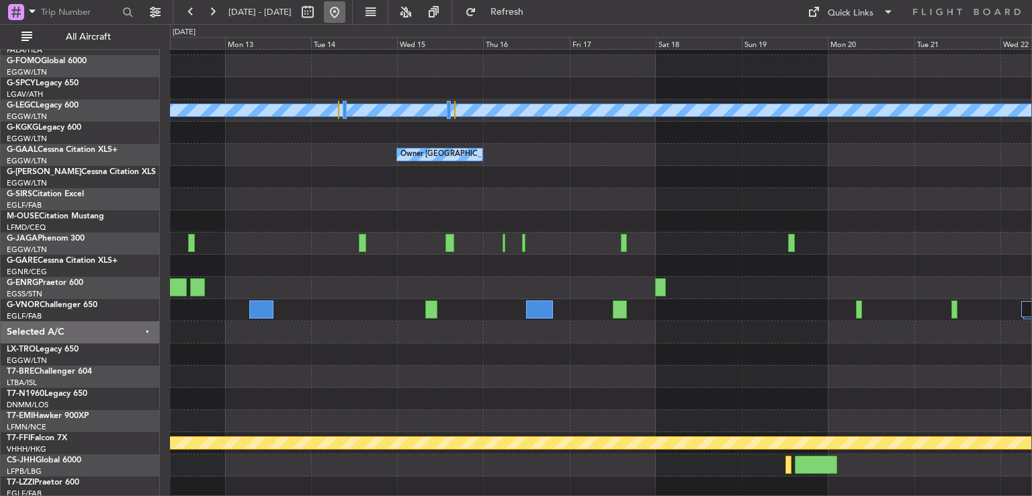
click at [345, 16] on button at bounding box center [335, 12] width 22 height 22
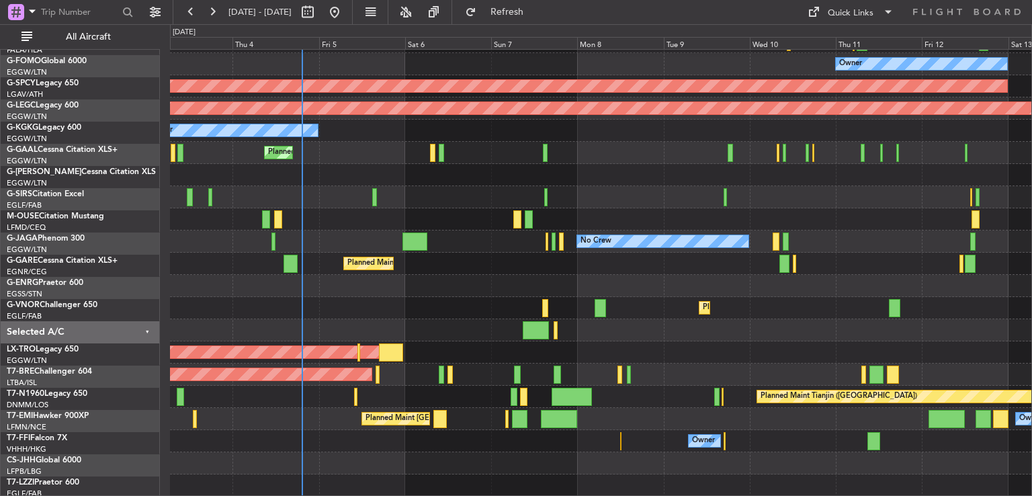
scroll to position [85, 0]
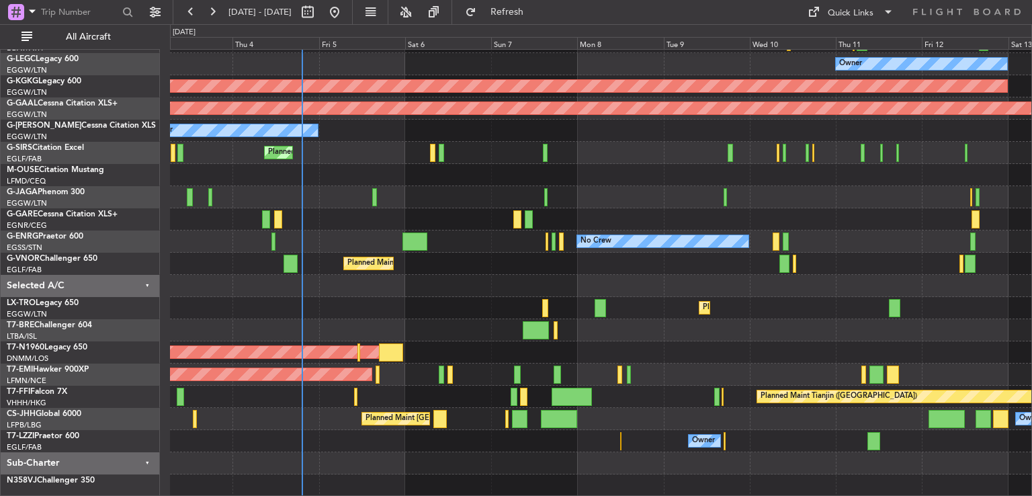
click at [407, 348] on div "Planned Maint [GEOGRAPHIC_DATA] ([GEOGRAPHIC_DATA])" at bounding box center [600, 352] width 861 height 22
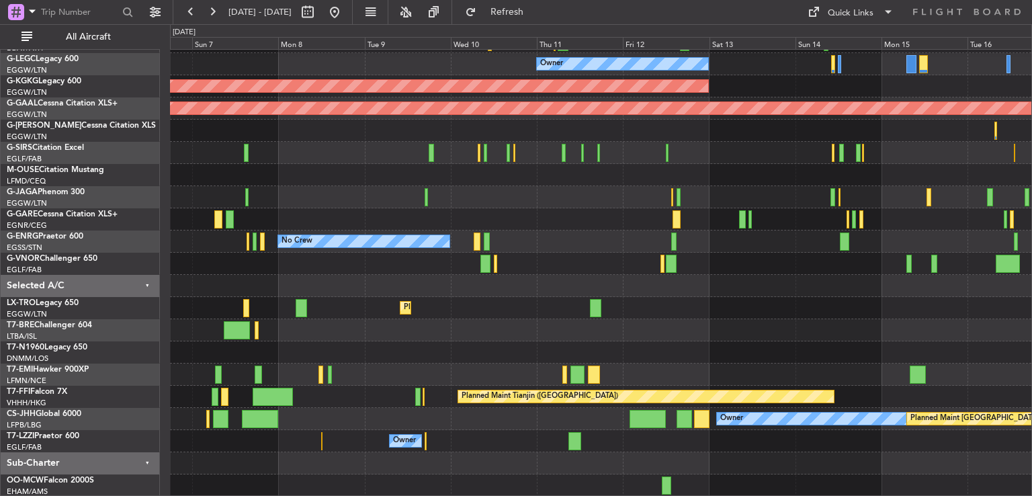
click at [507, 273] on div "Unplanned Maint [GEOGRAPHIC_DATA] ([PERSON_NAME] Intl) Owner AOG Maint [GEOGRAP…" at bounding box center [600, 230] width 861 height 532
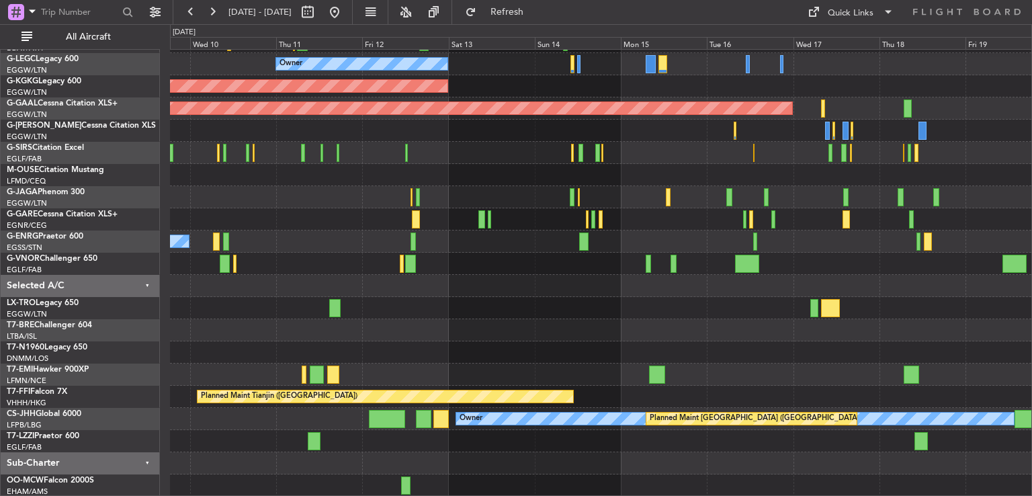
click at [425, 337] on div "Unplanned Maint [GEOGRAPHIC_DATA] ([PERSON_NAME] Intl) Owner AOG Maint [GEOGRAP…" at bounding box center [600, 230] width 861 height 532
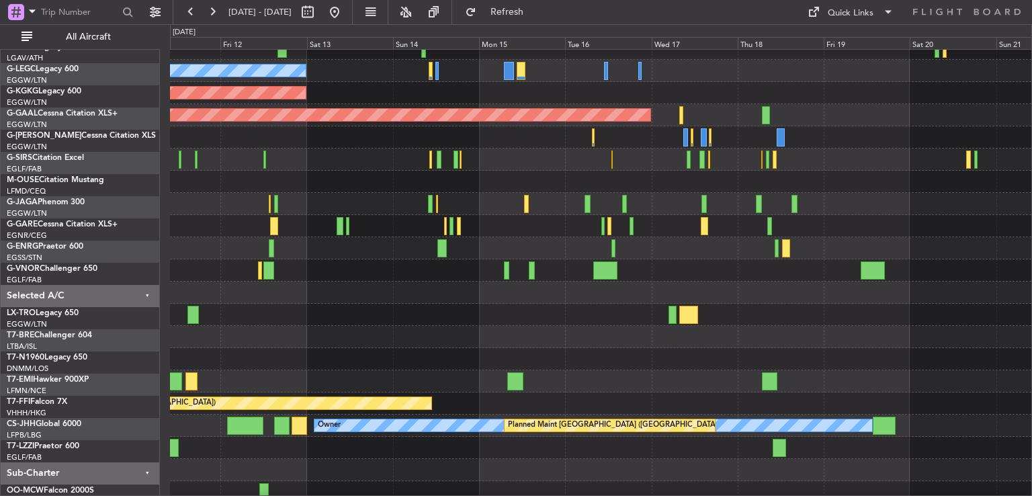
scroll to position [81, 0]
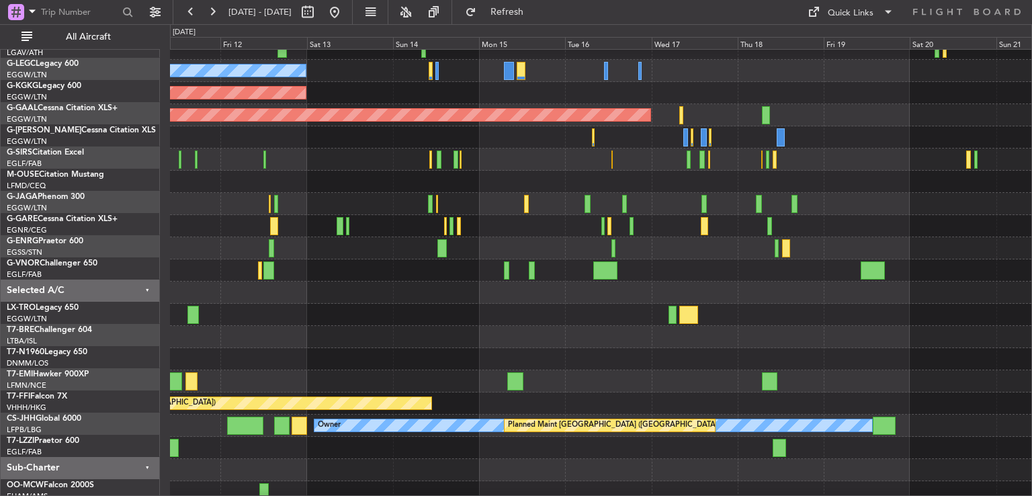
click at [613, 355] on div at bounding box center [600, 359] width 861 height 22
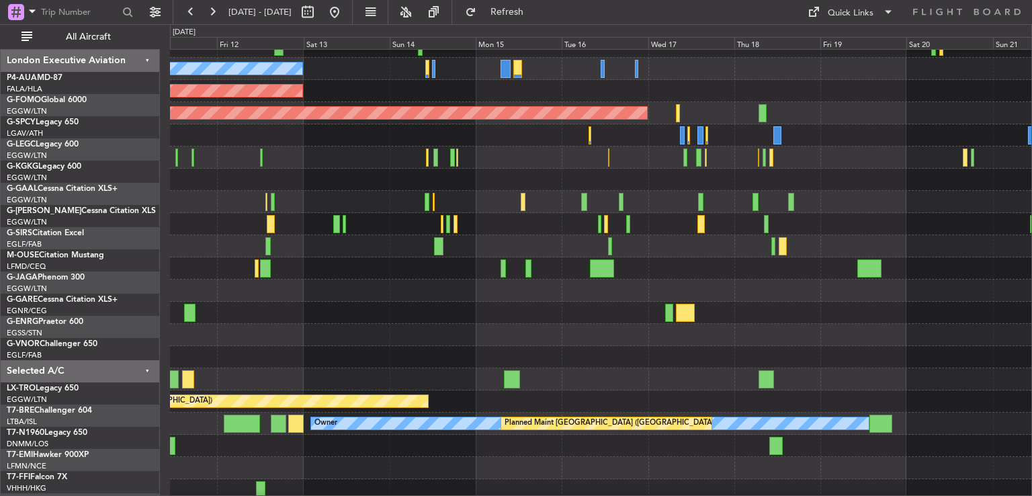
scroll to position [81, 0]
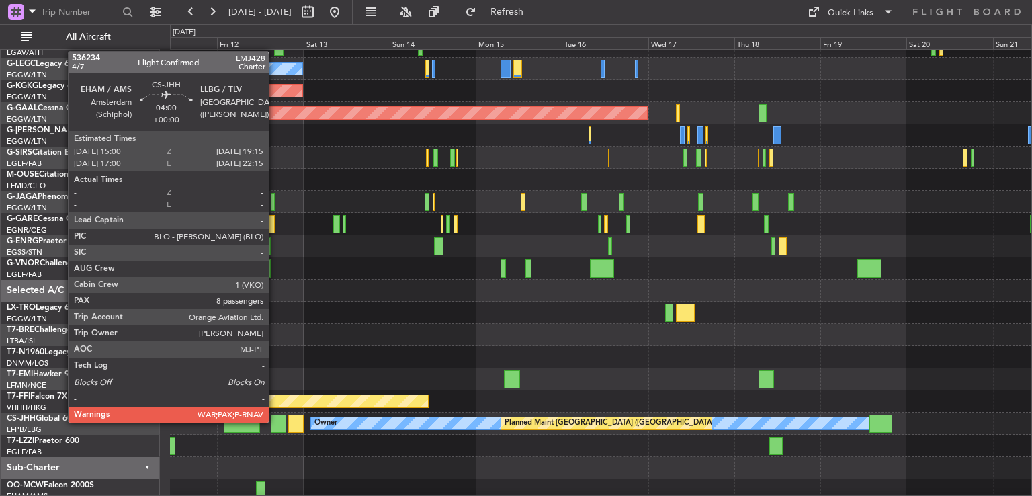
click at [275, 421] on div at bounding box center [278, 424] width 15 height 18
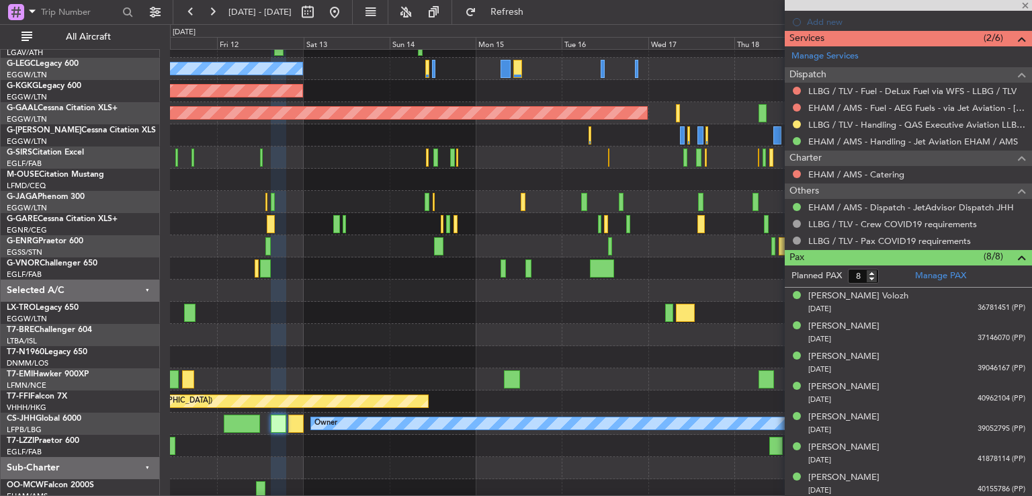
scroll to position [552, 0]
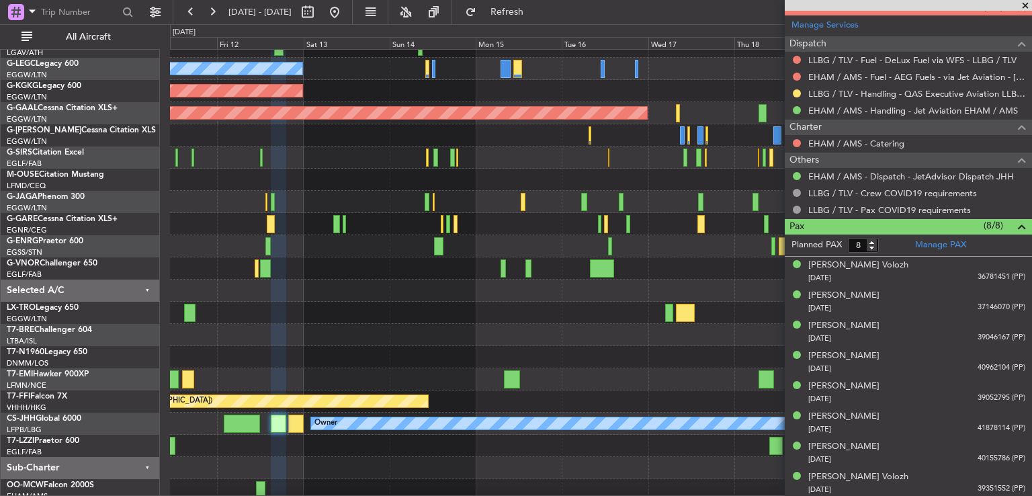
click at [1025, 3] on span at bounding box center [1025, 6] width 13 height 12
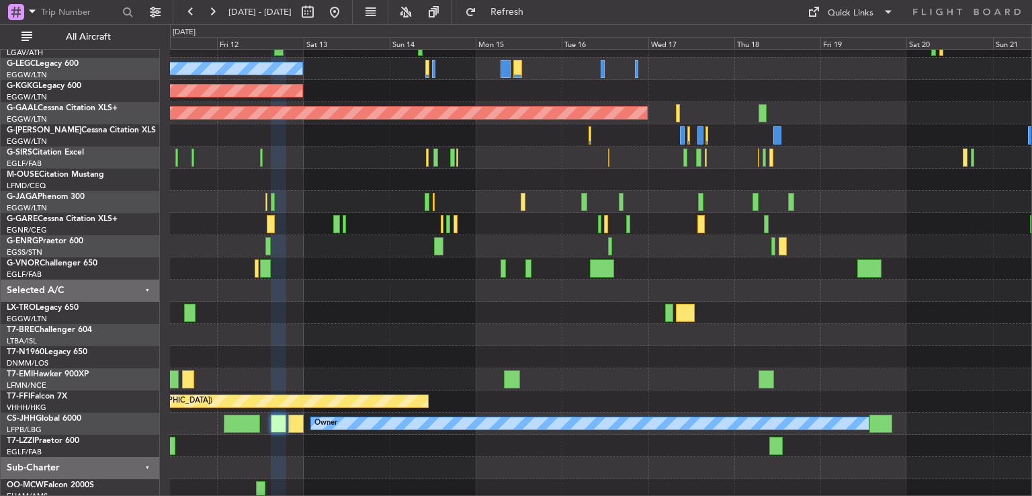
type input "0"
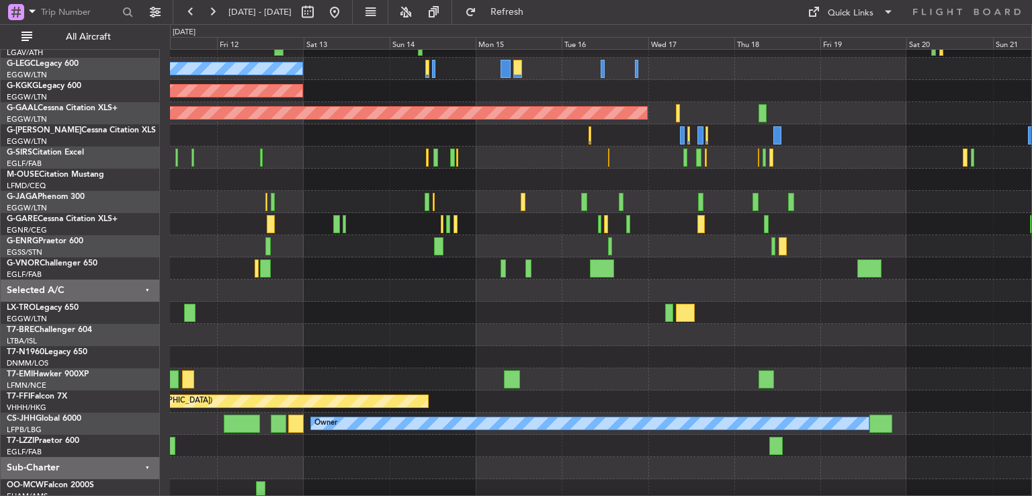
scroll to position [0, 0]
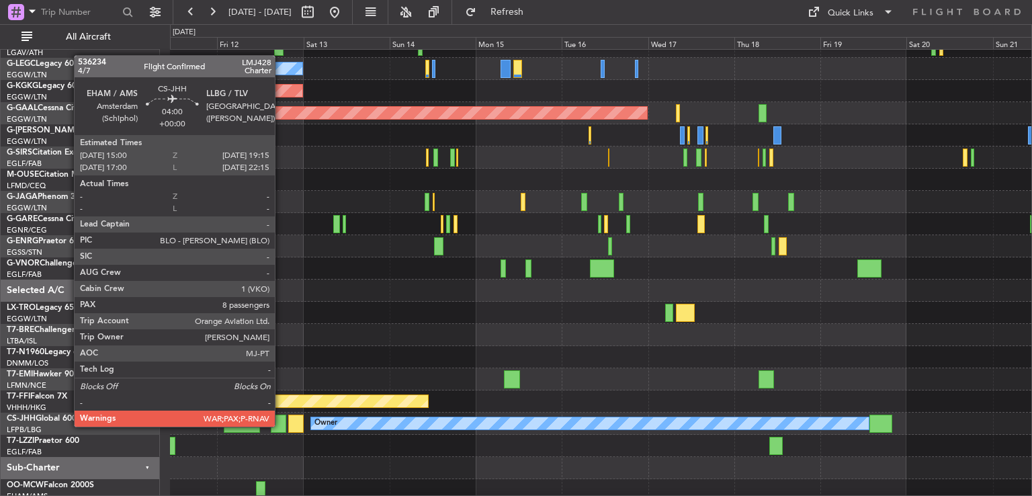
click at [281, 425] on div at bounding box center [278, 424] width 15 height 18
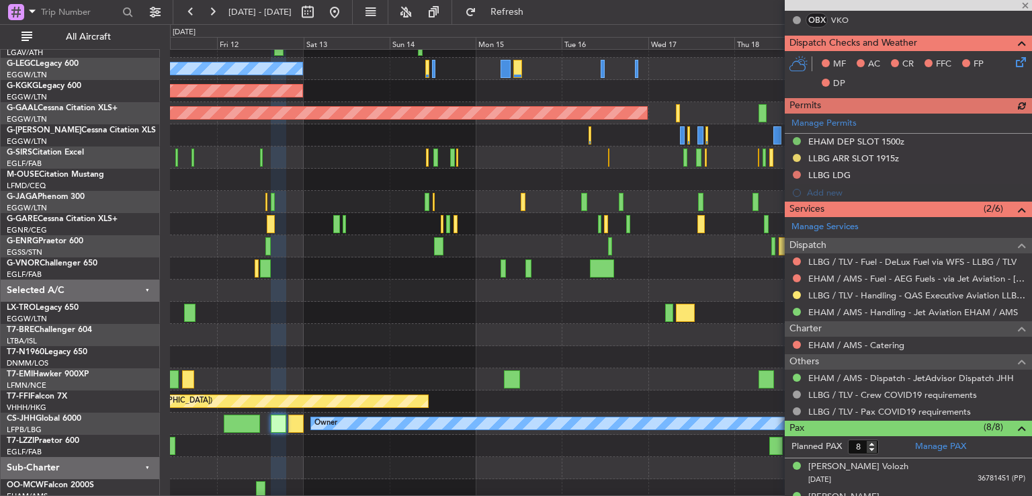
scroll to position [552, 0]
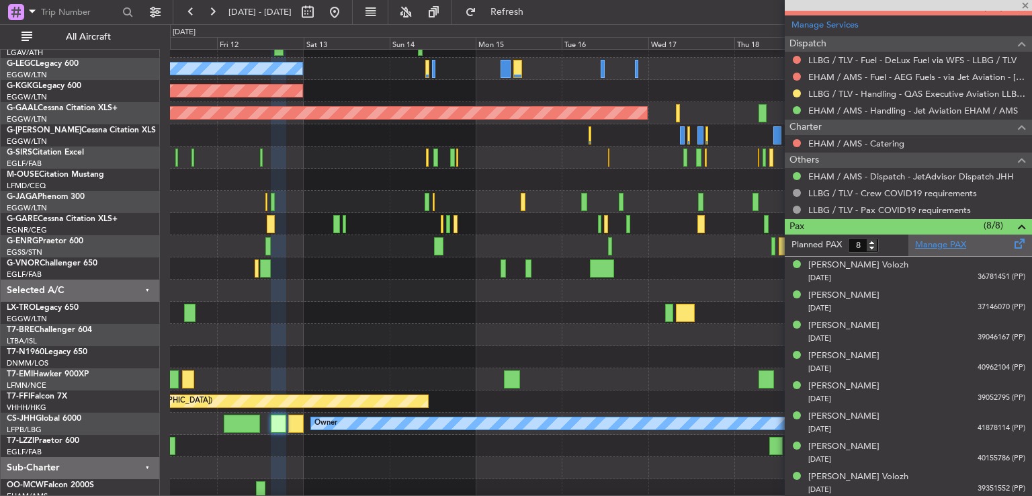
click at [934, 239] on link "Manage PAX" at bounding box center [940, 245] width 51 height 13
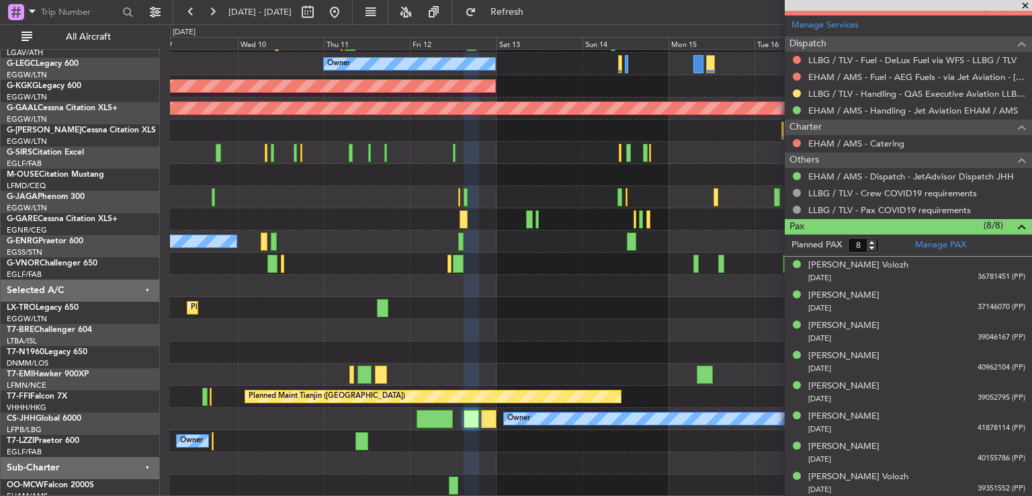
scroll to position [85, 0]
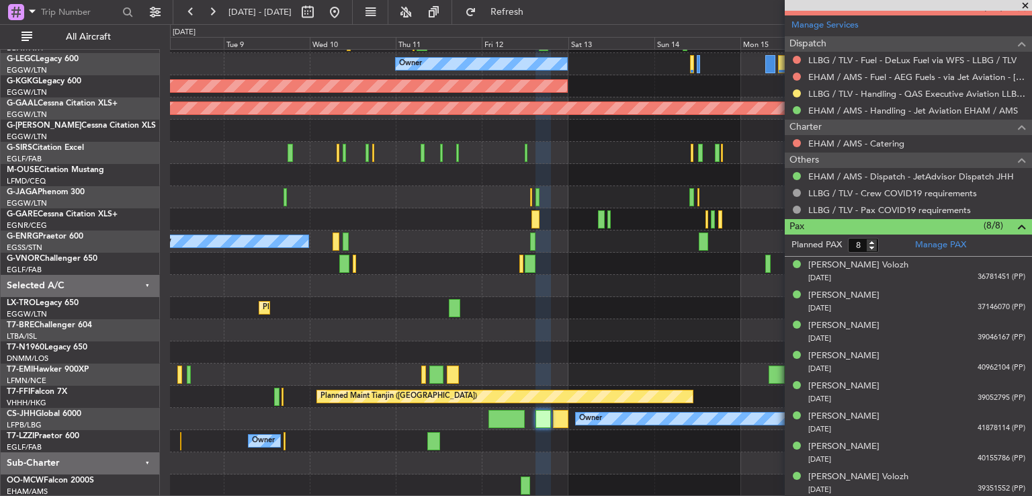
click at [594, 275] on div "Unplanned Maint [GEOGRAPHIC_DATA] ([PERSON_NAME] Intl) Owner AOG Maint [GEOGRAP…" at bounding box center [600, 230] width 861 height 532
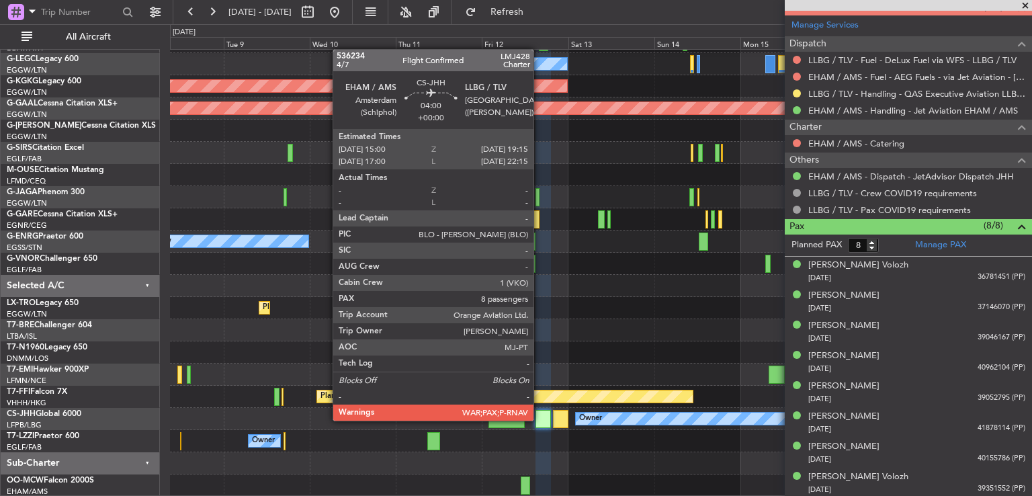
click at [540, 419] on div at bounding box center [543, 419] width 15 height 18
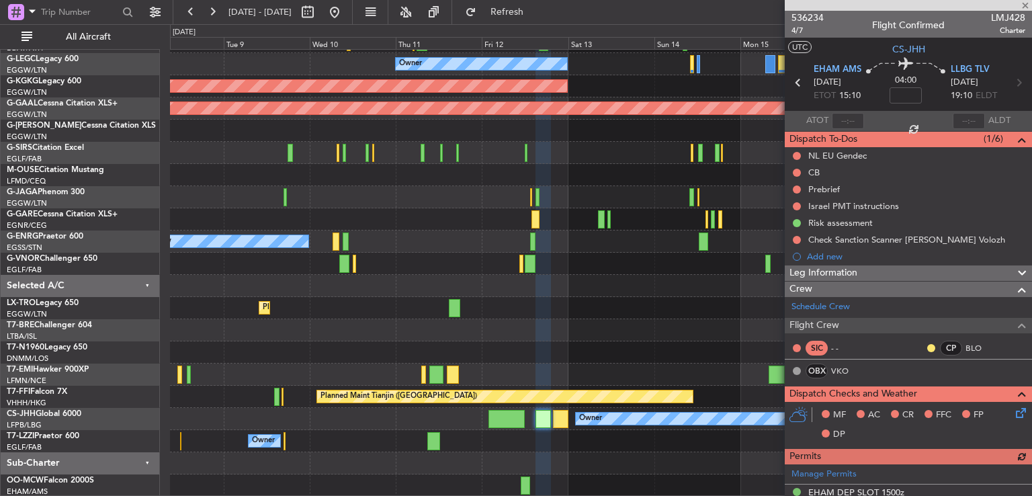
scroll to position [509, 0]
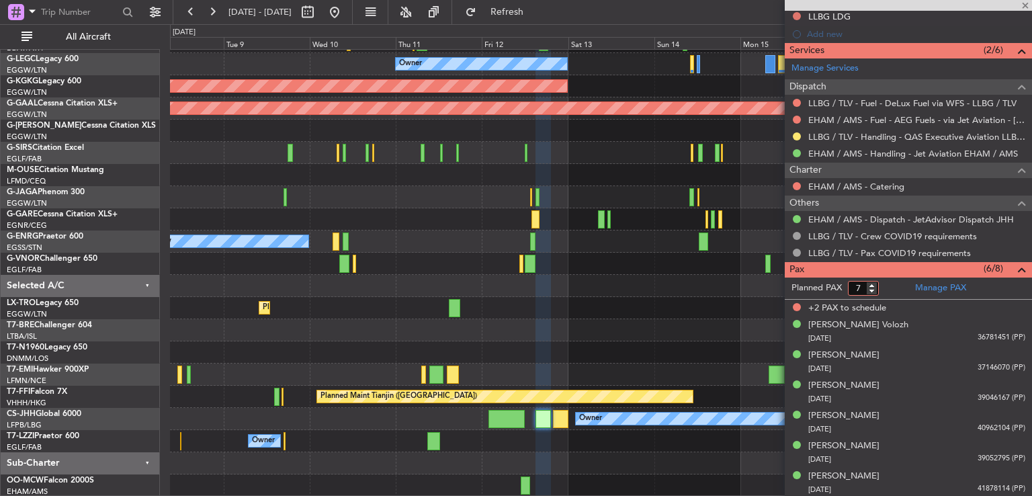
click at [871, 288] on input "7" at bounding box center [863, 288] width 31 height 15
type input "6"
click at [871, 288] on input "6" at bounding box center [863, 288] width 31 height 15
click at [890, 286] on form "Planned PAX 6" at bounding box center [847, 289] width 124 height 22
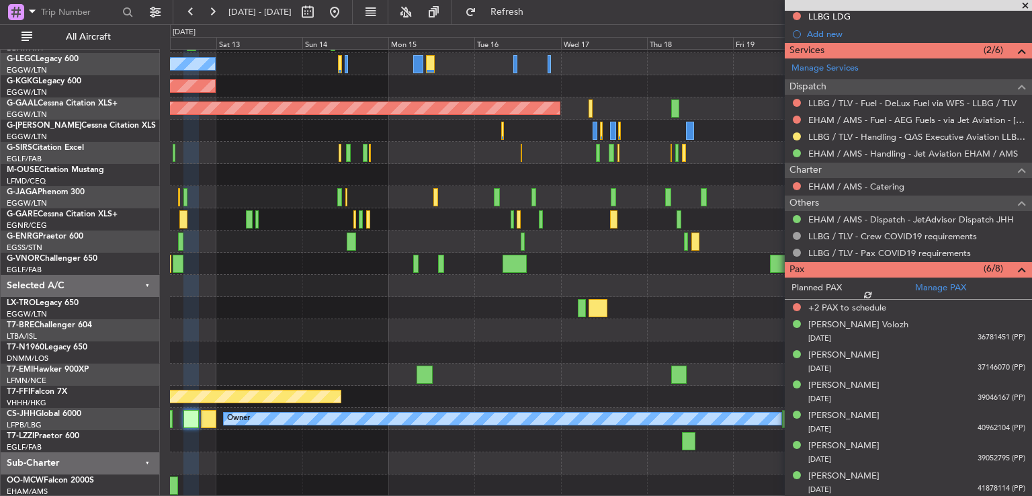
click at [218, 323] on div "Unplanned Maint Athens (Eleftherios Venizelos Intl) Owner A/C Unavailable Londo…" at bounding box center [600, 230] width 861 height 532
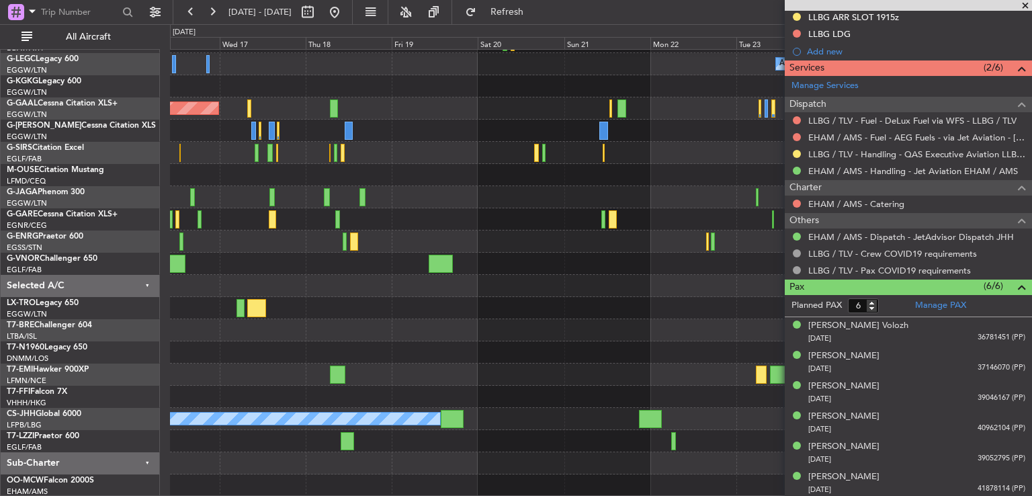
scroll to position [40, 0]
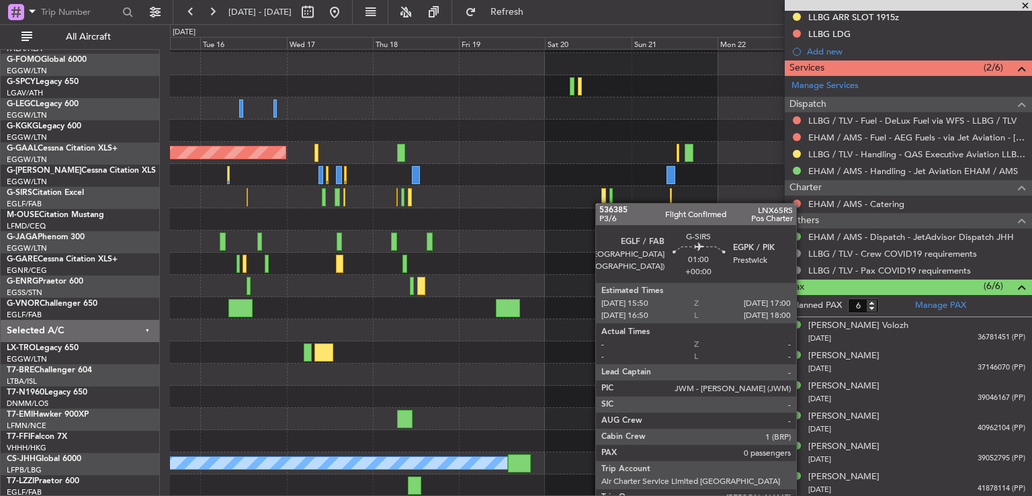
click at [772, 278] on div "A/C Unavailable London (Luton) Planned Maint Dusseldorf Planned Maint London (L…" at bounding box center [600, 253] width 861 height 488
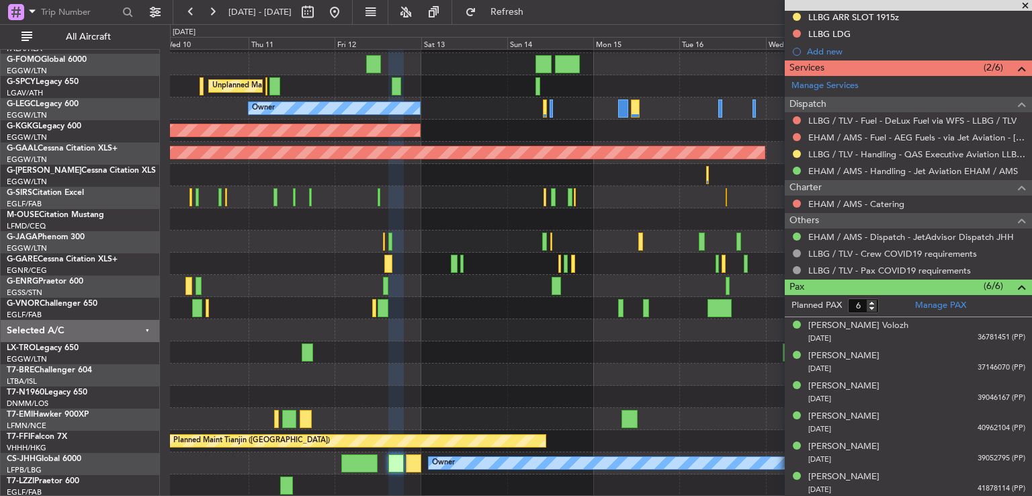
click at [652, 329] on div at bounding box center [600, 330] width 861 height 22
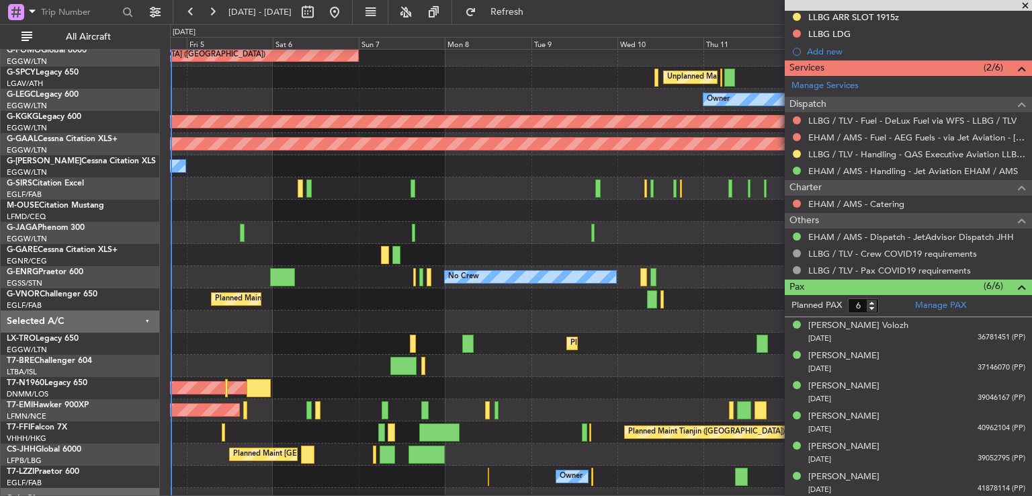
scroll to position [50, 0]
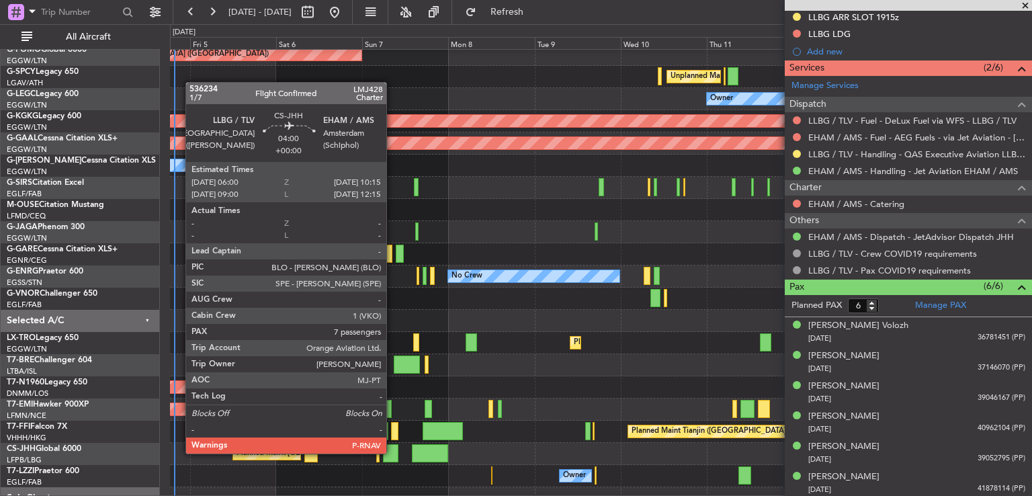
click at [392, 452] on div at bounding box center [390, 453] width 15 height 18
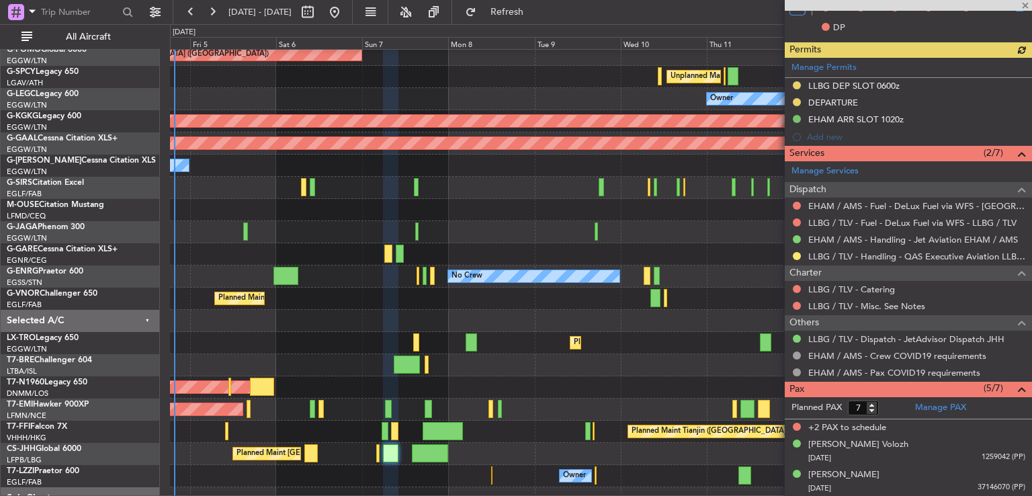
scroll to position [472, 0]
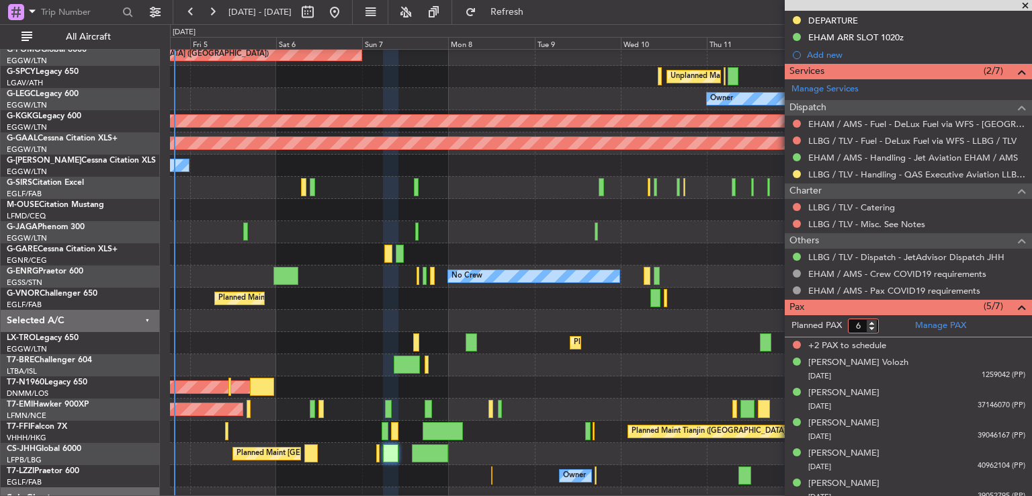
click at [874, 329] on input "6" at bounding box center [863, 325] width 31 height 15
type input "5"
click at [874, 329] on input "5" at bounding box center [863, 325] width 31 height 15
click at [894, 324] on form "Planned PAX" at bounding box center [847, 326] width 124 height 22
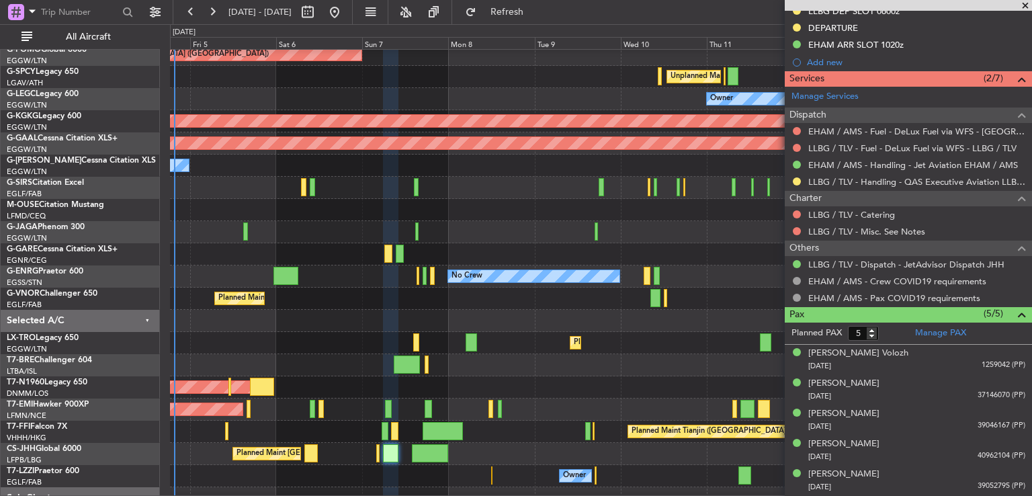
scroll to position [462, 0]
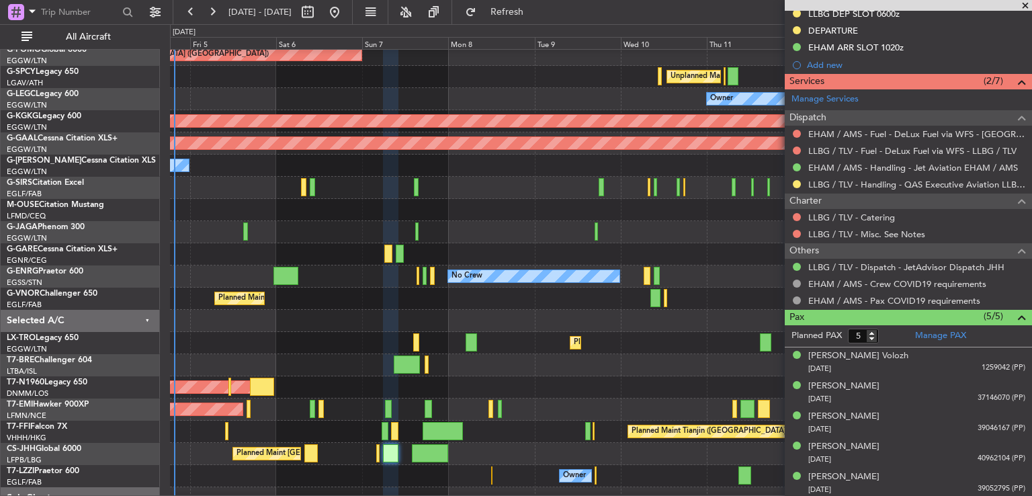
click at [1027, 3] on span at bounding box center [1025, 6] width 13 height 12
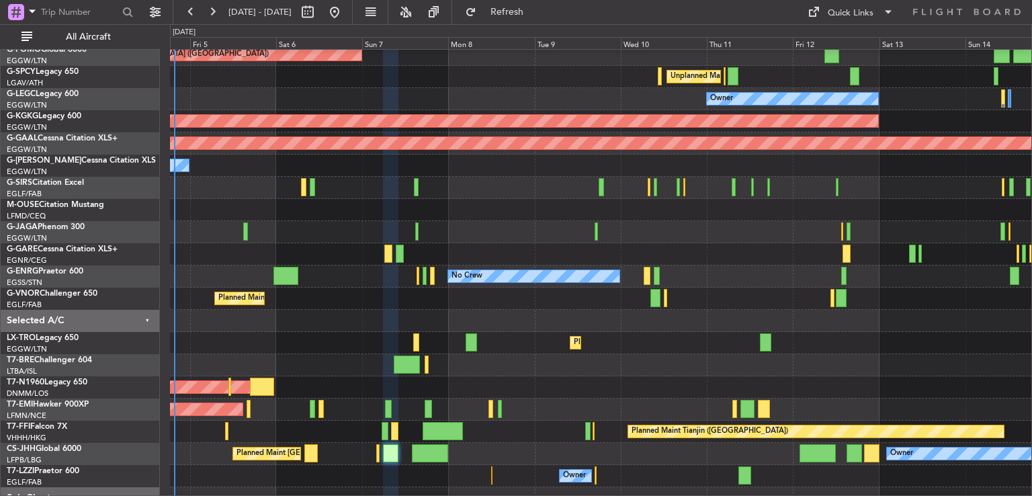
type input "0"
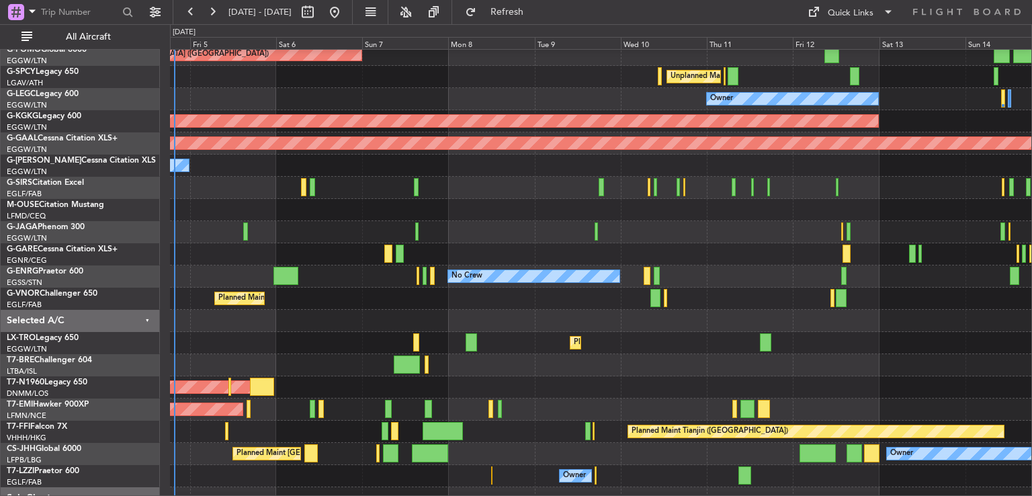
scroll to position [0, 0]
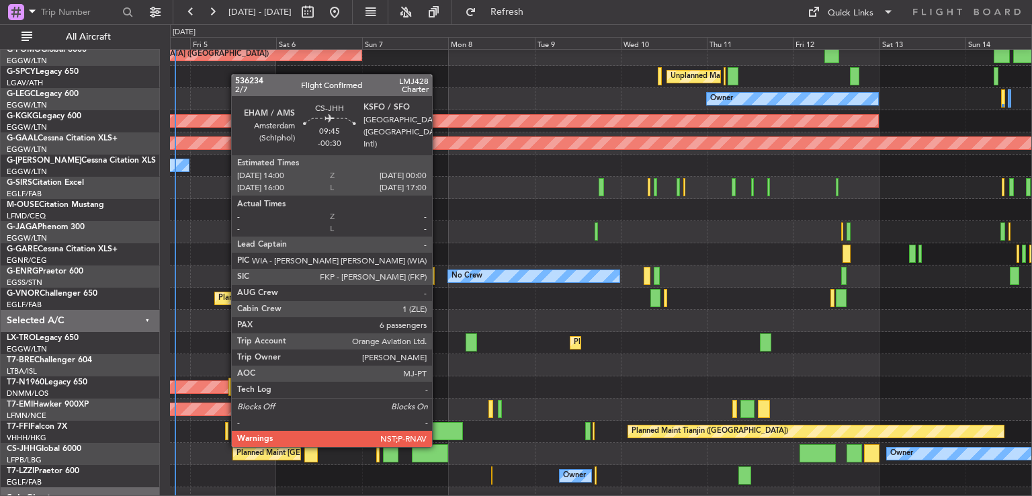
click at [438, 445] on div at bounding box center [430, 453] width 36 height 18
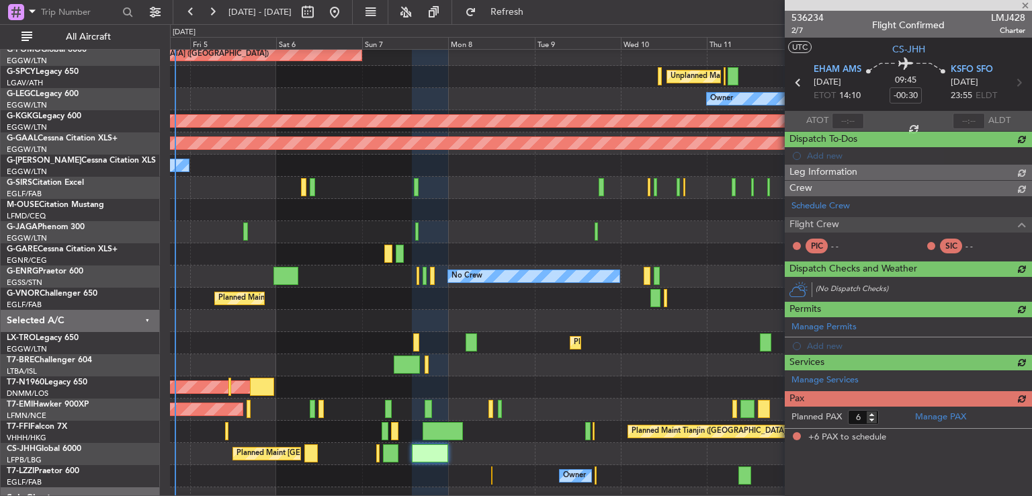
click at [812, 19] on span "536234" at bounding box center [808, 18] width 32 height 14
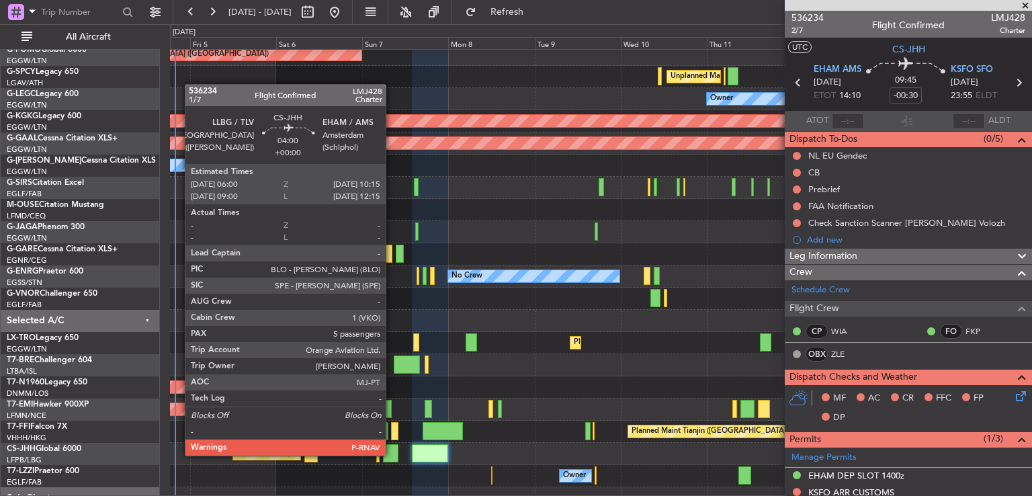
click at [392, 454] on div at bounding box center [390, 453] width 15 height 18
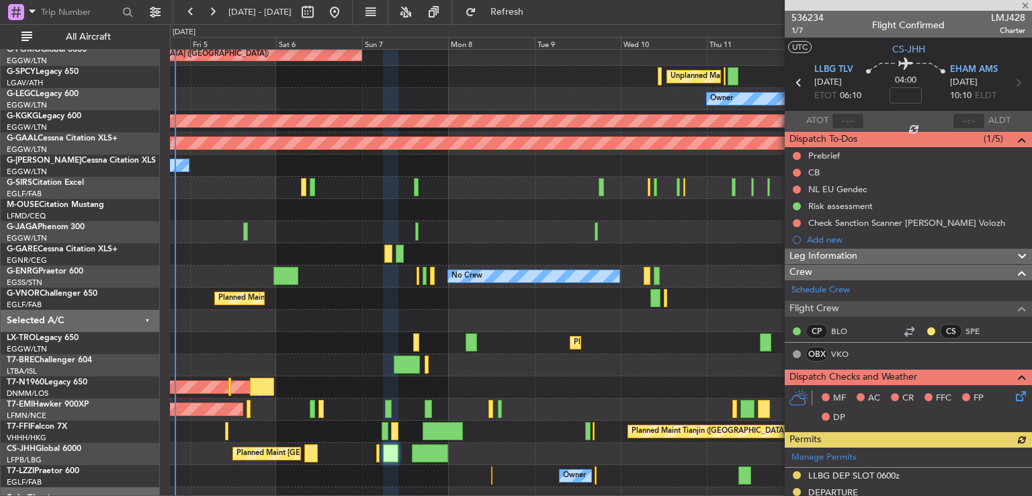
scroll to position [462, 0]
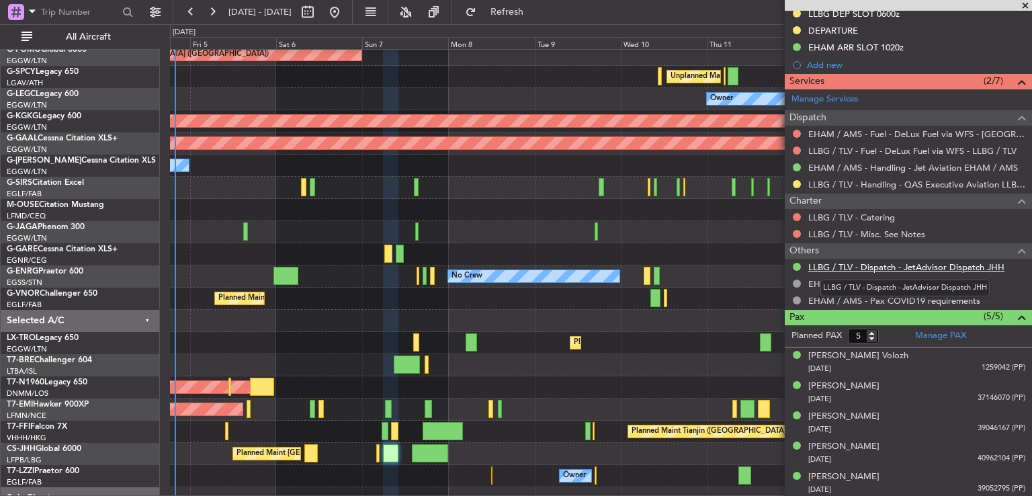
click at [895, 263] on link "LLBG / TLV - Dispatch - JetAdvisor Dispatch JHH" at bounding box center [906, 266] width 196 height 11
click at [1024, 3] on span at bounding box center [1025, 6] width 13 height 12
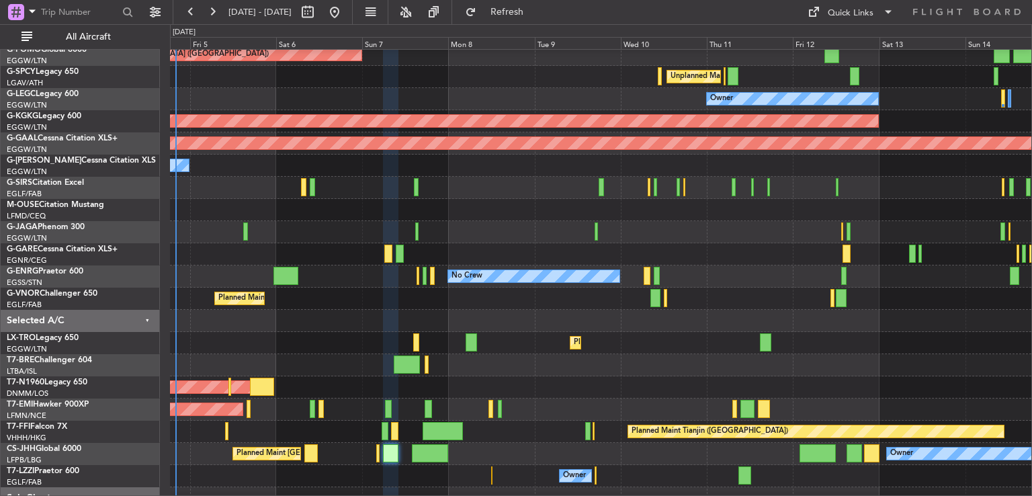
type input "0"
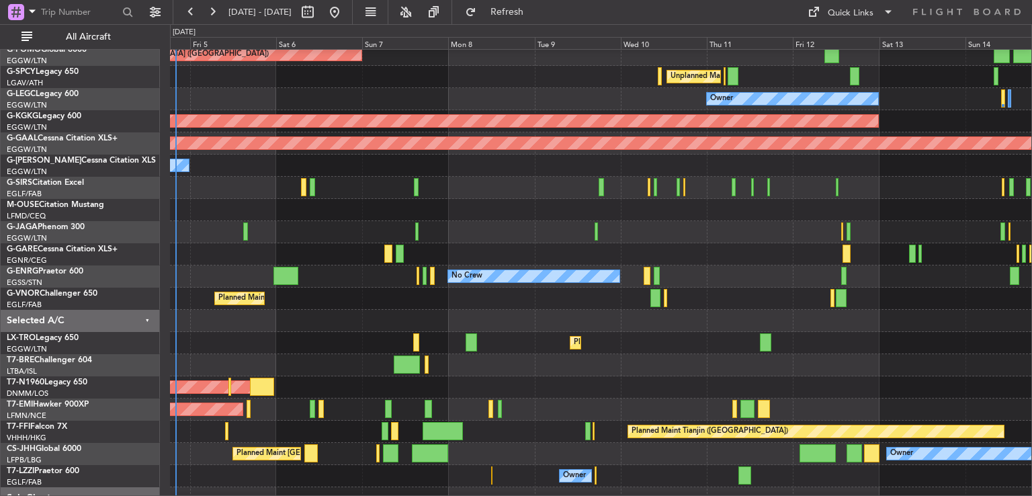
scroll to position [0, 0]
click at [211, 11] on button at bounding box center [213, 12] width 22 height 22
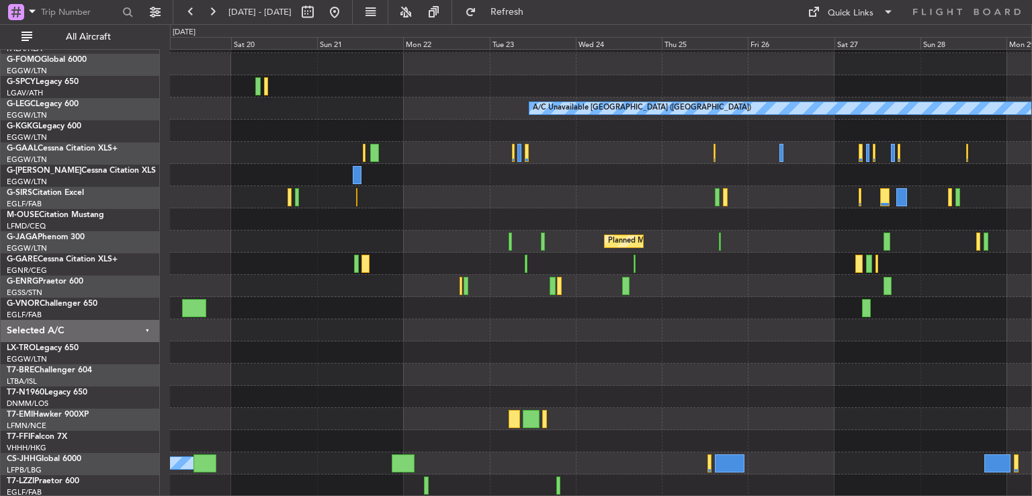
scroll to position [40, 0]
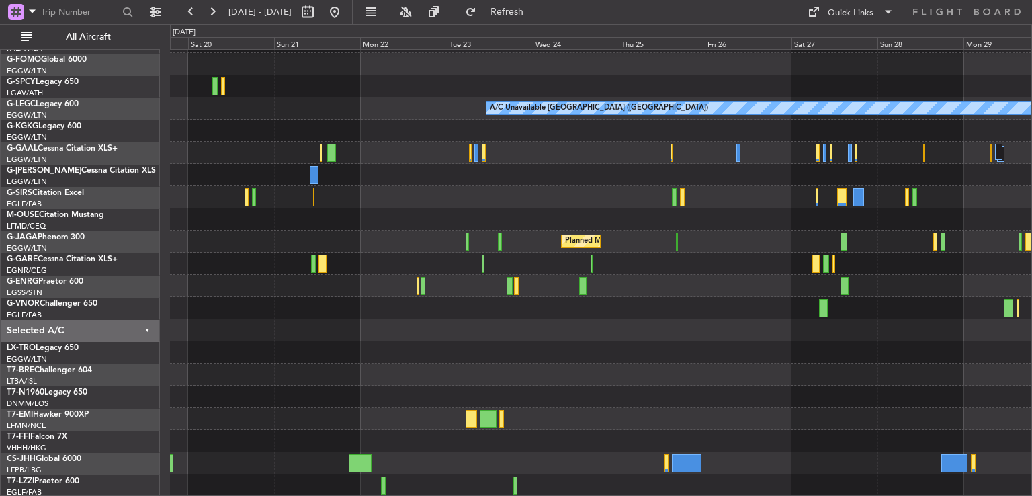
click at [310, 310] on div "A/C Unavailable London (Luton) Planned Maint London (Luton) Owner Planned Maint…" at bounding box center [600, 253] width 861 height 488
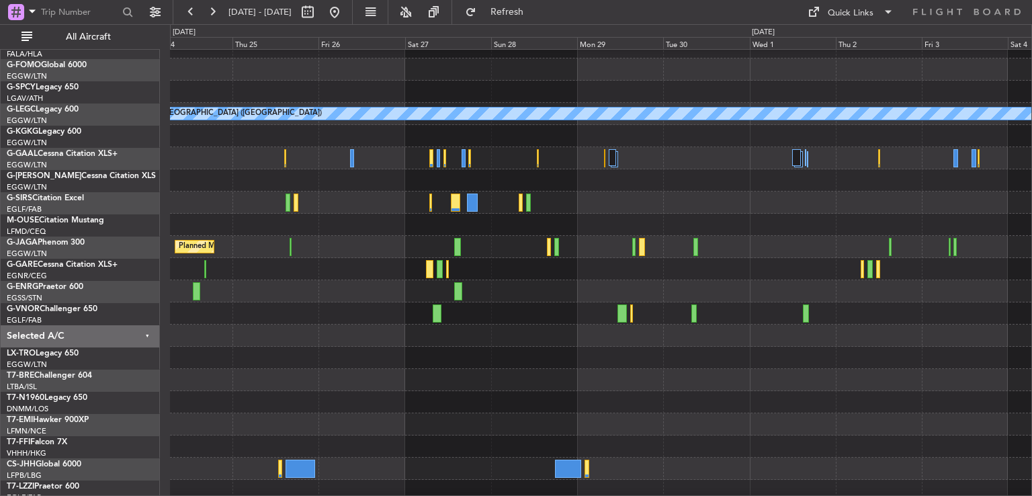
scroll to position [35, 0]
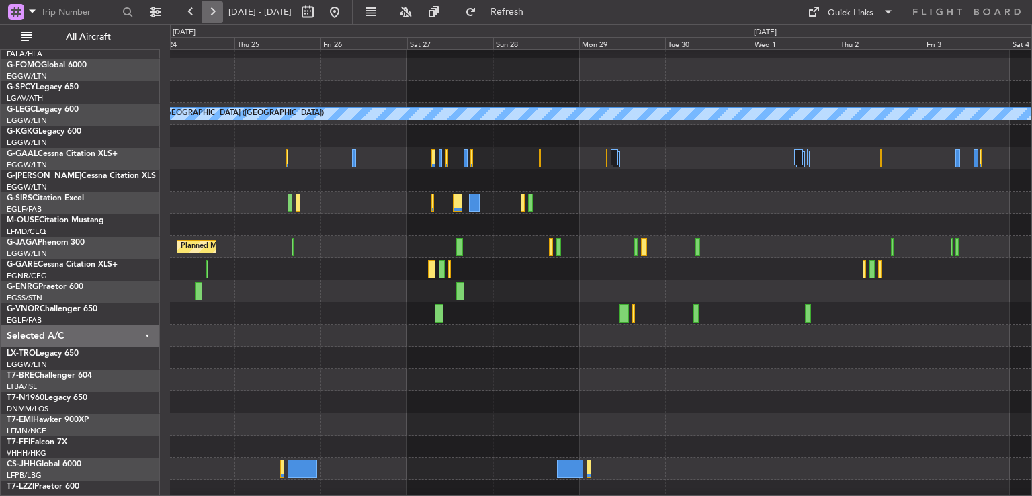
click at [216, 9] on button at bounding box center [213, 12] width 22 height 22
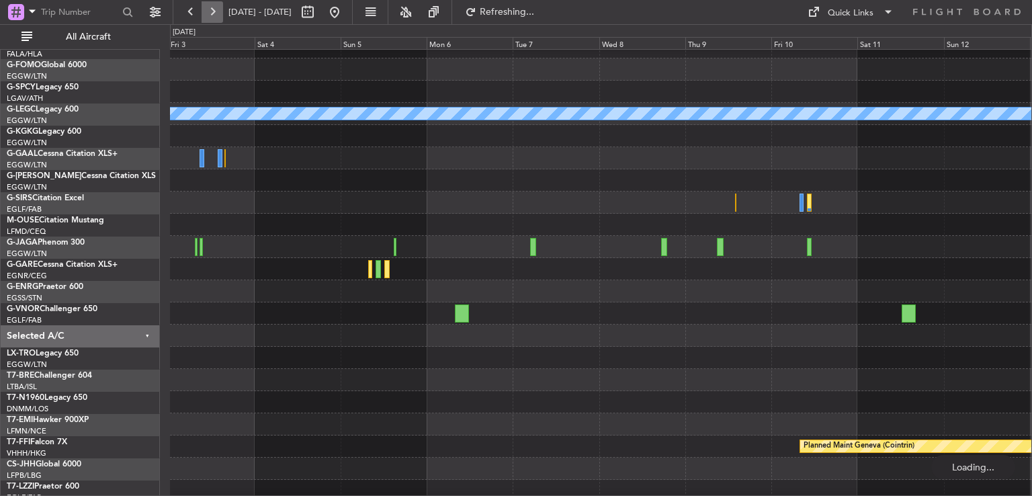
click at [216, 9] on button at bounding box center [213, 12] width 22 height 22
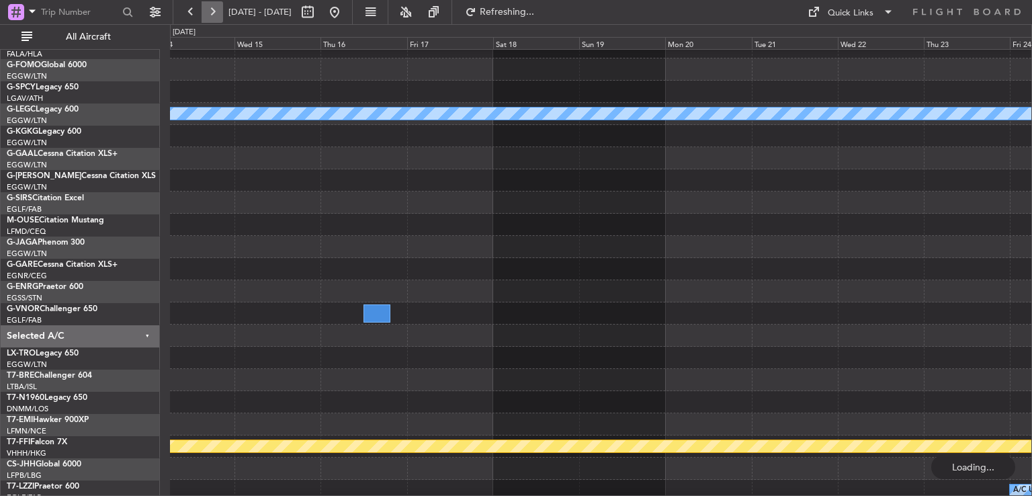
click at [216, 9] on button at bounding box center [213, 12] width 22 height 22
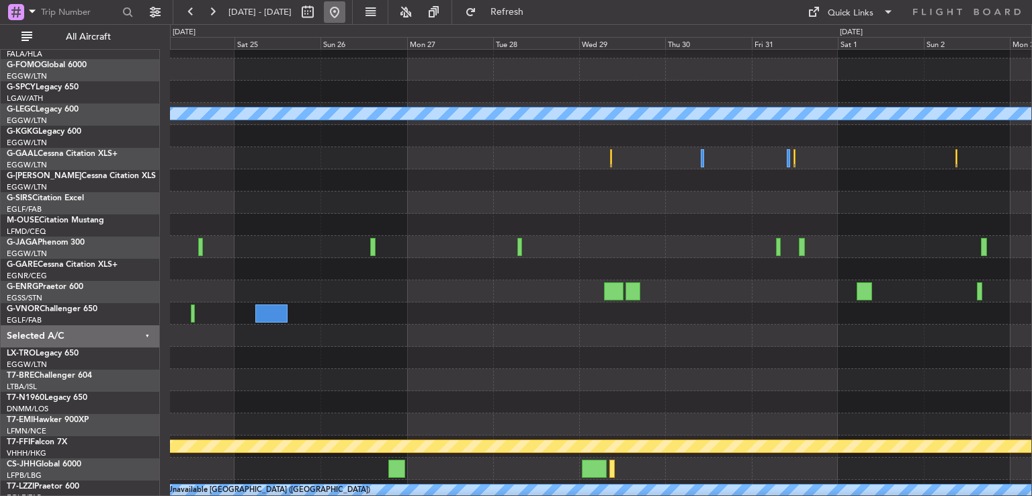
click at [345, 9] on button at bounding box center [335, 12] width 22 height 22
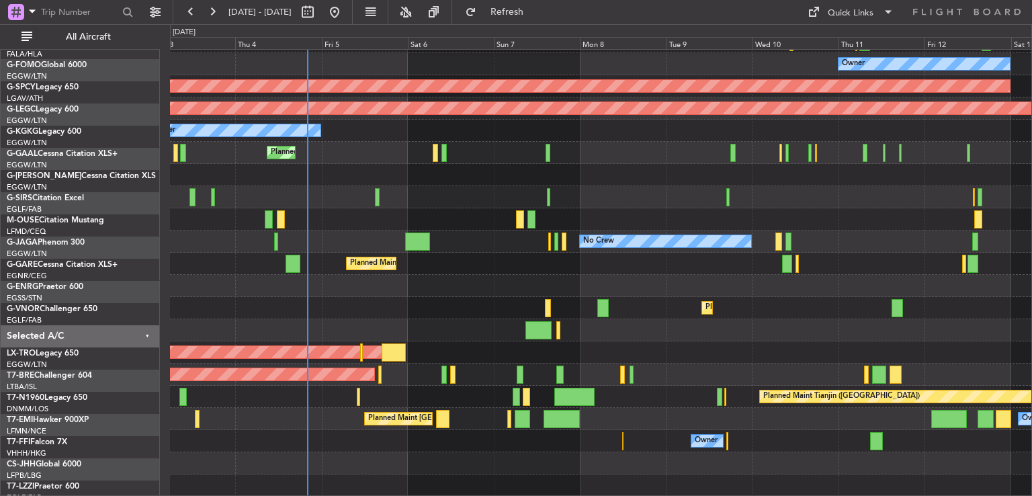
scroll to position [85, 0]
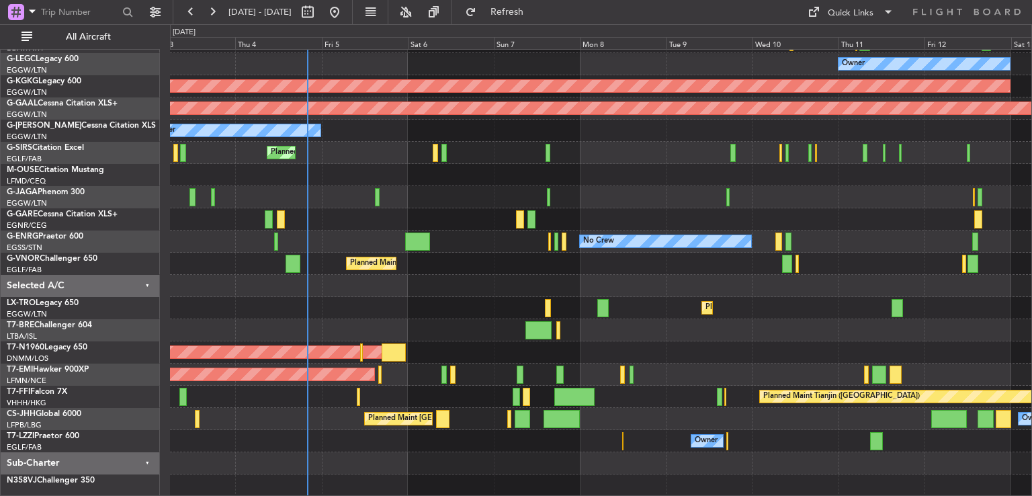
click at [348, 190] on div "Unplanned Maint Athens (Eleftherios Venizelos Intl) Cleaning Athens (Eleftherio…" at bounding box center [600, 230] width 861 height 532
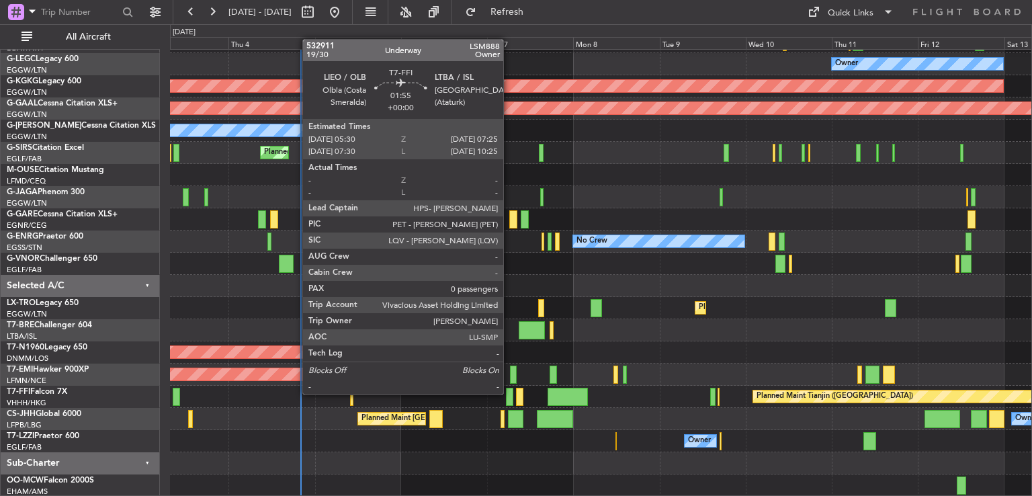
click at [509, 393] on div at bounding box center [509, 397] width 7 height 18
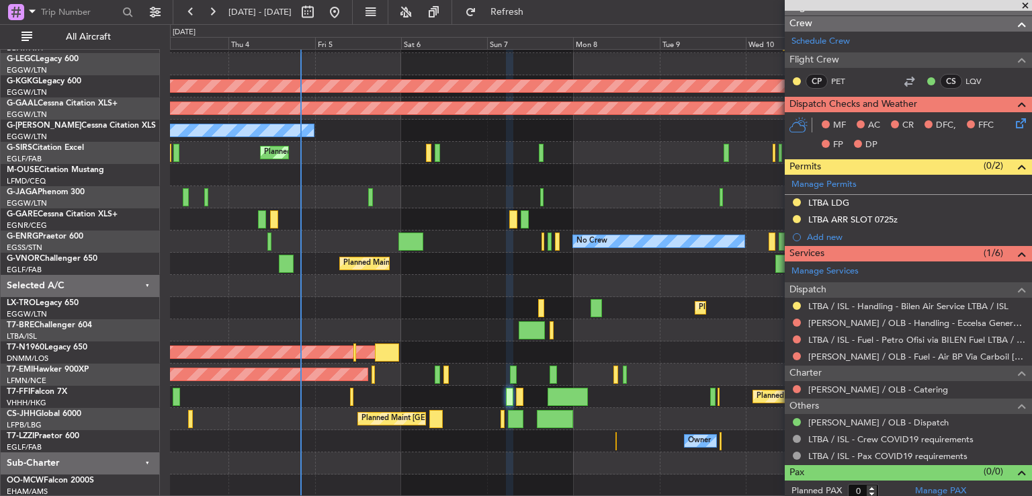
scroll to position [219, 0]
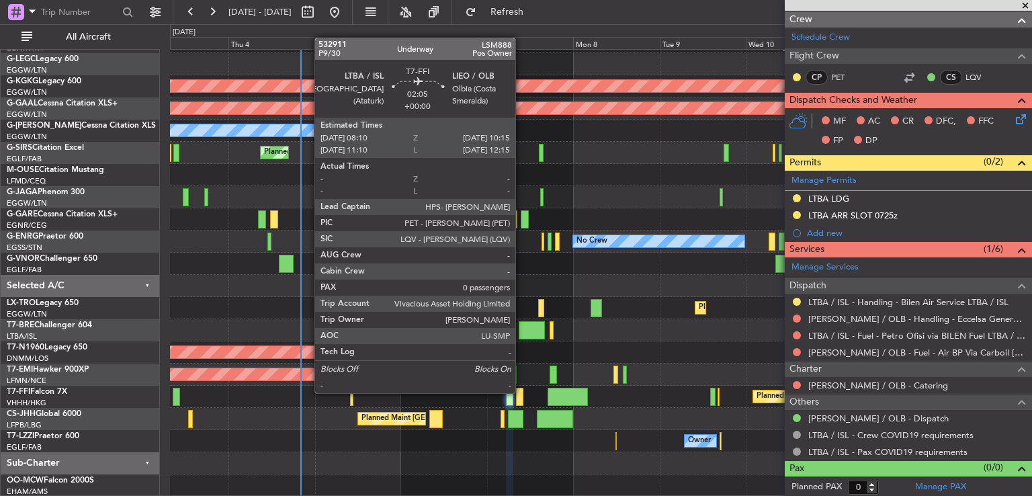
click at [521, 392] on div at bounding box center [520, 397] width 8 height 18
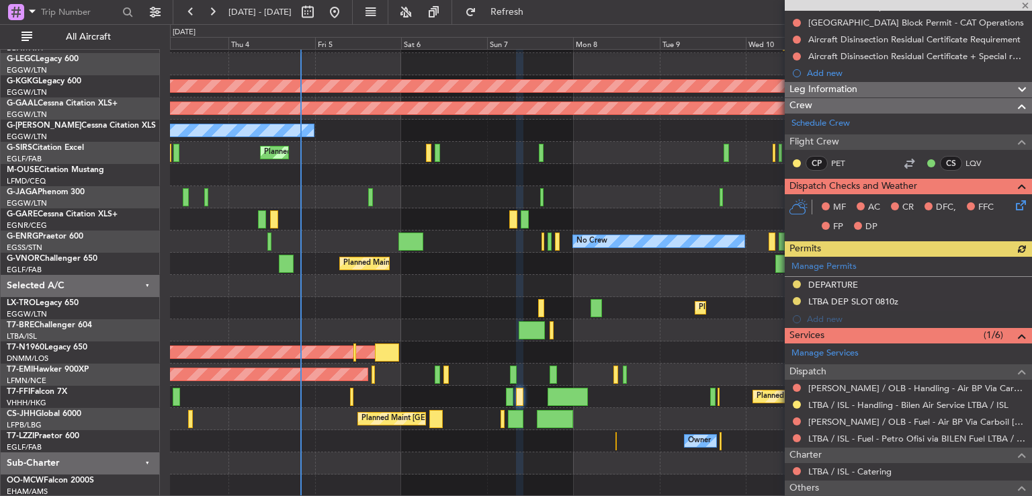
scroll to position [269, 0]
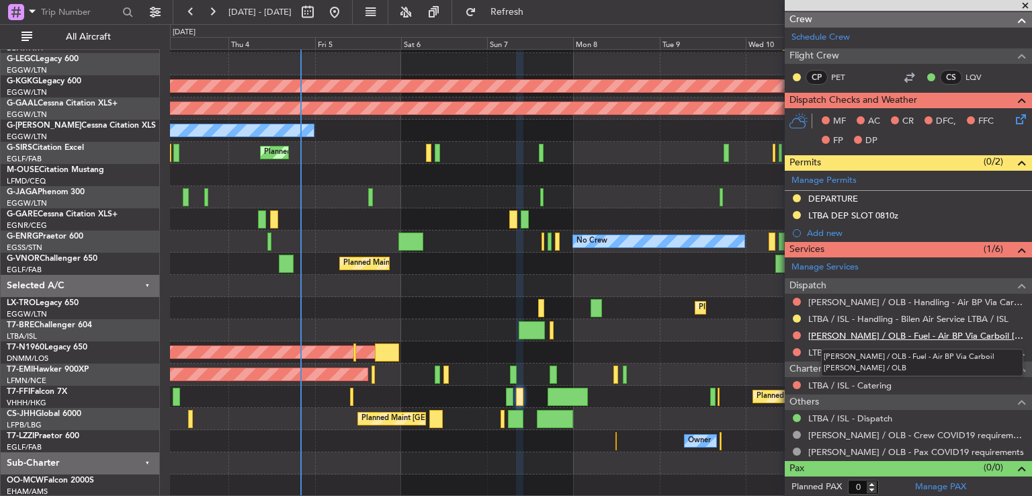
click at [896, 330] on link "LIEO / OLB - Fuel - Air BP Via Carboil LIEO / OLB" at bounding box center [916, 335] width 217 height 11
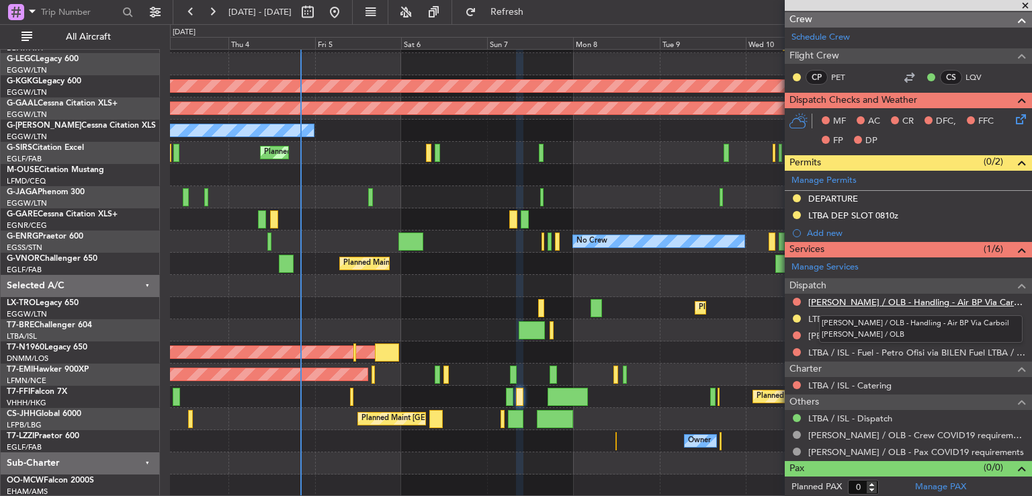
click at [929, 298] on link "LIEO / OLB - Handling - Air BP Via Carboil LIEO / OLB" at bounding box center [916, 301] width 217 height 11
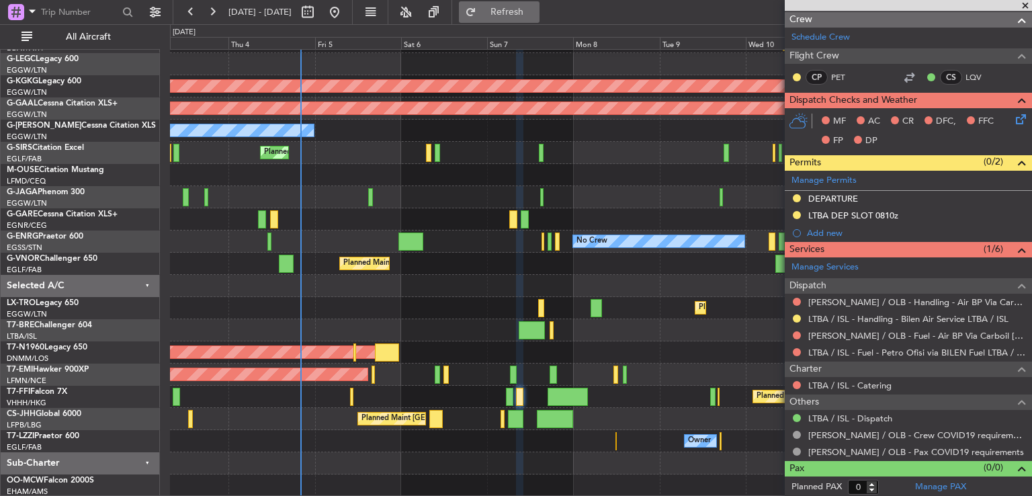
click at [540, 19] on button "Refresh" at bounding box center [499, 12] width 81 height 22
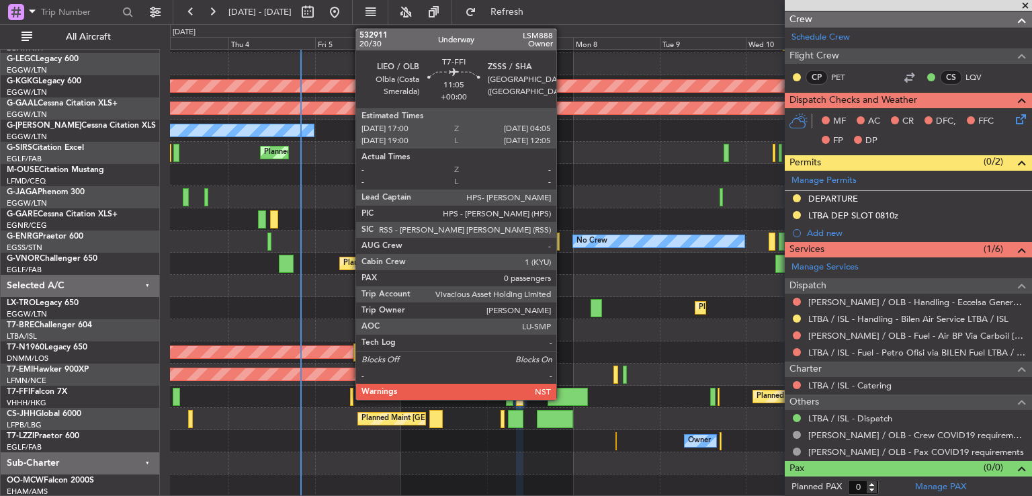
click at [562, 390] on div at bounding box center [568, 397] width 40 height 18
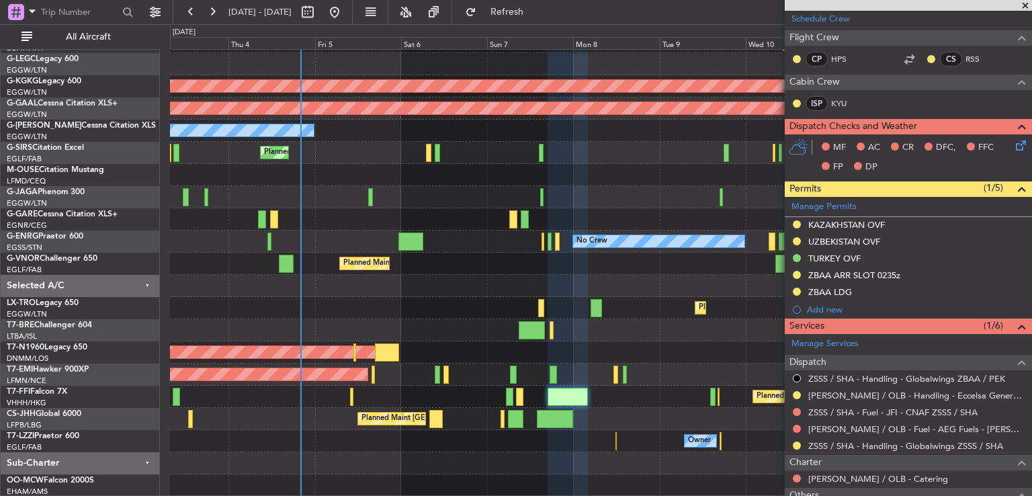
scroll to position [239, 0]
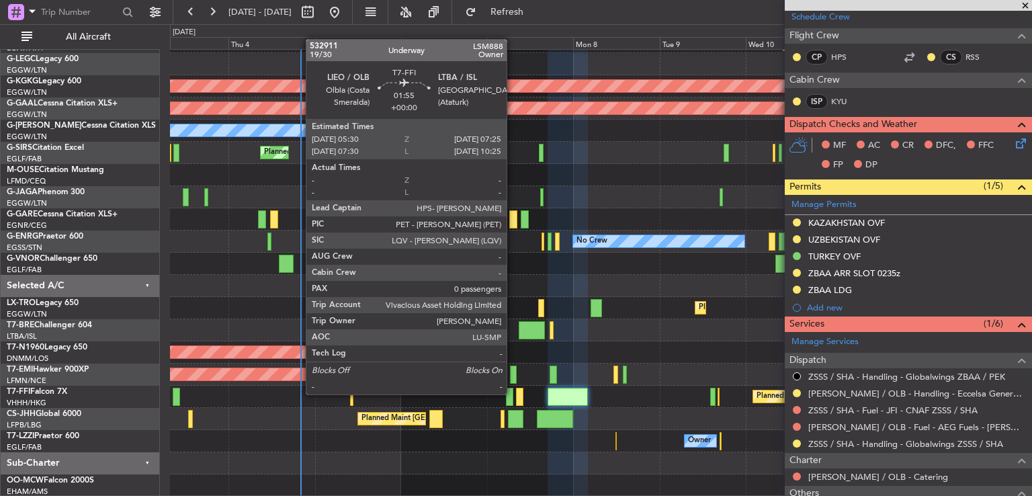
click at [513, 393] on div at bounding box center [509, 397] width 7 height 18
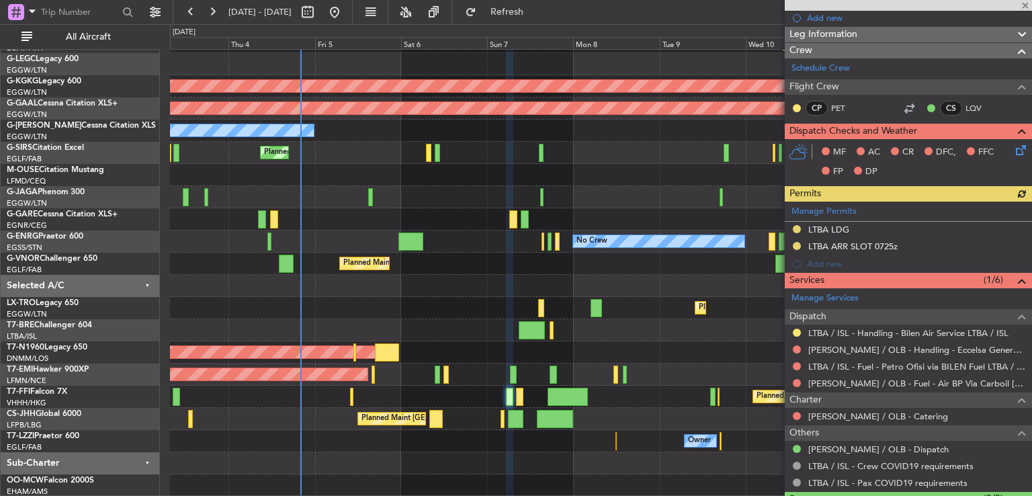
scroll to position [189, 0]
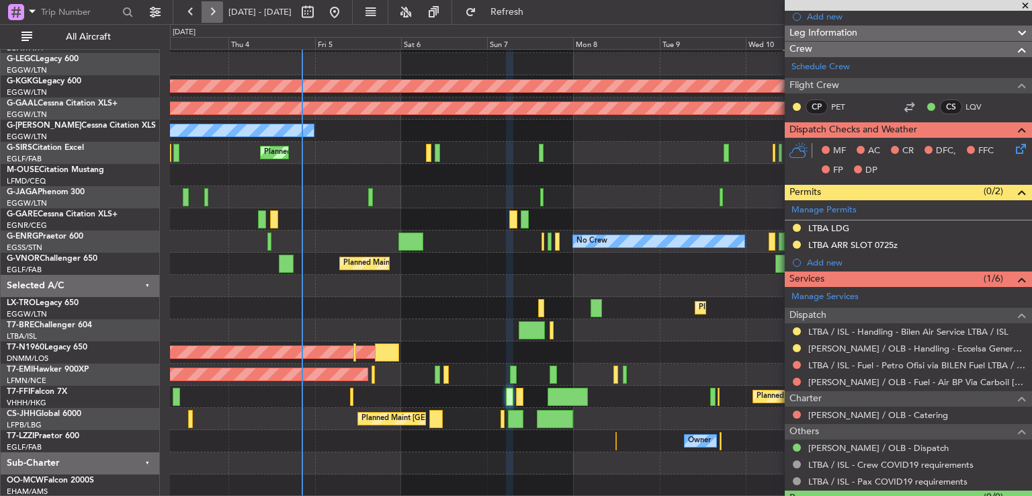
click at [217, 14] on button at bounding box center [213, 12] width 22 height 22
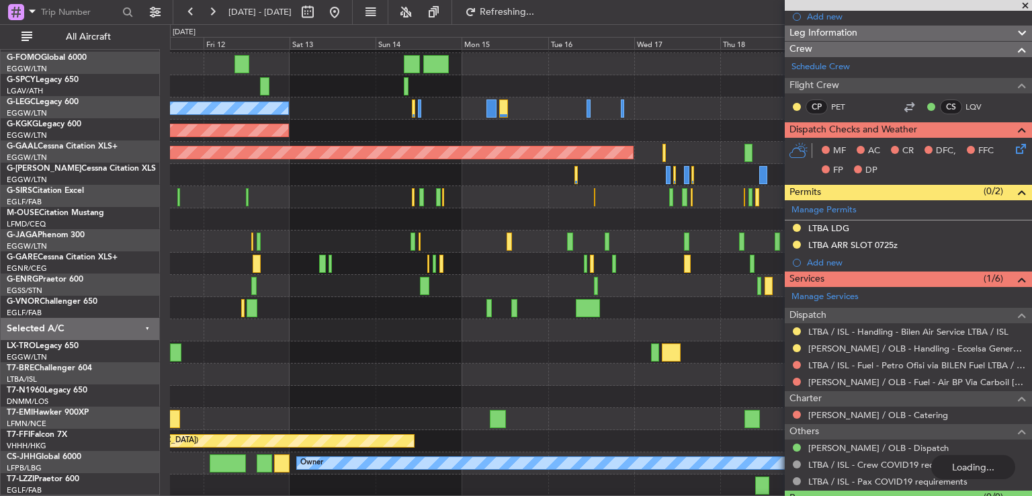
scroll to position [40, 0]
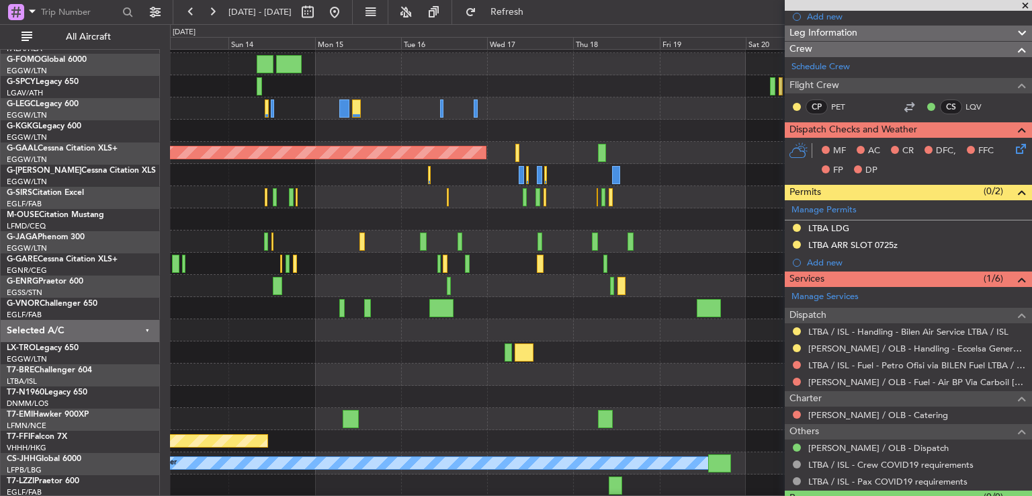
click at [1025, 3] on span at bounding box center [1025, 6] width 13 height 12
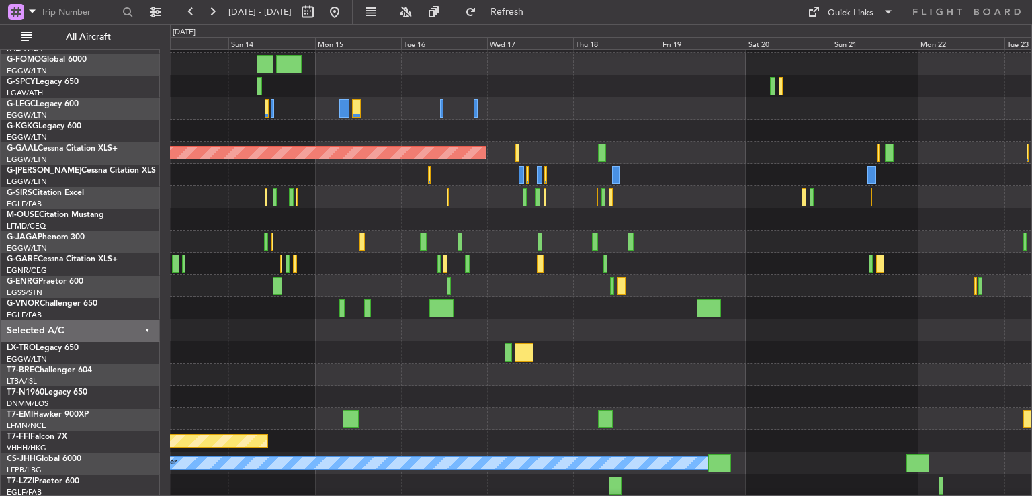
scroll to position [0, 0]
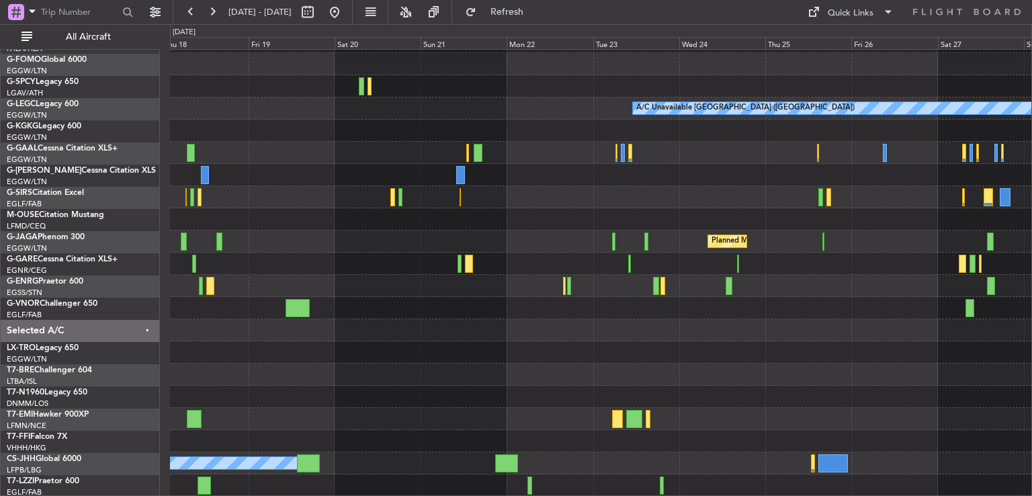
click at [411, 224] on div "A/C Unavailable London (Luton) Planned Maint Dusseldorf Planned Maint London (L…" at bounding box center [600, 253] width 861 height 488
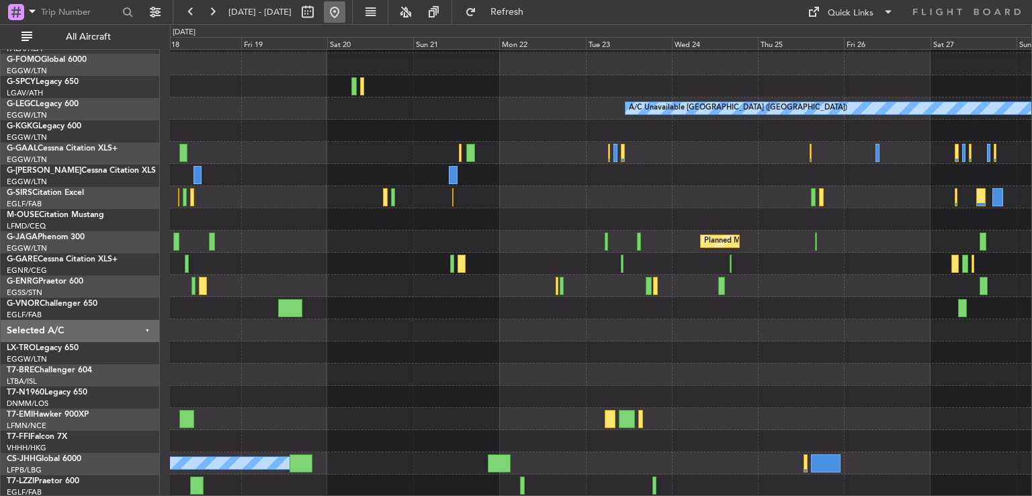
click at [345, 9] on button at bounding box center [335, 12] width 22 height 22
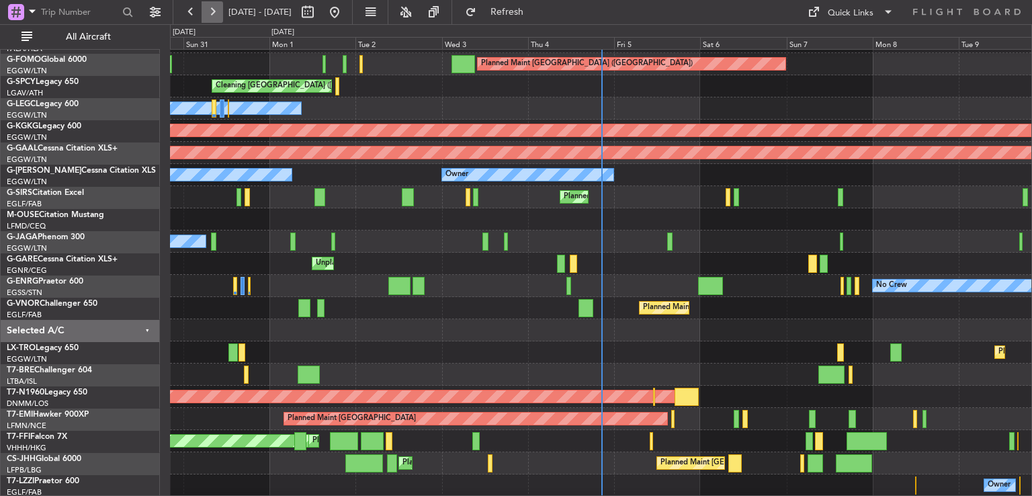
click at [214, 13] on button at bounding box center [213, 12] width 22 height 22
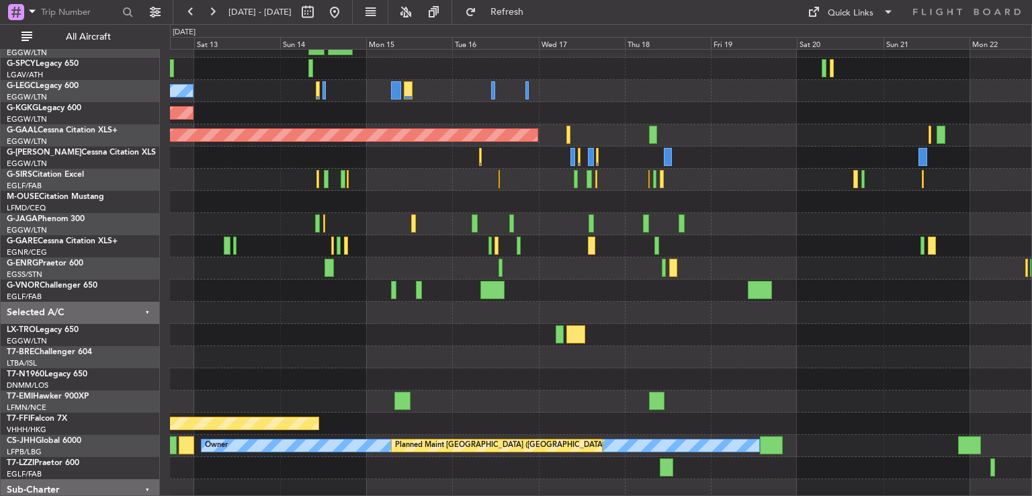
click at [406, 350] on div at bounding box center [600, 357] width 861 height 22
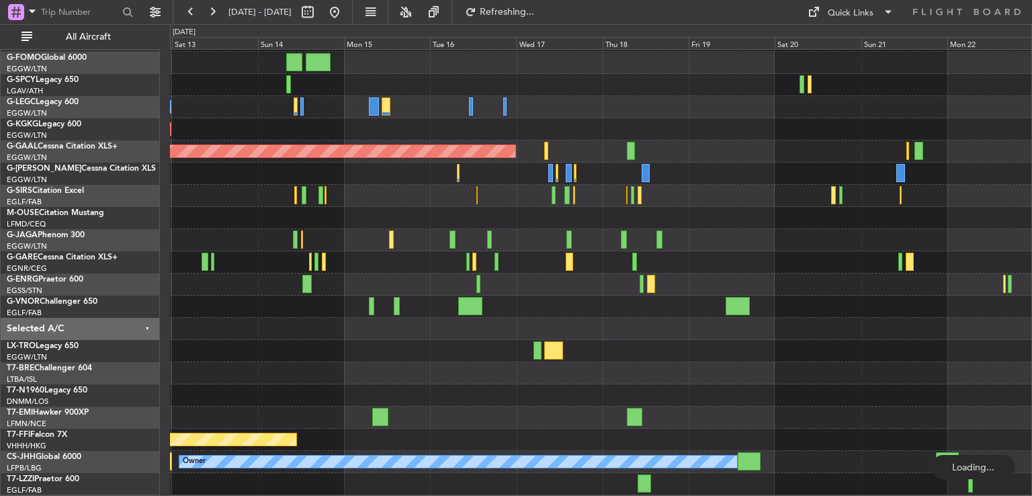
scroll to position [40, 0]
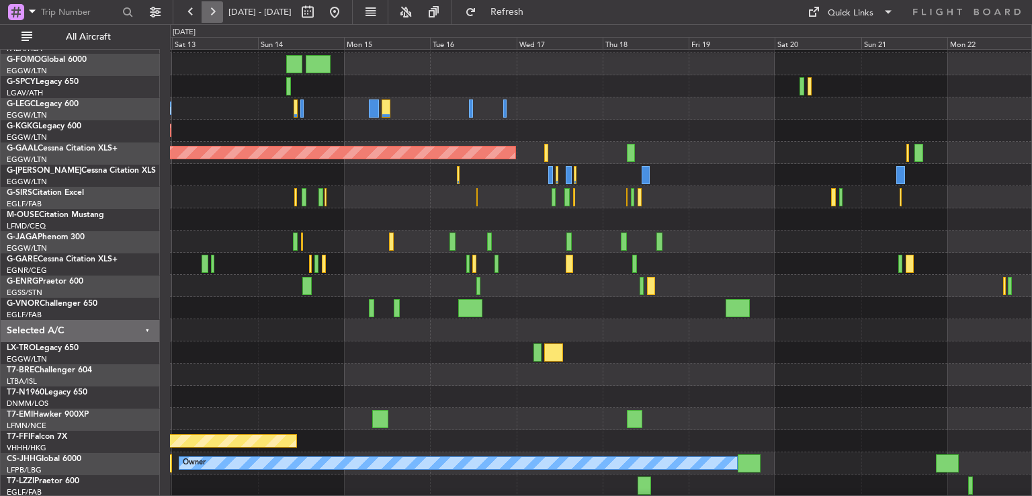
click at [213, 14] on button at bounding box center [213, 12] width 22 height 22
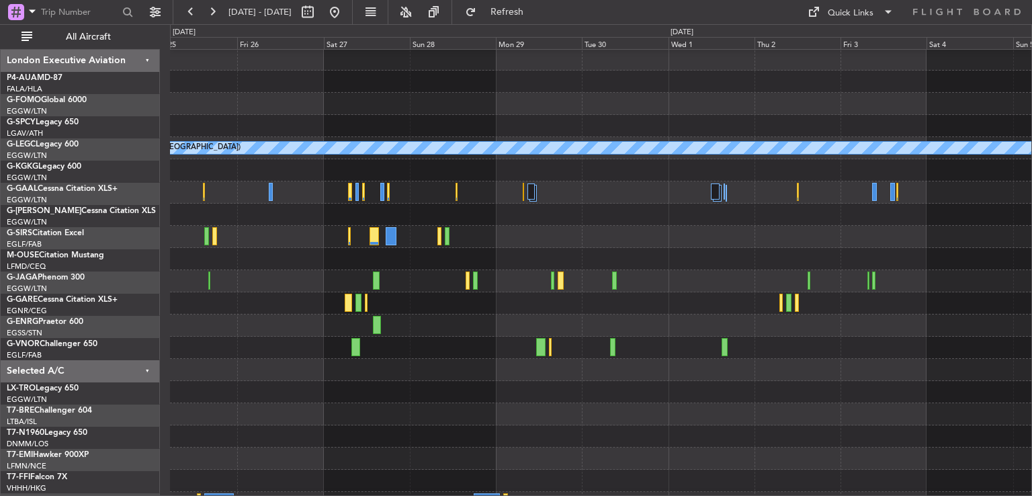
scroll to position [1, 0]
click at [769, 248] on div at bounding box center [600, 259] width 861 height 22
click at [345, 9] on button at bounding box center [335, 12] width 22 height 22
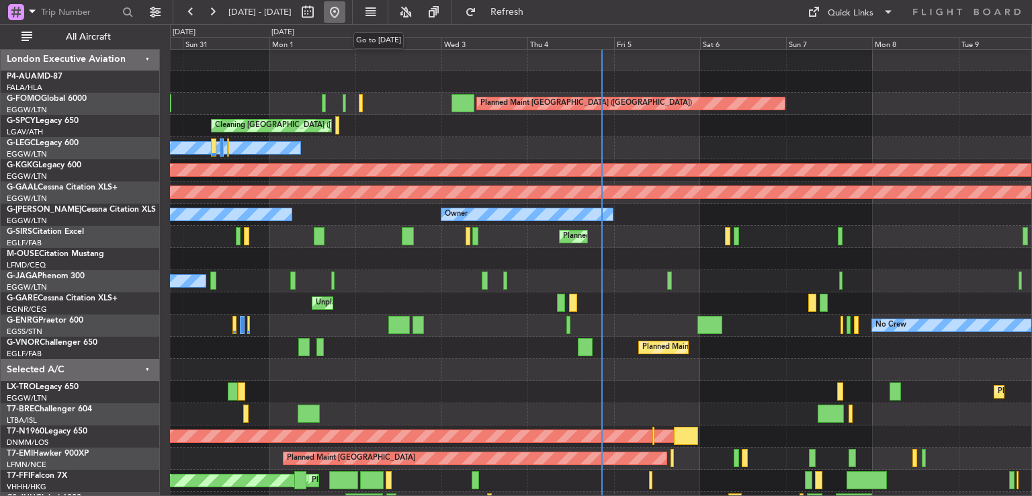
click at [324, 1] on button at bounding box center [335, 12] width 22 height 22
click at [374, 37] on div "Tue 2" at bounding box center [398, 43] width 86 height 12
click at [367, 53] on div at bounding box center [600, 59] width 861 height 22
drag, startPoint x: 367, startPoint y: 53, endPoint x: 336, endPoint y: 214, distance: 163.5
